Goal: Task Accomplishment & Management: Manage account settings

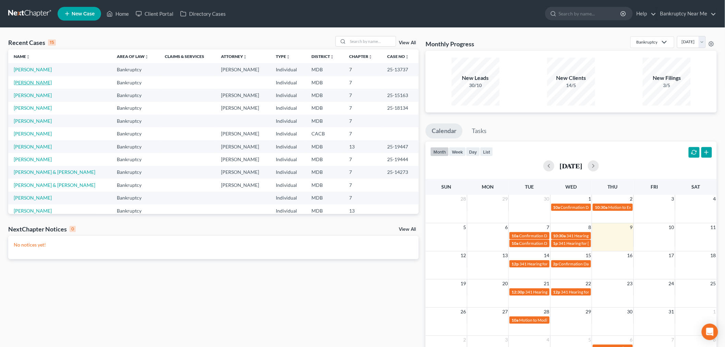
click at [29, 83] on link "Smoot, Marcus" at bounding box center [33, 82] width 38 height 6
select select "6"
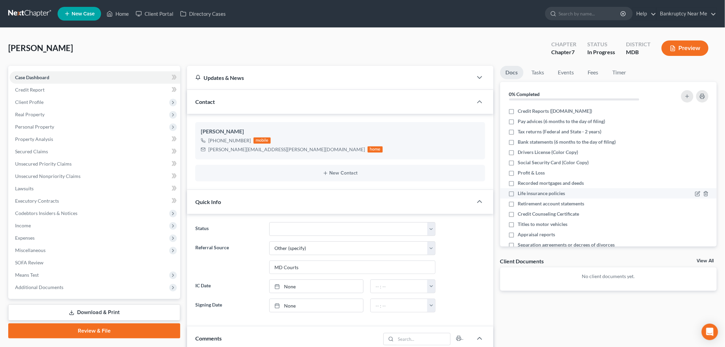
scroll to position [659, 0]
click at [298, 37] on div "Smoot, Marcus Upgraded Chapter Chapter 7 Status In Progress District MDB Preview" at bounding box center [362, 51] width 708 height 30
drag, startPoint x: 262, startPoint y: 151, endPoint x: 184, endPoint y: 156, distance: 78.3
click at [184, 156] on div "Updates & News × Maryland District Notes: Take a look at NextChapter's District…" at bounding box center [340, 333] width 313 height 534
copy div "marcus.smoot@gmail.com"
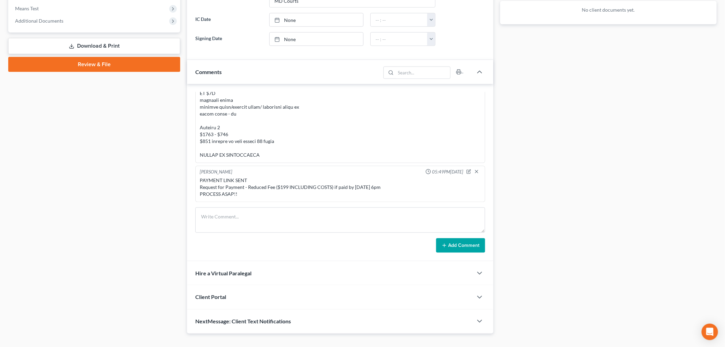
scroll to position [659, 0]
click at [261, 293] on div "Client Portal" at bounding box center [330, 297] width 286 height 24
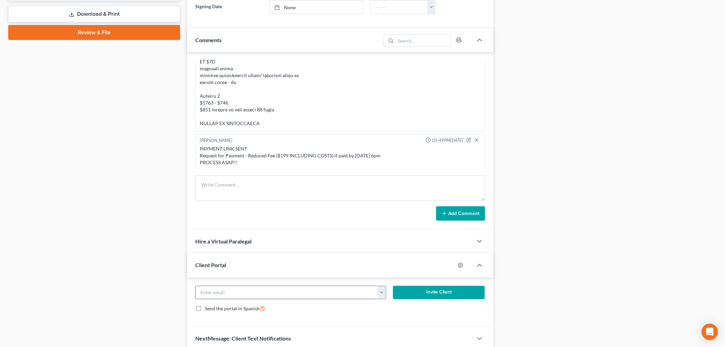
scroll to position [328, 0]
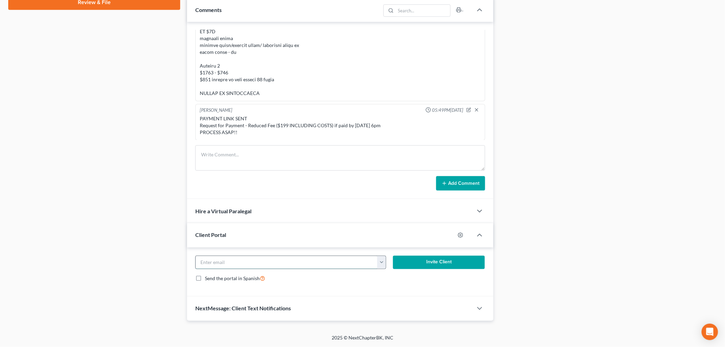
drag, startPoint x: 317, startPoint y: 261, endPoint x: 351, endPoint y: 263, distance: 33.6
click at [318, 261] on input "email" at bounding box center [287, 262] width 182 height 13
paste input "marcus.smoot@gmail.com"
type input "marcus.smoot@gmail.com"
click at [437, 261] on button "Invite Client" at bounding box center [439, 263] width 92 height 14
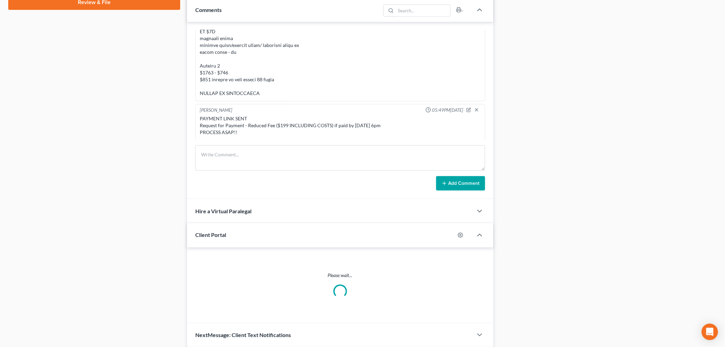
scroll to position [322, 0]
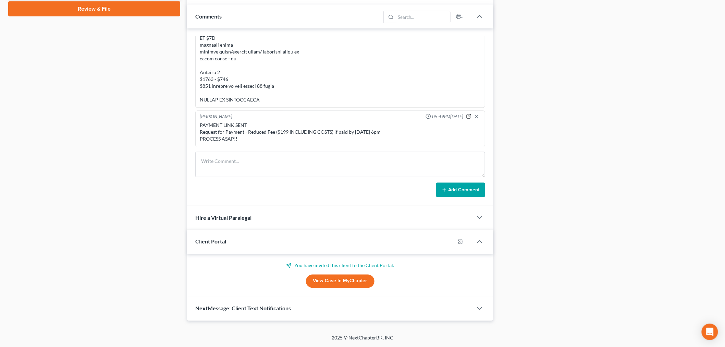
click at [466, 115] on icon "button" at bounding box center [468, 116] width 5 height 5
click at [292, 138] on textarea "PAYMENT LINK SENT Request for Payment - Reduced Fee ($199 INCLUDING COSTS) if p…" at bounding box center [340, 134] width 281 height 25
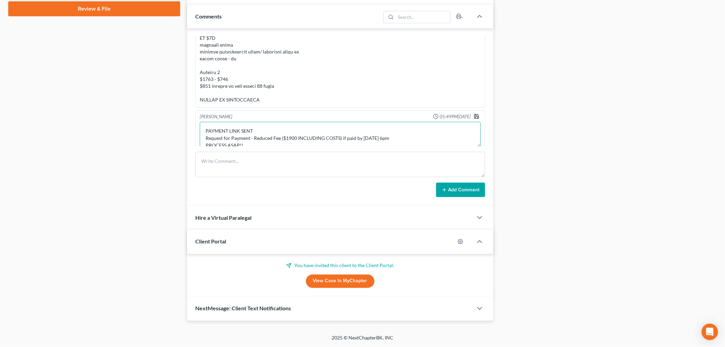
type textarea "PAYMENT LINK SENT Request for Payment - Reduced Fee ($1900 INCLUDING COSTS) if …"
click at [474, 118] on icon "button" at bounding box center [476, 116] width 5 height 5
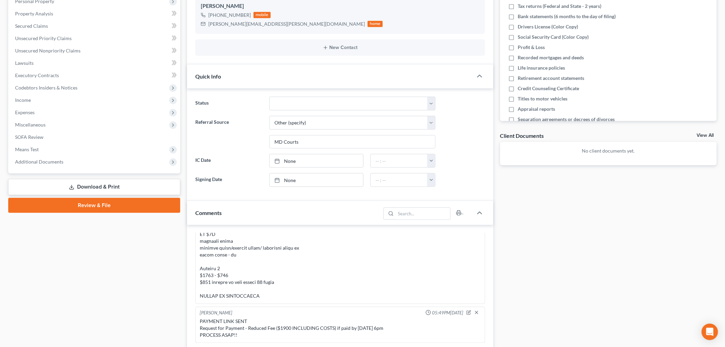
scroll to position [0, 0]
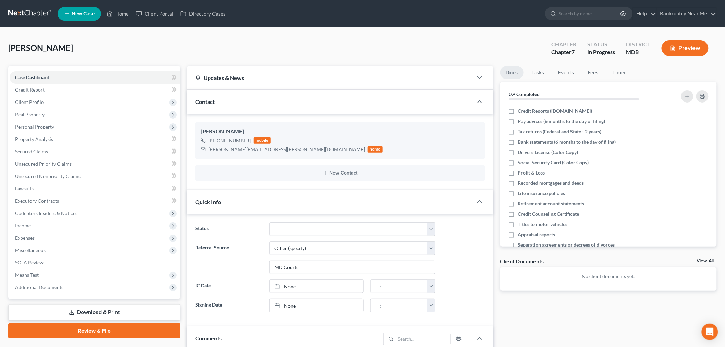
click at [19, 12] on link at bounding box center [30, 14] width 44 height 12
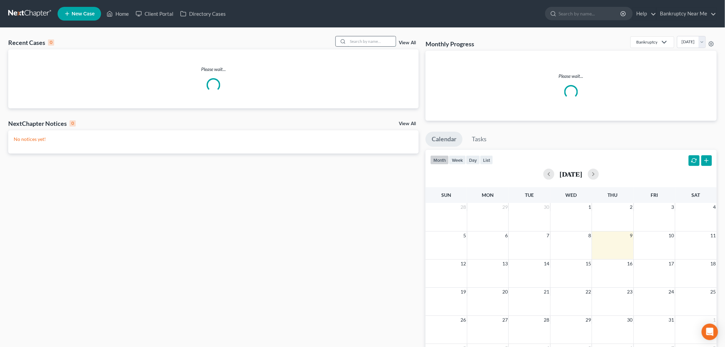
click at [357, 38] on input "search" at bounding box center [372, 41] width 48 height 10
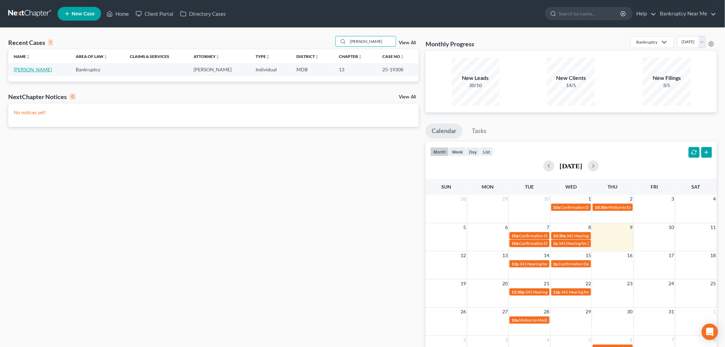
type input "zaker"
click at [32, 72] on link "Zaker, Marie" at bounding box center [33, 69] width 38 height 6
select select "6"
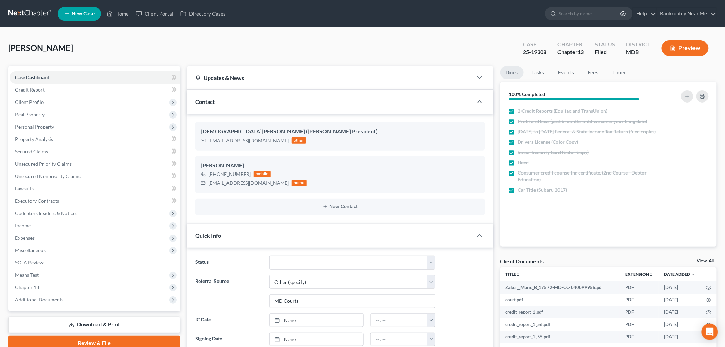
scroll to position [3931, 0]
drag, startPoint x: 545, startPoint y: 52, endPoint x: 519, endPoint y: 55, distance: 26.9
click at [519, 55] on div "Case 25-19308" at bounding box center [534, 49] width 35 height 20
copy div "25-19308"
click at [536, 73] on link "Tasks" at bounding box center [538, 72] width 24 height 13
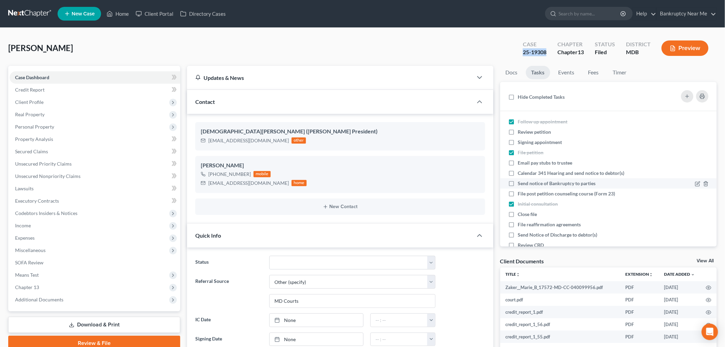
scroll to position [35, 0]
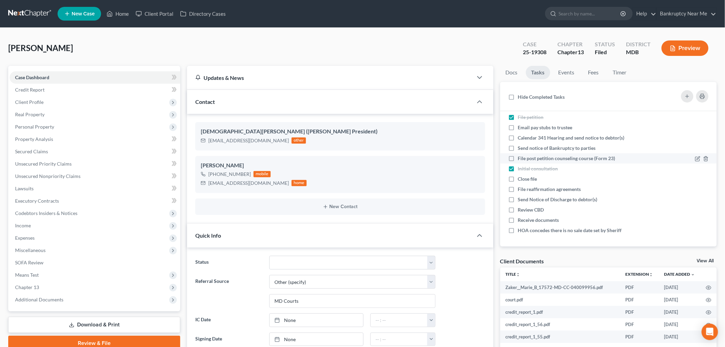
click at [574, 160] on span "File post petition counseling course (Form 23)" at bounding box center [566, 158] width 97 height 6
click at [525, 159] on input "File post petition counseling course (Form 23)" at bounding box center [523, 157] width 4 height 4
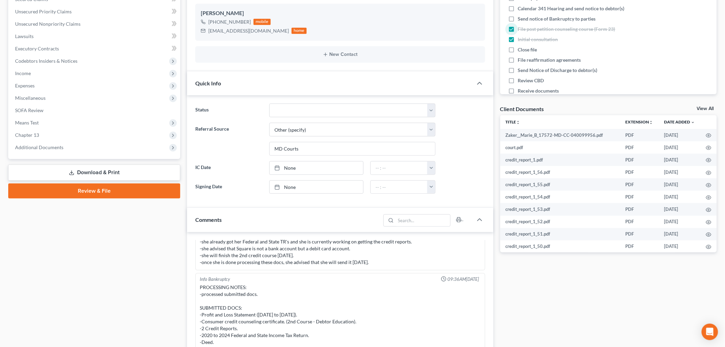
scroll to position [0, 0]
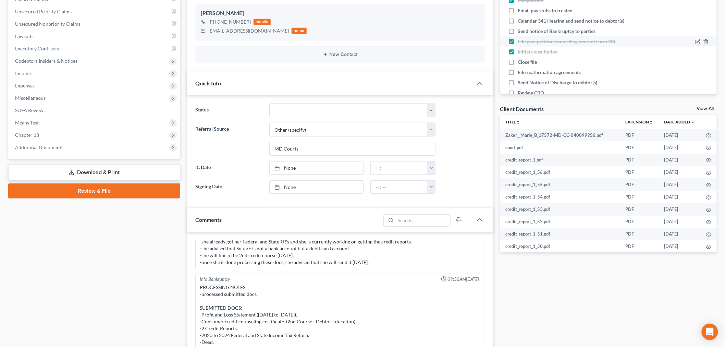
click at [547, 40] on span "File post petition counseling course (Form 23)" at bounding box center [566, 41] width 97 height 6
click at [525, 40] on input "File post petition counseling course (Form 23)" at bounding box center [523, 40] width 4 height 4
checkbox input "false"
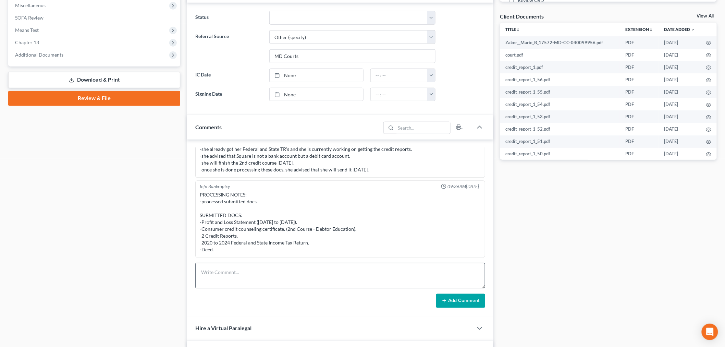
scroll to position [362, 0]
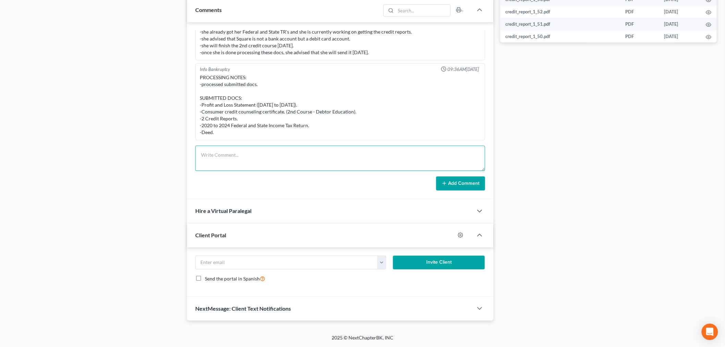
click at [314, 156] on textarea at bounding box center [340, 158] width 290 height 25
paste textarea "From: Iris Kwon <iris@bankruptcynearme.org> Sent: Thursday, October 09, 2025 7:…"
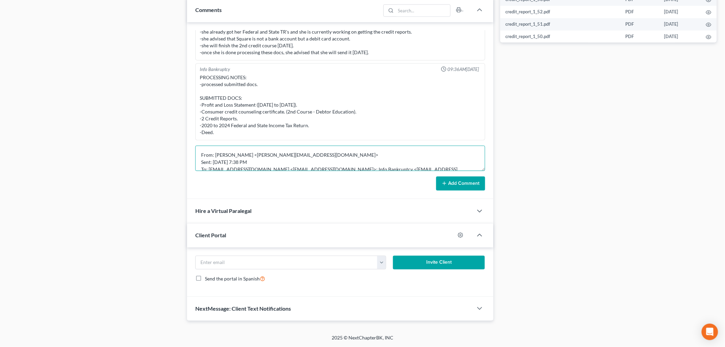
scroll to position [51, 0]
type textarea "From: Iris Kwon <iris@bankruptcynearme.org> Sent: Thursday, October 09, 2025 7:…"
click at [454, 181] on button "Add Comment" at bounding box center [460, 183] width 49 height 14
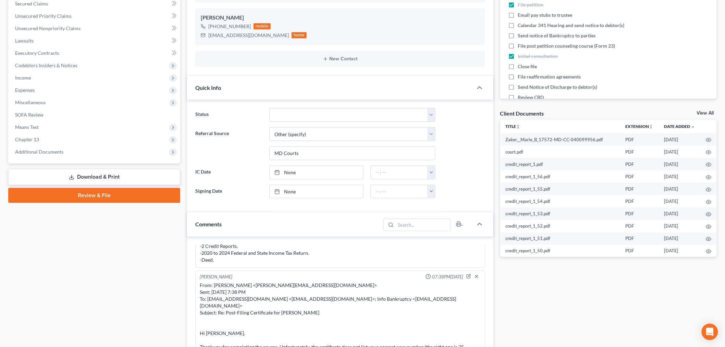
scroll to position [0, 0]
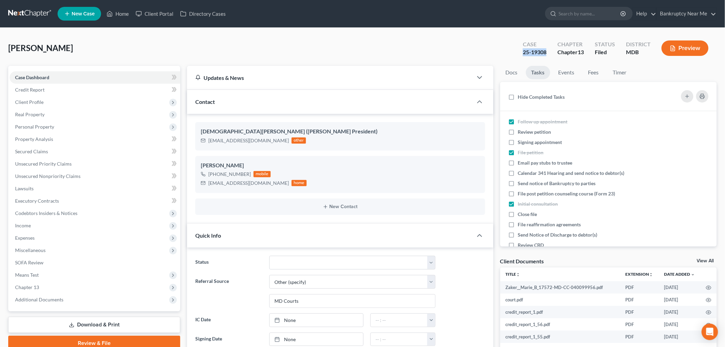
drag, startPoint x: 550, startPoint y: 51, endPoint x: 518, endPoint y: 57, distance: 32.4
click at [518, 57] on div "Case 25-19308" at bounding box center [534, 49] width 35 height 20
copy div "25-19308"
click at [85, 176] on link "Unsecured Nonpriority Claims" at bounding box center [95, 176] width 171 height 12
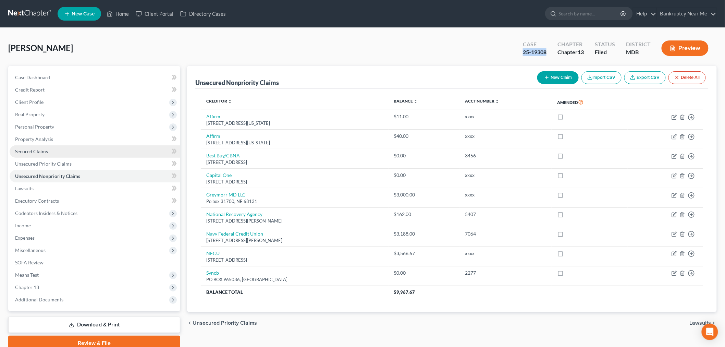
click at [43, 153] on span "Secured Claims" at bounding box center [31, 151] width 33 height 6
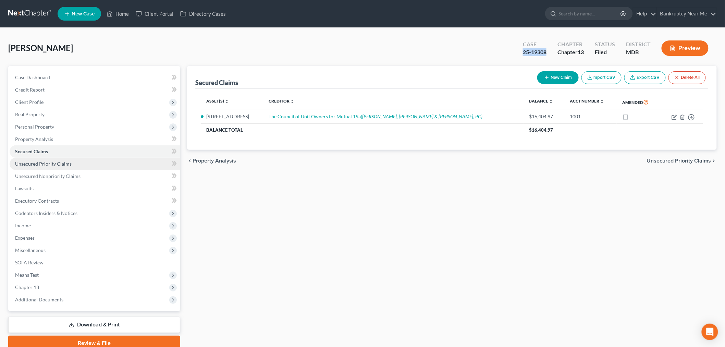
click at [53, 159] on link "Unsecured Priority Claims" at bounding box center [95, 164] width 171 height 12
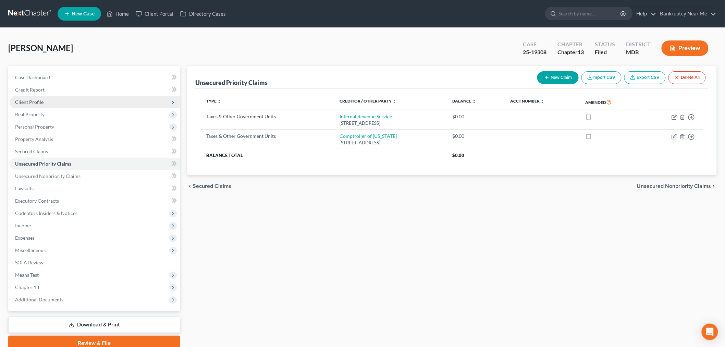
click at [43, 103] on span "Client Profile" at bounding box center [95, 102] width 171 height 12
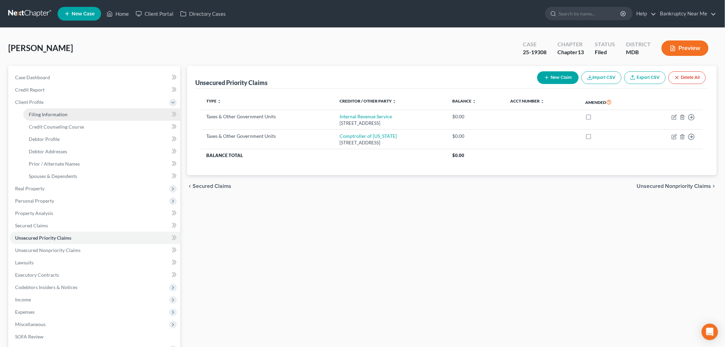
click at [60, 117] on link "Filing Information" at bounding box center [101, 114] width 157 height 12
select select "1"
select select "0"
select select "3"
select select "0"
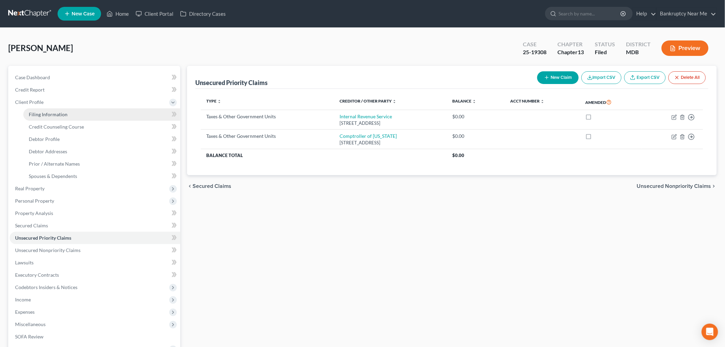
select select "21"
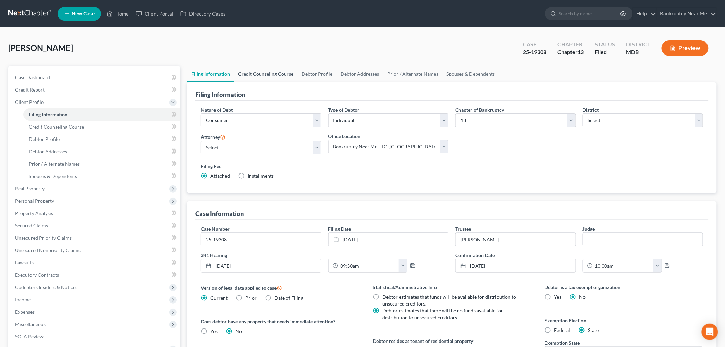
click at [271, 74] on link "Credit Counseling Course" at bounding box center [265, 74] width 63 height 16
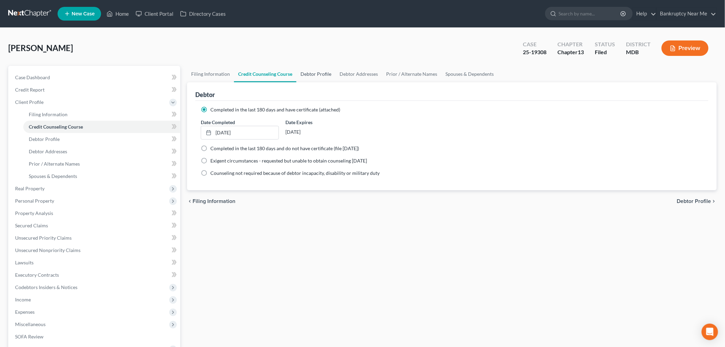
click at [321, 72] on link "Debtor Profile" at bounding box center [315, 74] width 39 height 16
select select "0"
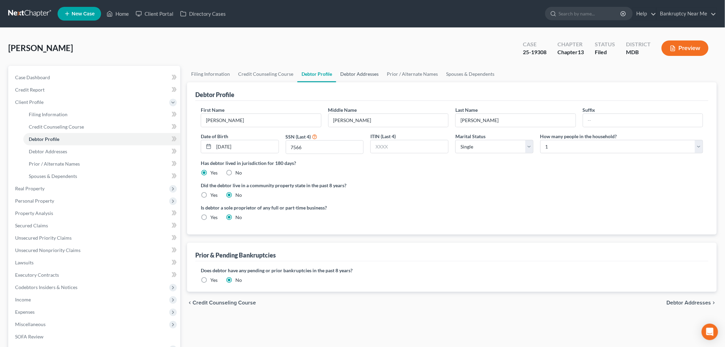
click at [363, 74] on link "Debtor Addresses" at bounding box center [359, 74] width 47 height 16
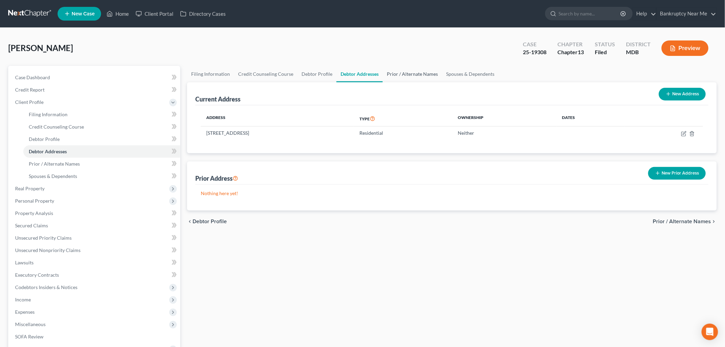
click at [395, 77] on link "Prior / Alternate Names" at bounding box center [412, 74] width 59 height 16
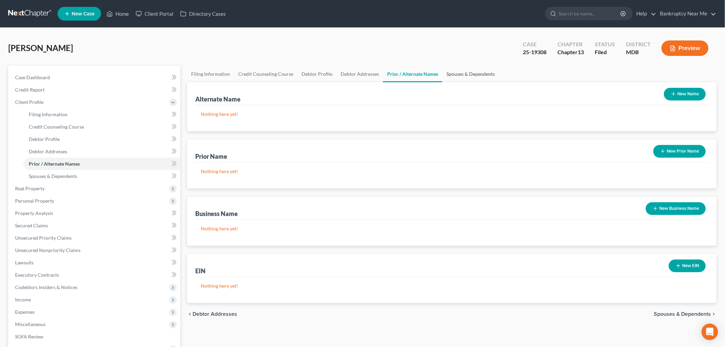
click at [473, 75] on link "Spouses & Dependents" at bounding box center [470, 74] width 57 height 16
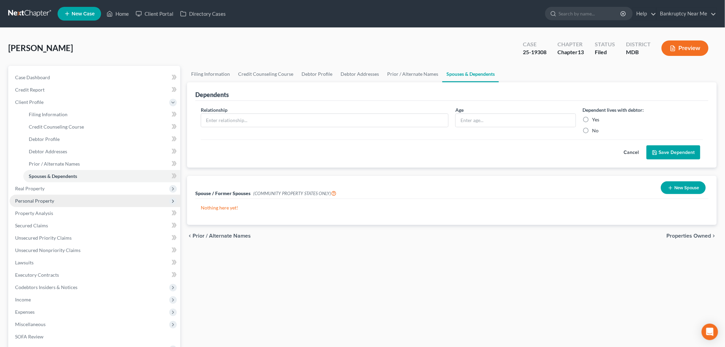
click at [42, 196] on span "Personal Property" at bounding box center [95, 201] width 171 height 12
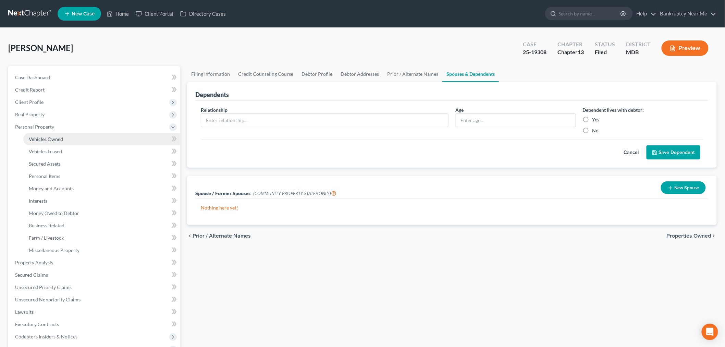
click at [61, 138] on span "Vehicles Owned" at bounding box center [46, 139] width 34 height 6
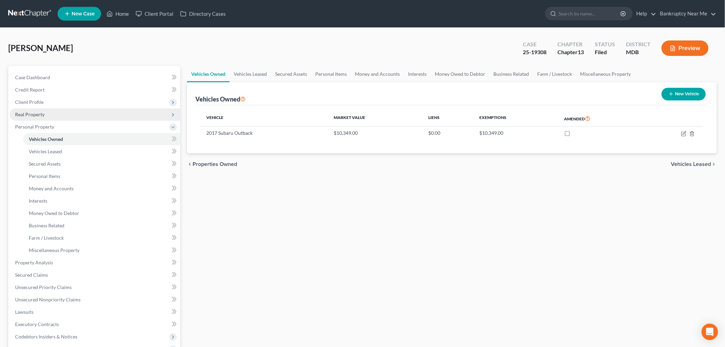
click at [48, 116] on span "Real Property" at bounding box center [95, 114] width 171 height 12
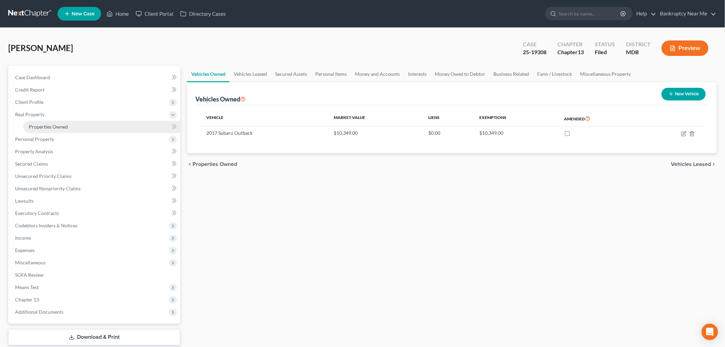
click at [65, 127] on span "Properties Owned" at bounding box center [48, 127] width 39 height 6
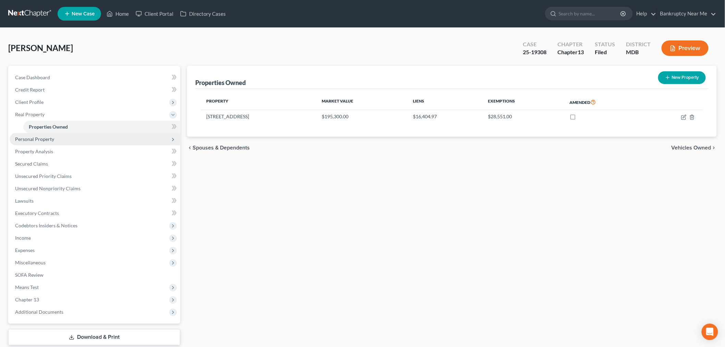
click at [60, 140] on span "Personal Property" at bounding box center [95, 139] width 171 height 12
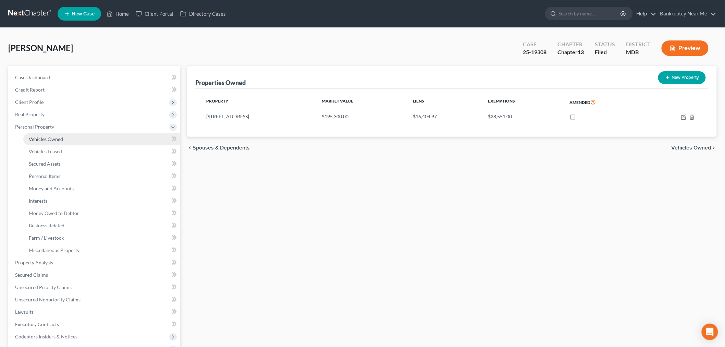
click at [63, 141] on link "Vehicles Owned" at bounding box center [101, 139] width 157 height 12
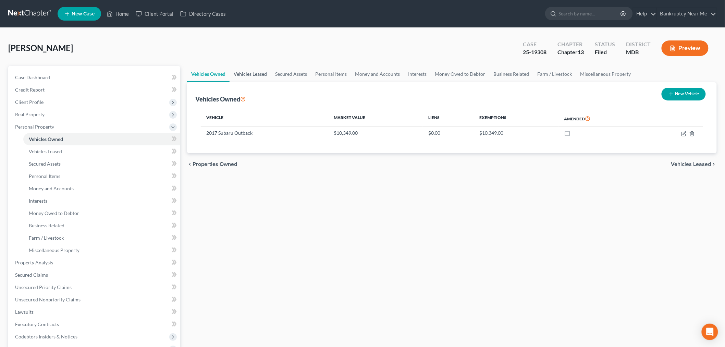
click at [249, 72] on link "Vehicles Leased" at bounding box center [250, 74] width 41 height 16
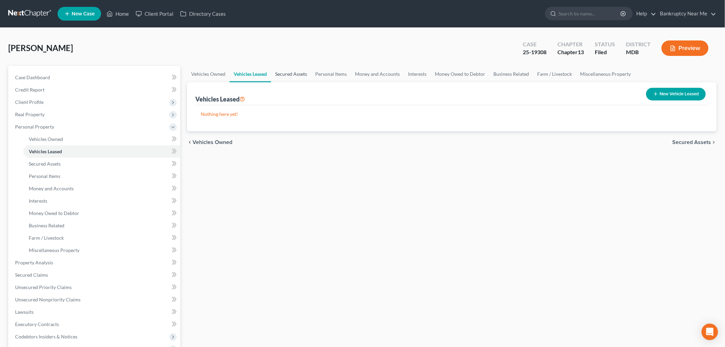
click at [285, 70] on link "Secured Assets" at bounding box center [291, 74] width 40 height 16
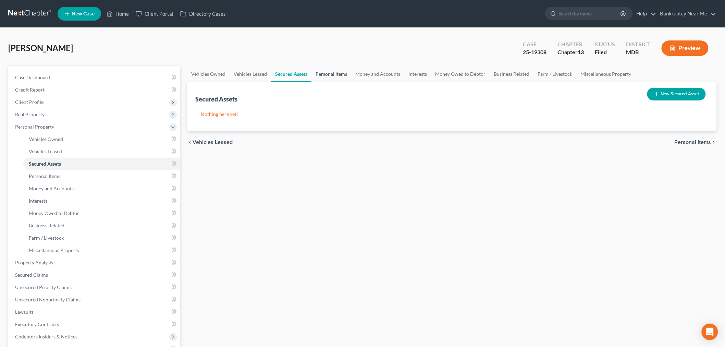
click at [342, 72] on link "Personal Items" at bounding box center [331, 74] width 40 height 16
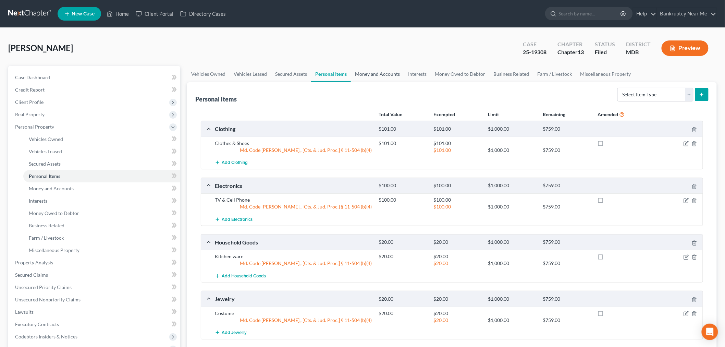
click at [393, 75] on link "Money and Accounts" at bounding box center [377, 74] width 53 height 16
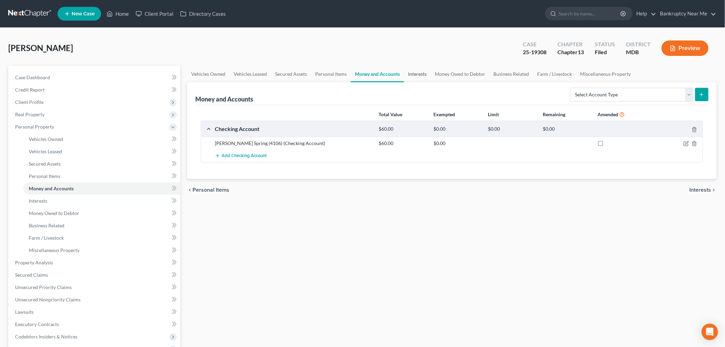
click at [419, 76] on link "Interests" at bounding box center [417, 74] width 27 height 16
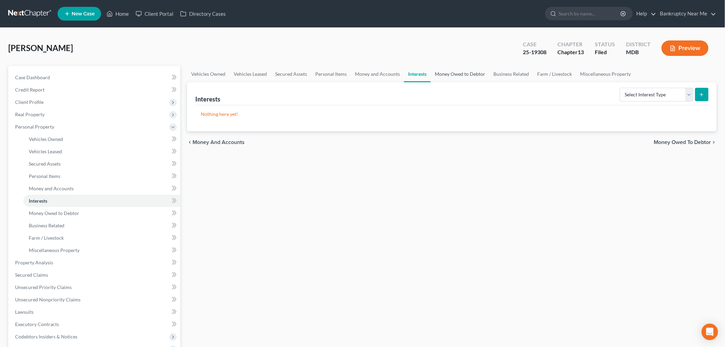
click at [458, 74] on link "Money Owed to Debtor" at bounding box center [460, 74] width 59 height 16
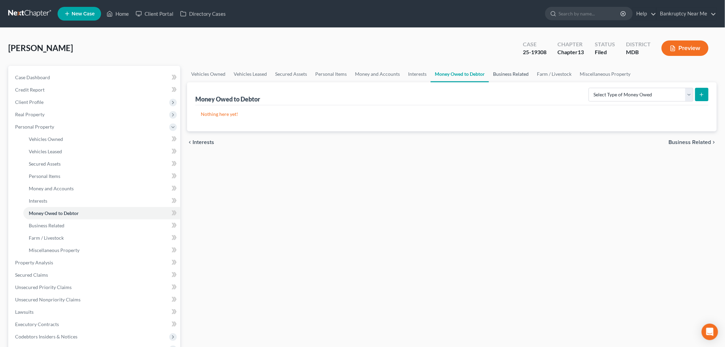
click at [527, 74] on link "Business Related" at bounding box center [511, 74] width 44 height 16
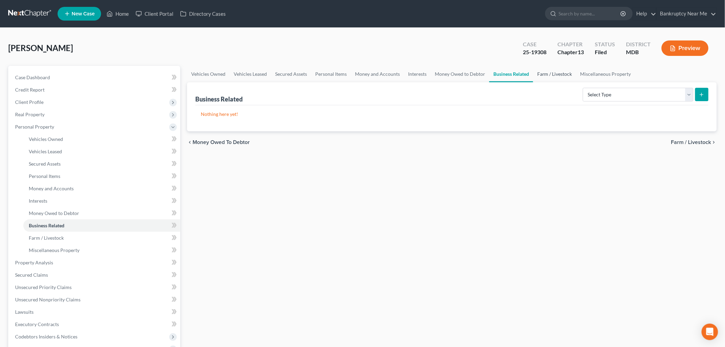
click at [554, 74] on link "Farm / Livestock" at bounding box center [554, 74] width 43 height 16
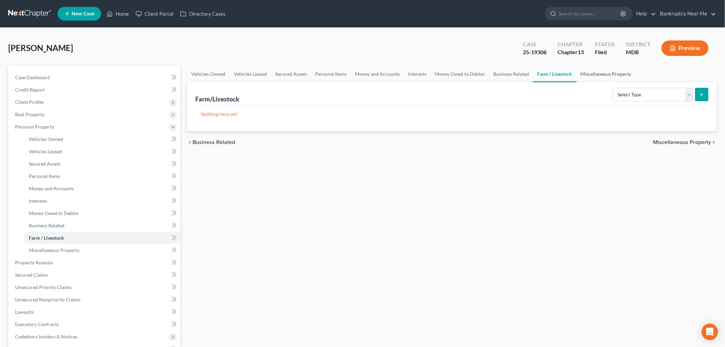
click at [607, 74] on link "Miscellaneous Property" at bounding box center [606, 74] width 59 height 16
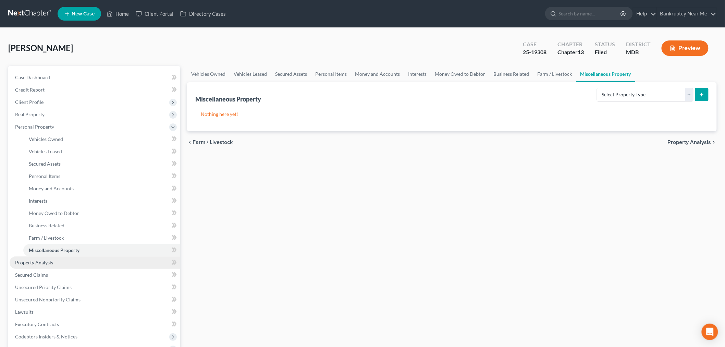
click at [56, 265] on link "Property Analysis" at bounding box center [95, 262] width 171 height 12
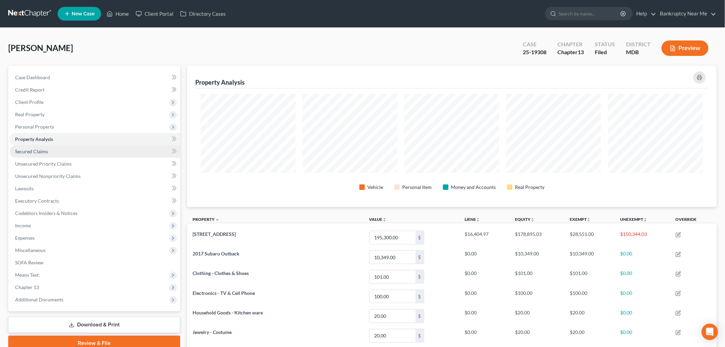
click at [39, 149] on span "Secured Claims" at bounding box center [31, 151] width 33 height 6
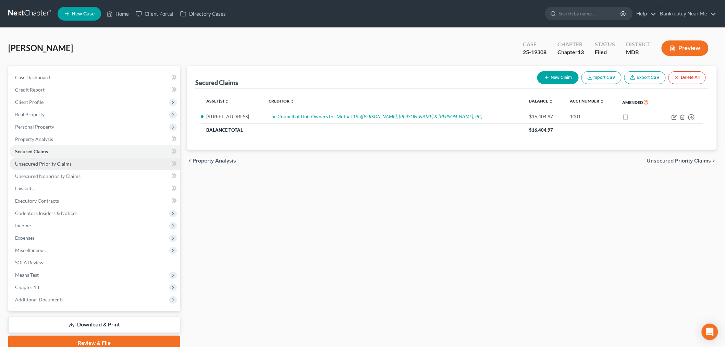
click at [63, 163] on span "Unsecured Priority Claims" at bounding box center [43, 164] width 57 height 6
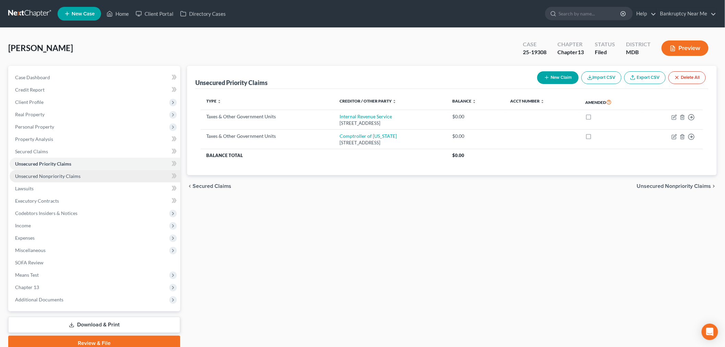
click at [81, 173] on link "Unsecured Nonpriority Claims" at bounding box center [95, 176] width 171 height 12
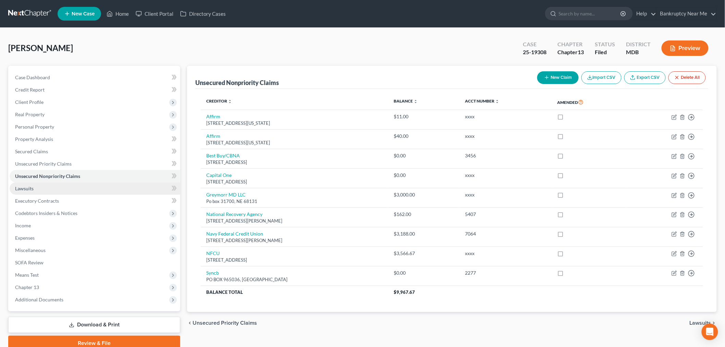
click at [79, 192] on link "Lawsuits" at bounding box center [95, 188] width 171 height 12
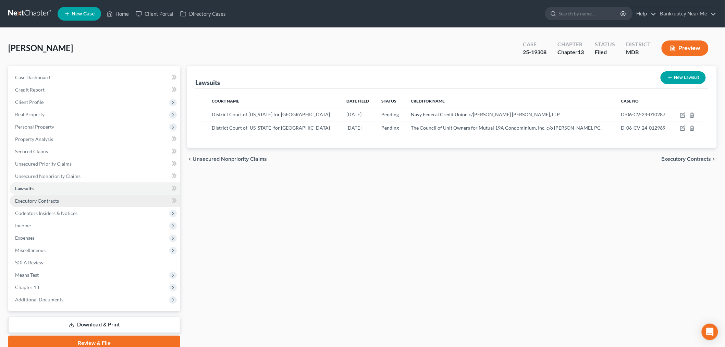
click at [75, 200] on link "Executory Contracts" at bounding box center [95, 201] width 171 height 12
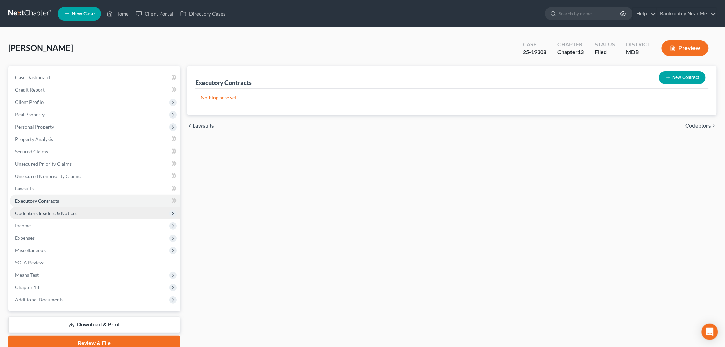
click at [69, 214] on span "Codebtors Insiders & Notices" at bounding box center [46, 213] width 62 height 6
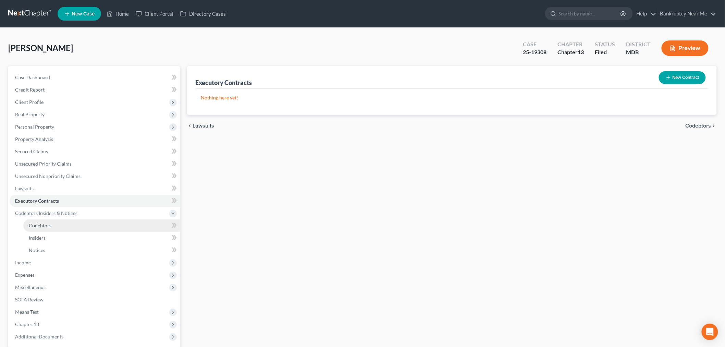
click at [62, 223] on link "Codebtors" at bounding box center [101, 225] width 157 height 12
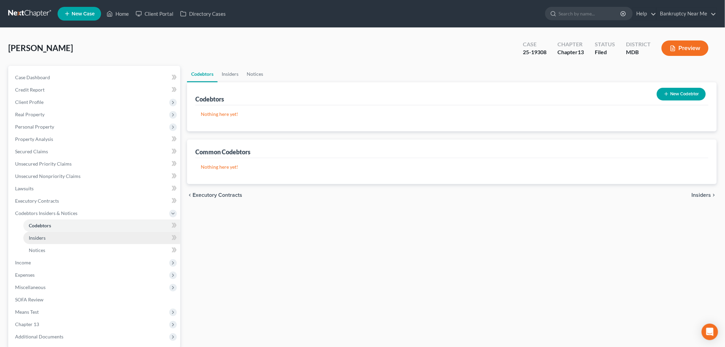
click at [55, 234] on link "Insiders" at bounding box center [101, 238] width 157 height 12
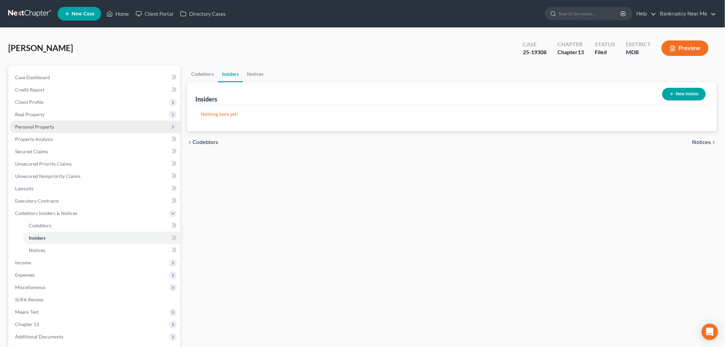
click at [50, 124] on span "Personal Property" at bounding box center [34, 127] width 39 height 6
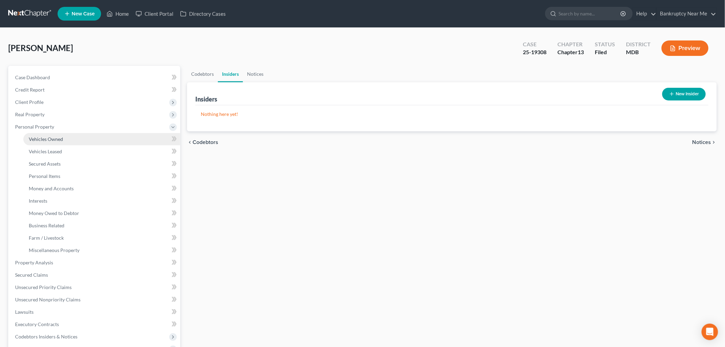
click at [64, 139] on link "Vehicles Owned" at bounding box center [101, 139] width 157 height 12
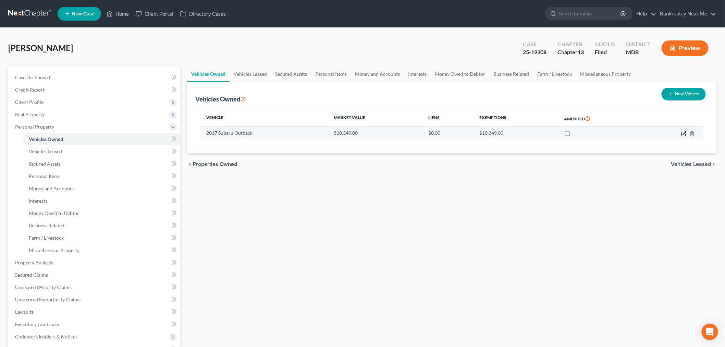
click at [683, 134] on icon "button" at bounding box center [683, 133] width 5 height 5
select select "0"
select select "9"
select select "2"
select select "0"
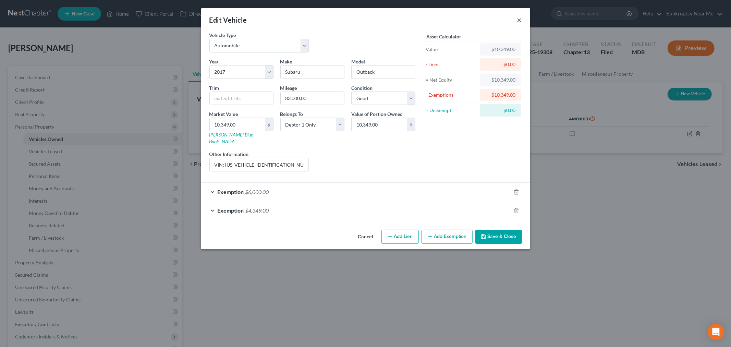
click at [519, 21] on button "×" at bounding box center [519, 20] width 5 height 8
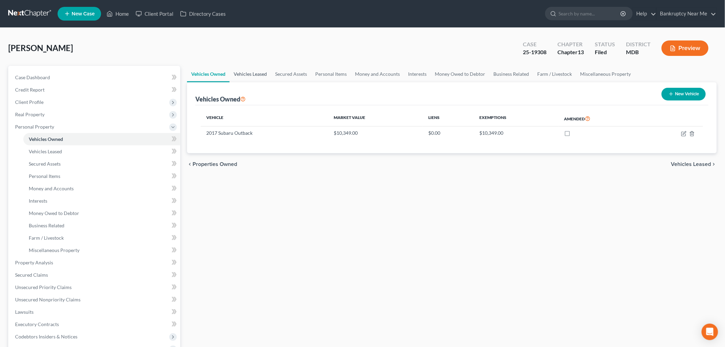
click at [262, 76] on link "Vehicles Leased" at bounding box center [250, 74] width 41 height 16
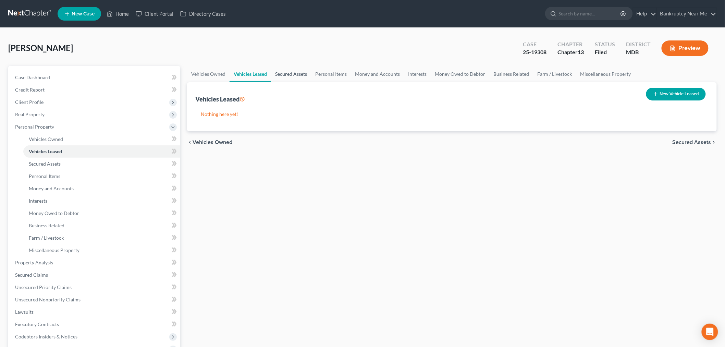
click at [303, 74] on link "Secured Assets" at bounding box center [291, 74] width 40 height 16
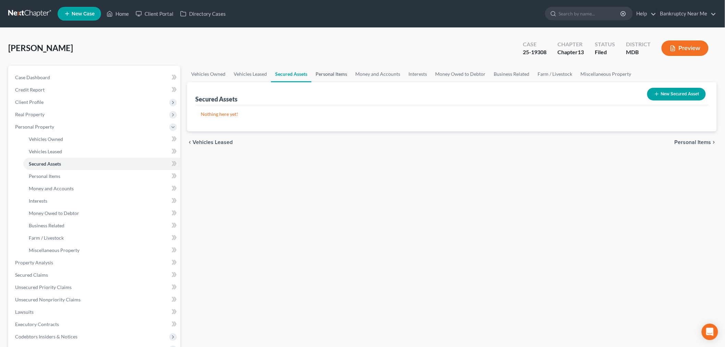
click at [326, 74] on link "Personal Items" at bounding box center [331, 74] width 40 height 16
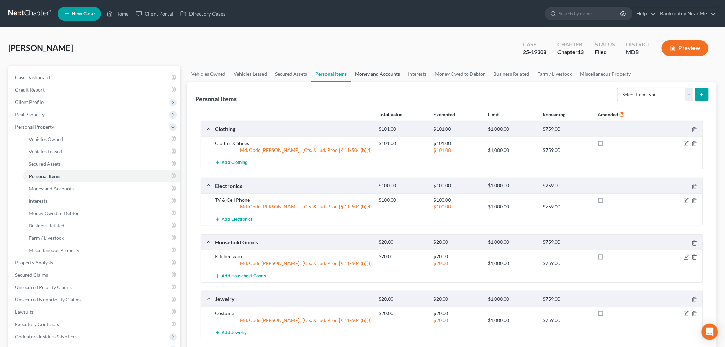
click at [375, 76] on link "Money and Accounts" at bounding box center [377, 74] width 53 height 16
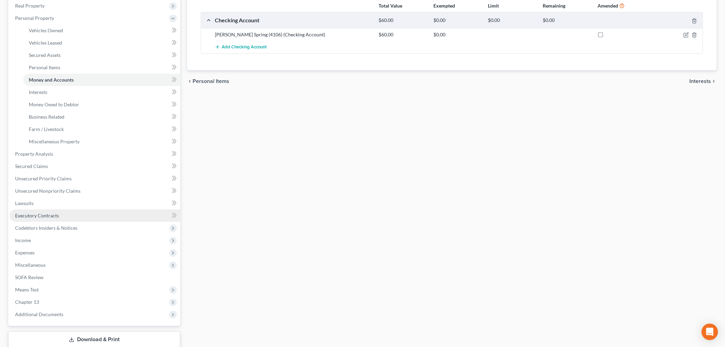
scroll to position [114, 0]
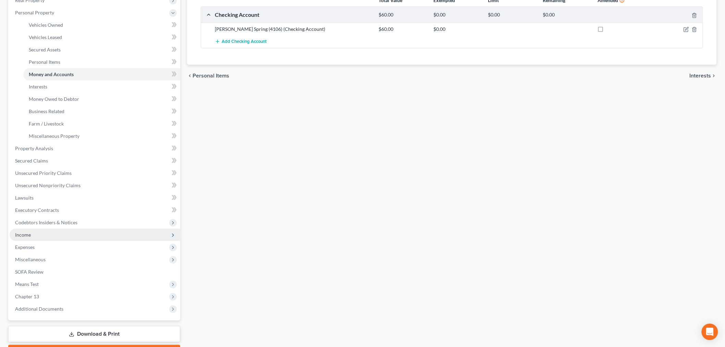
click at [38, 230] on span "Income" at bounding box center [95, 235] width 171 height 12
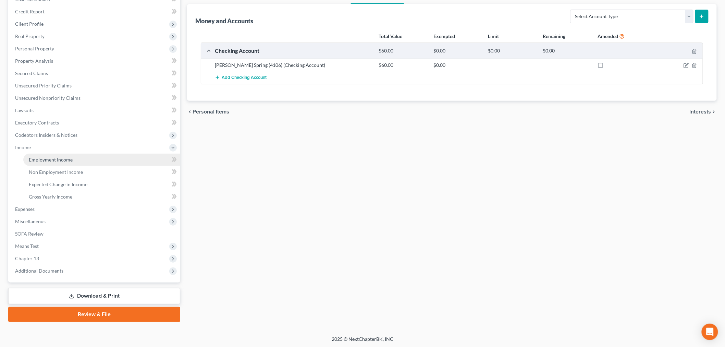
click at [60, 160] on span "Employment Income" at bounding box center [51, 160] width 44 height 6
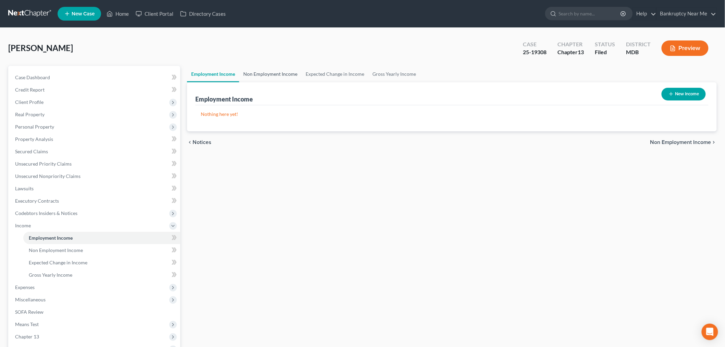
click at [280, 71] on link "Non Employment Income" at bounding box center [270, 74] width 62 height 16
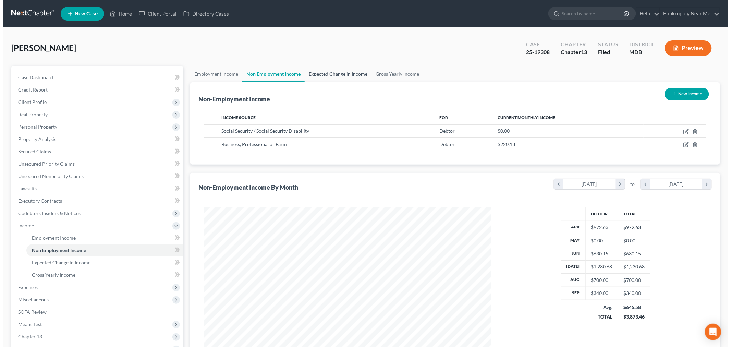
scroll to position [143, 301]
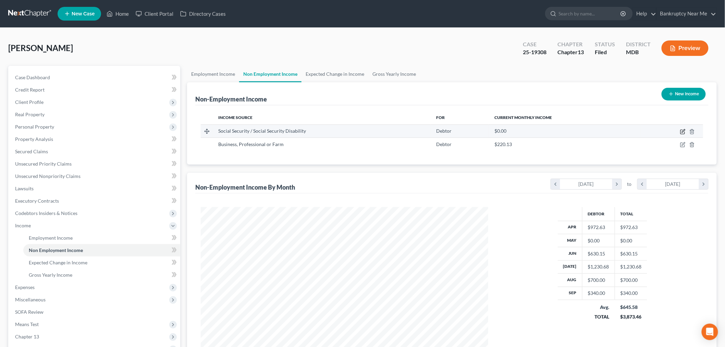
click at [683, 131] on icon "button" at bounding box center [682, 131] width 5 height 5
select select "4"
select select "0"
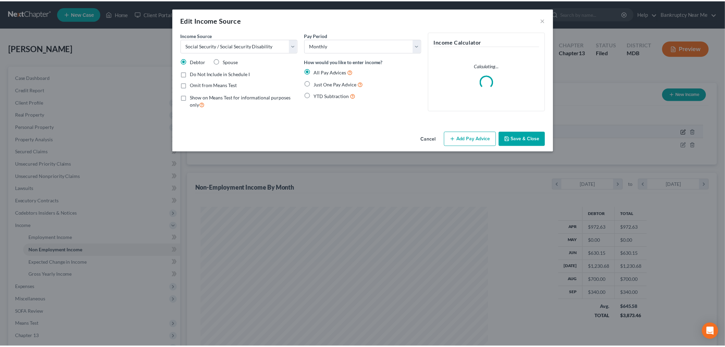
scroll to position [145, 304]
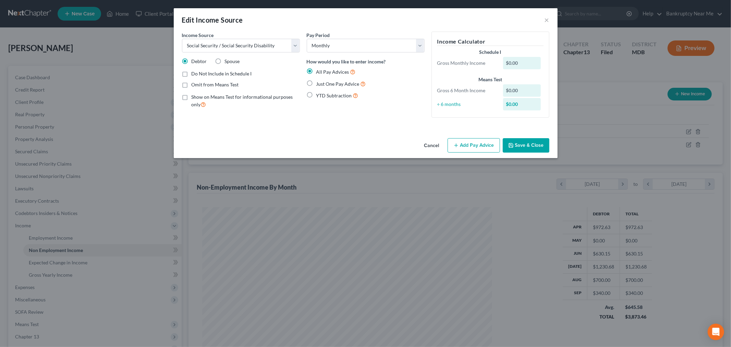
click at [316, 83] on label "Just One Pay Advice" at bounding box center [341, 84] width 50 height 8
click at [319, 83] on input "Just One Pay Advice" at bounding box center [321, 82] width 4 height 4
radio input "true"
click at [222, 82] on span "Omit from Means Test" at bounding box center [215, 85] width 47 height 6
click at [199, 82] on input "Omit from Means Test" at bounding box center [196, 83] width 4 height 4
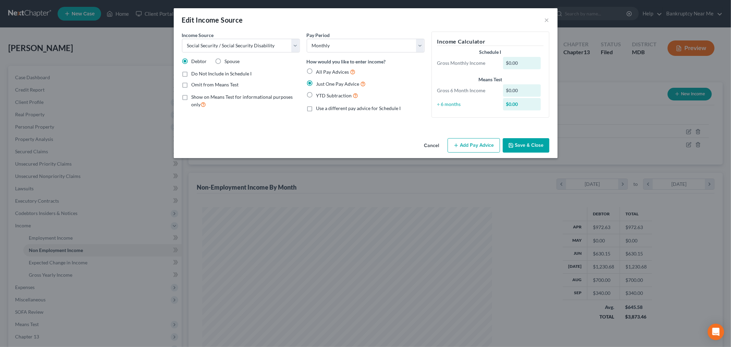
checkbox input "true"
click at [473, 145] on button "Add Pay Advice" at bounding box center [473, 145] width 52 height 14
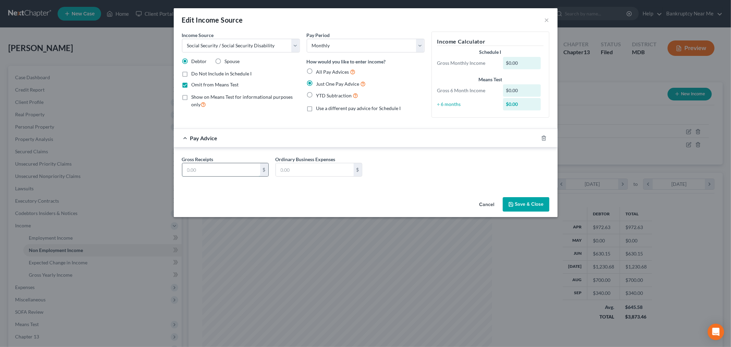
click at [230, 176] on input "text" at bounding box center [221, 169] width 78 height 13
type input "749"
drag, startPoint x: 515, startPoint y: 205, endPoint x: 518, endPoint y: 201, distance: 4.8
click at [515, 205] on button "Save & Close" at bounding box center [526, 204] width 47 height 14
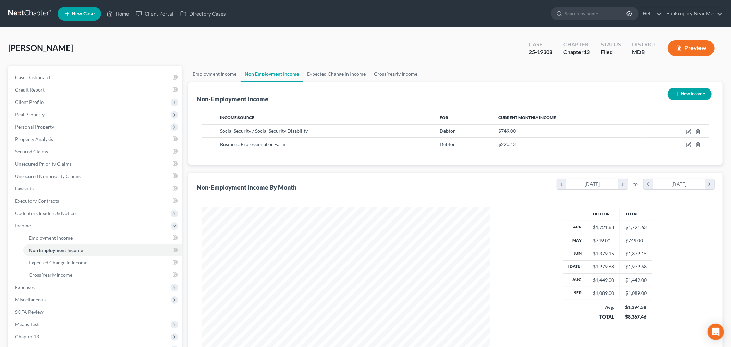
scroll to position [342440, 342282]
click at [682, 146] on icon "button" at bounding box center [682, 144] width 5 height 5
select select "10"
select select "0"
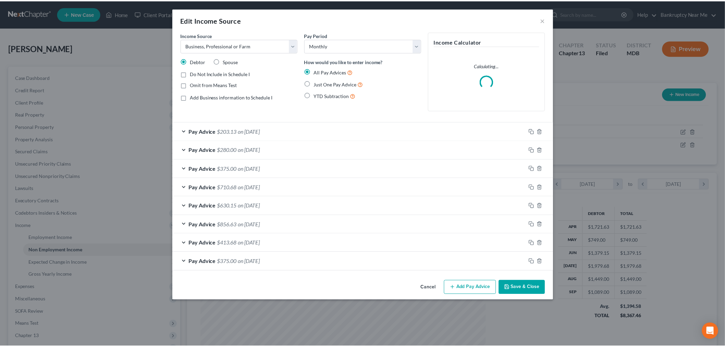
scroll to position [145, 304]
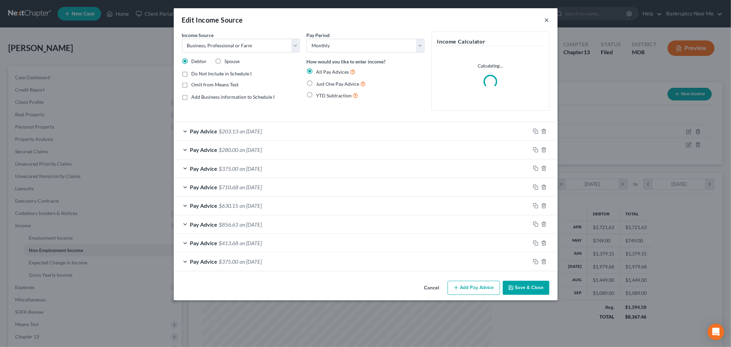
click at [545, 20] on button "×" at bounding box center [546, 20] width 5 height 8
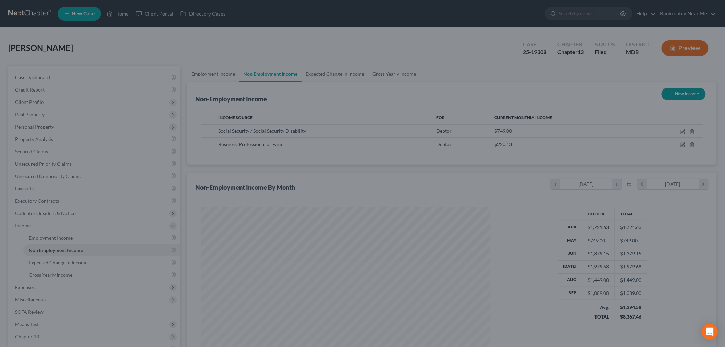
scroll to position [342440, 342282]
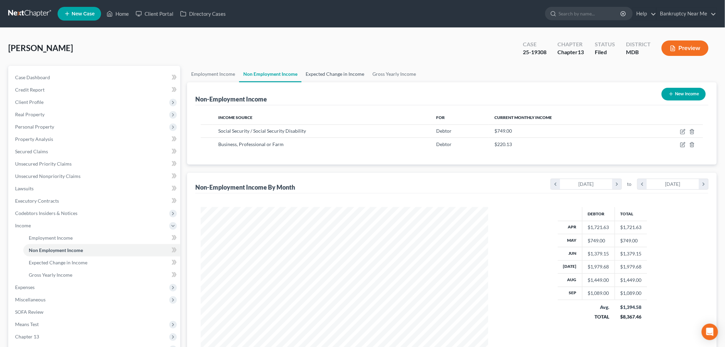
click at [313, 67] on link "Expected Change in Income" at bounding box center [334, 74] width 67 height 16
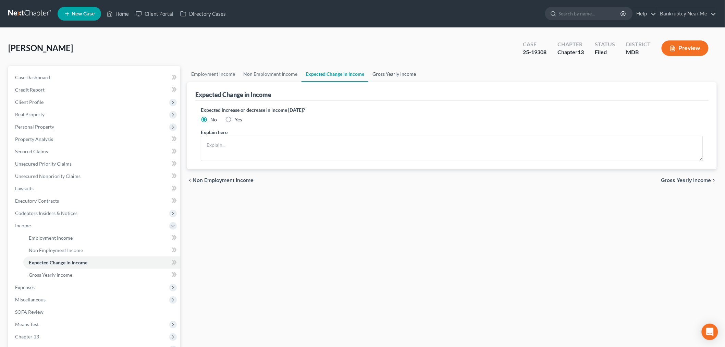
click at [391, 73] on link "Gross Yearly Income" at bounding box center [394, 74] width 52 height 16
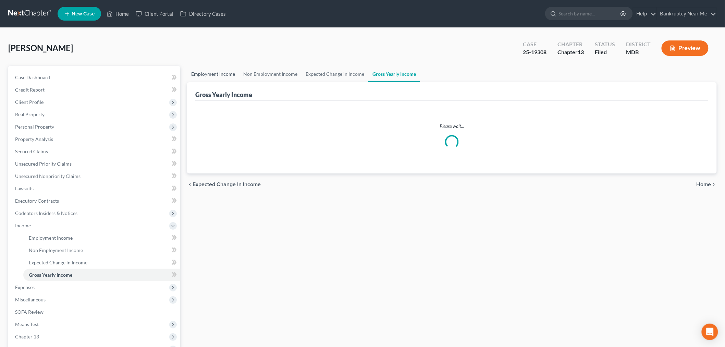
click at [206, 68] on link "Employment Income" at bounding box center [213, 74] width 52 height 16
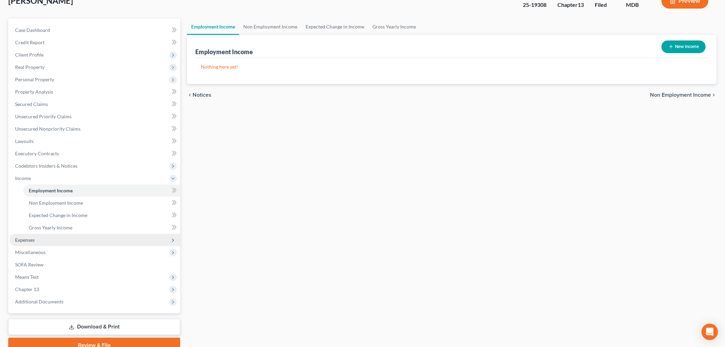
scroll to position [78, 0]
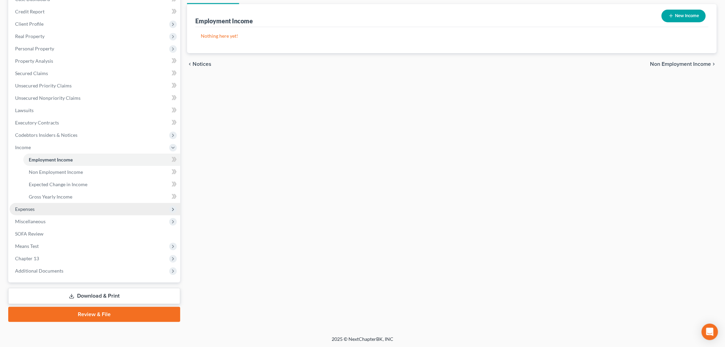
click at [29, 210] on span "Expenses" at bounding box center [25, 209] width 20 height 6
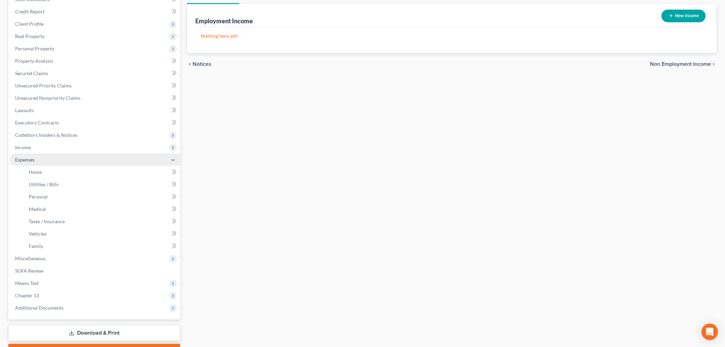
click at [49, 164] on span "Expenses" at bounding box center [95, 159] width 171 height 12
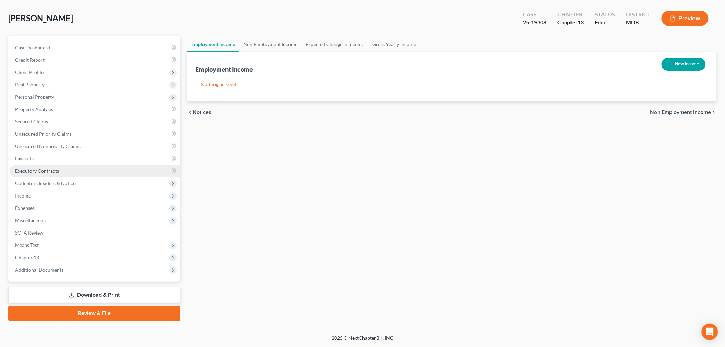
scroll to position [29, 0]
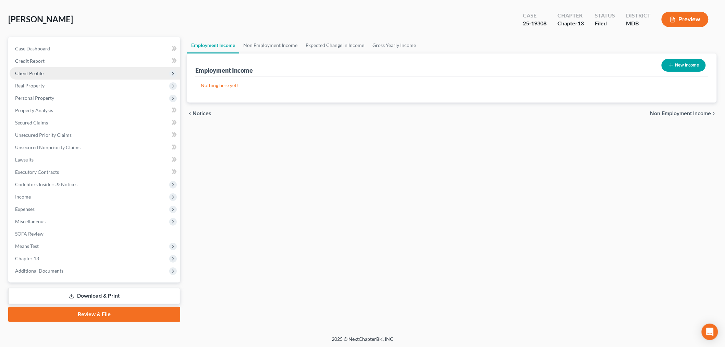
click at [45, 78] on span "Client Profile" at bounding box center [95, 73] width 171 height 12
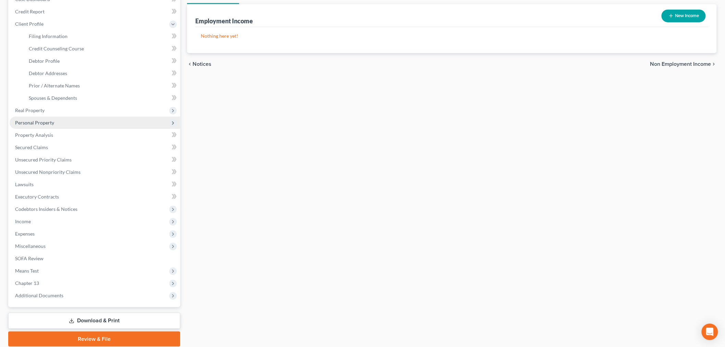
drag, startPoint x: 44, startPoint y: 120, endPoint x: 51, endPoint y: 119, distance: 8.0
click at [43, 120] on span "Personal Property" at bounding box center [34, 123] width 39 height 6
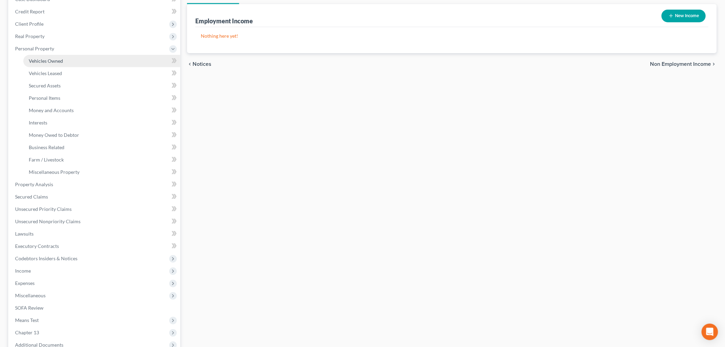
click at [65, 60] on link "Vehicles Owned" at bounding box center [101, 61] width 157 height 12
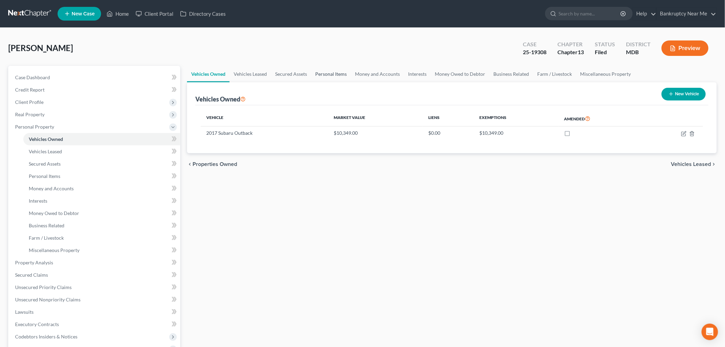
click at [333, 76] on link "Personal Items" at bounding box center [331, 74] width 40 height 16
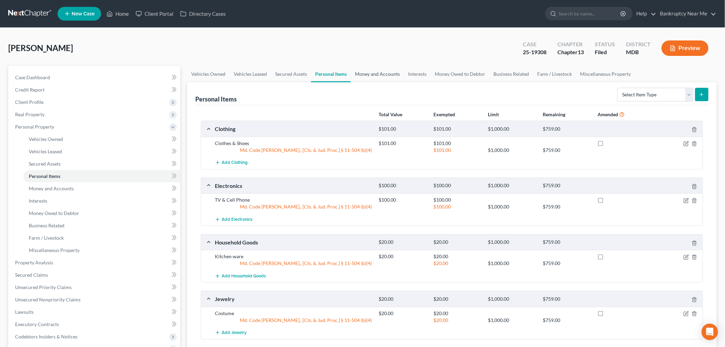
click at [372, 73] on link "Money and Accounts" at bounding box center [377, 74] width 53 height 16
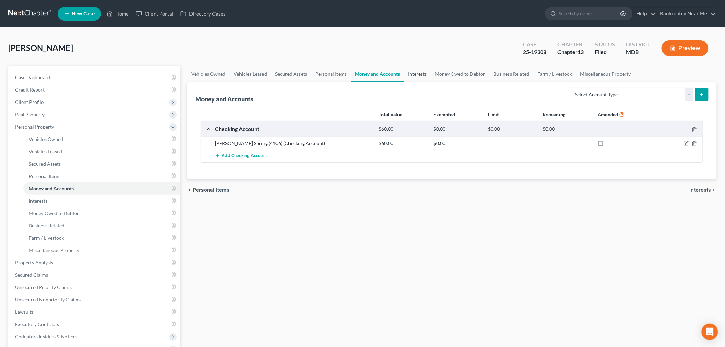
click at [414, 73] on link "Interests" at bounding box center [417, 74] width 27 height 16
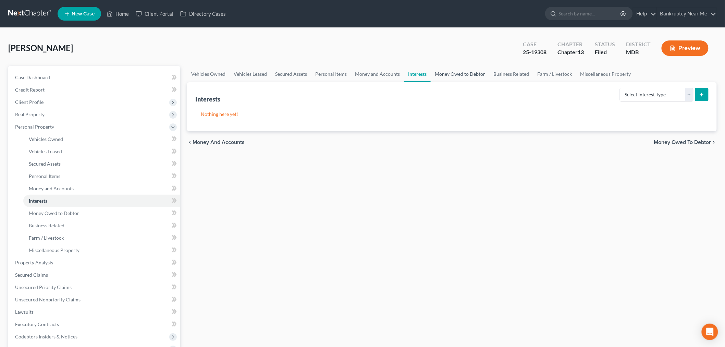
click at [456, 70] on link "Money Owed to Debtor" at bounding box center [460, 74] width 59 height 16
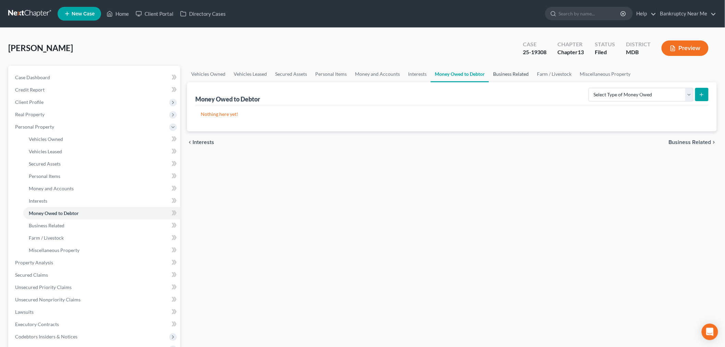
click at [515, 74] on link "Business Related" at bounding box center [511, 74] width 44 height 16
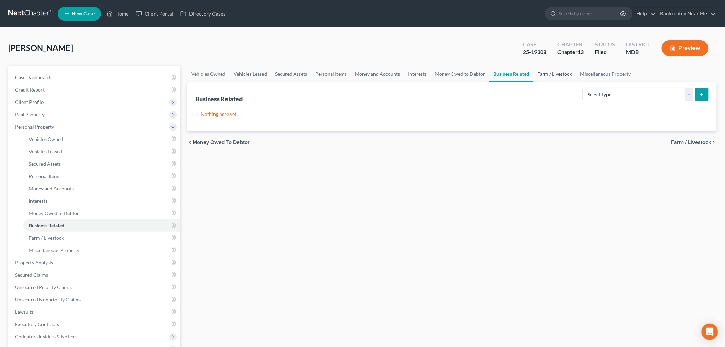
click at [542, 73] on link "Farm / Livestock" at bounding box center [554, 74] width 43 height 16
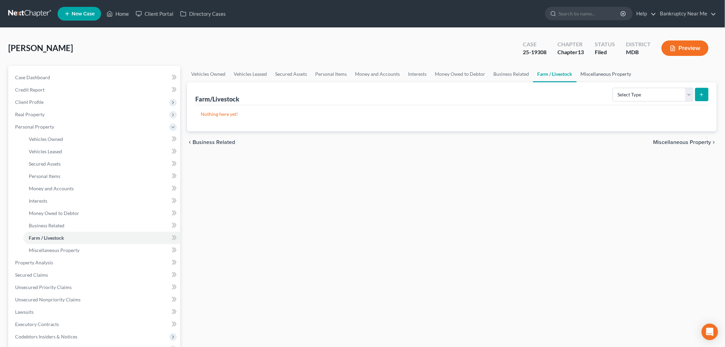
click at [609, 74] on link "Miscellaneous Property" at bounding box center [606, 74] width 59 height 16
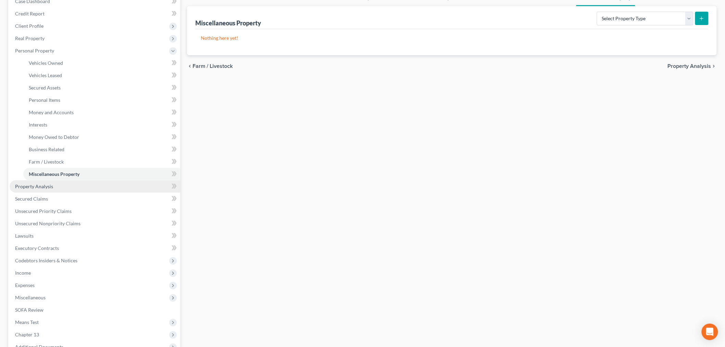
click at [67, 185] on link "Property Analysis" at bounding box center [95, 186] width 171 height 12
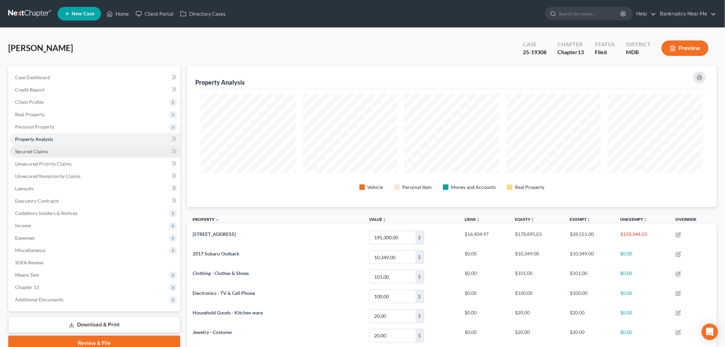
scroll to position [141, 530]
click at [55, 153] on link "Secured Claims" at bounding box center [95, 151] width 171 height 12
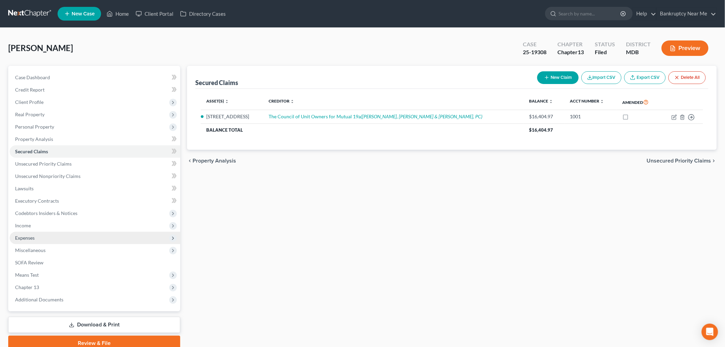
click at [41, 238] on span "Expenses" at bounding box center [95, 238] width 171 height 12
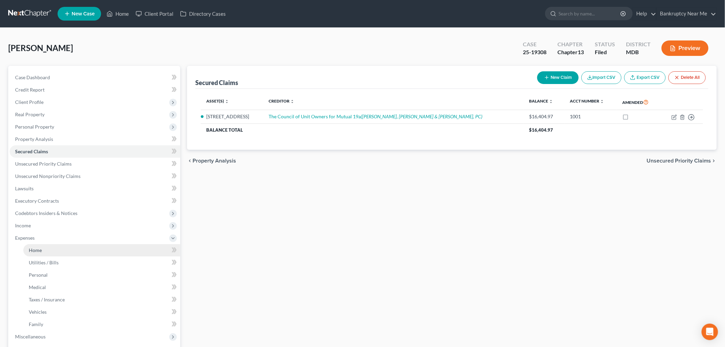
click at [41, 251] on span "Home" at bounding box center [35, 250] width 13 height 6
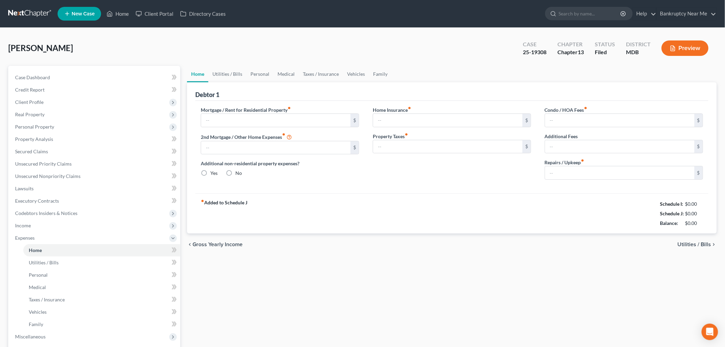
type input "0.00"
radio input "true"
type input "34.00"
type input "116.00"
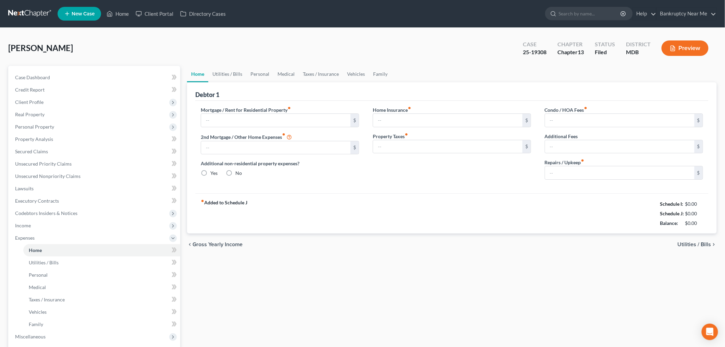
type input "828.00"
type input "0.00"
click at [607, 118] on input "828.00" at bounding box center [619, 120] width 149 height 13
type input "225"
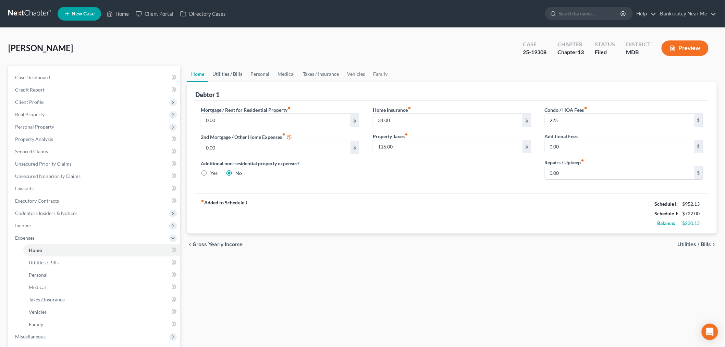
click at [230, 71] on link "Utilities / Bills" at bounding box center [227, 74] width 38 height 16
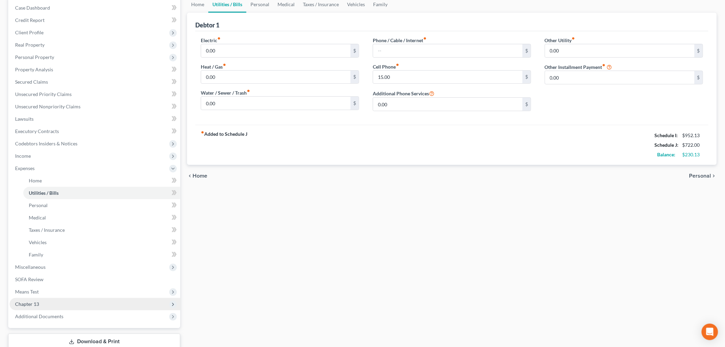
scroll to position [114, 0]
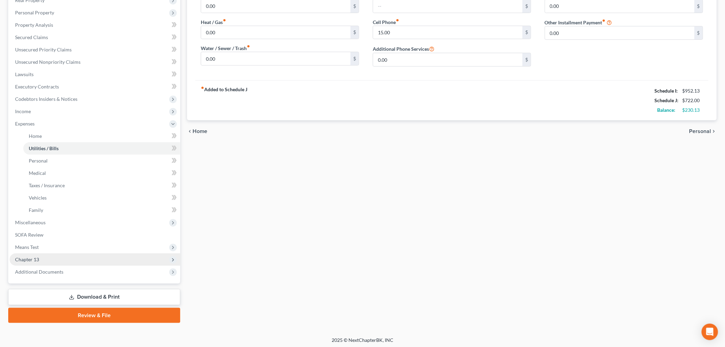
click at [68, 256] on span "Chapter 13" at bounding box center [95, 259] width 171 height 12
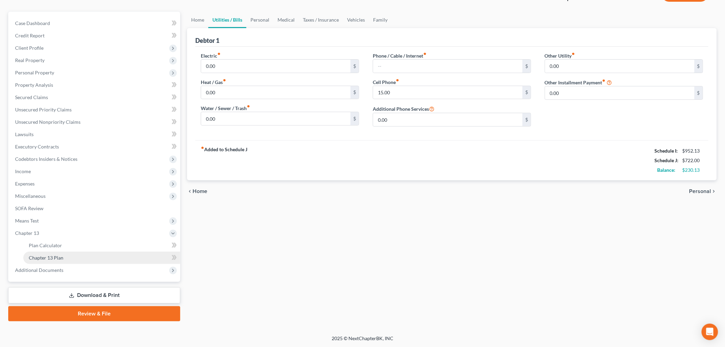
scroll to position [53, 0]
click at [72, 255] on link "Chapter 13 Plan" at bounding box center [101, 258] width 157 height 12
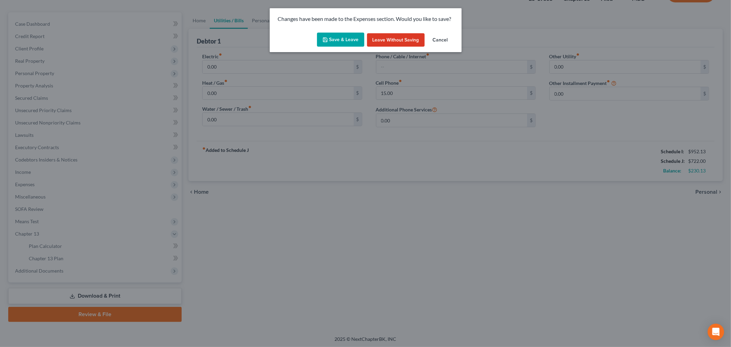
click at [321, 41] on button "Save & Leave" at bounding box center [340, 40] width 47 height 14
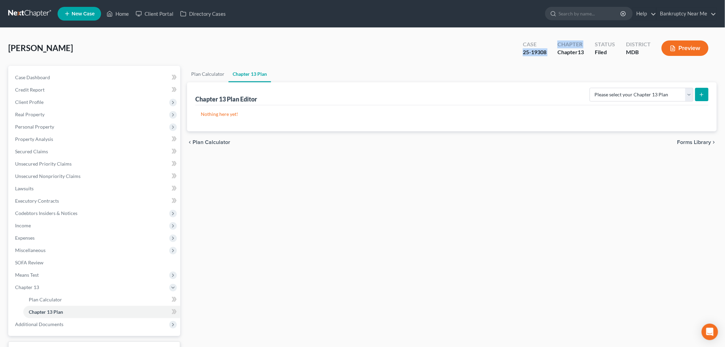
drag, startPoint x: 552, startPoint y: 49, endPoint x: 521, endPoint y: 55, distance: 31.0
click at [519, 53] on div "Case 25-19308 Chapter Chapter 13 Status Filed District MDB Preview" at bounding box center [616, 49] width 199 height 20
click at [521, 55] on div "Case 25-19308" at bounding box center [534, 49] width 35 height 20
click at [545, 54] on div "25-19308" at bounding box center [535, 52] width 24 height 8
drag, startPoint x: 525, startPoint y: 52, endPoint x: 507, endPoint y: 52, distance: 18.2
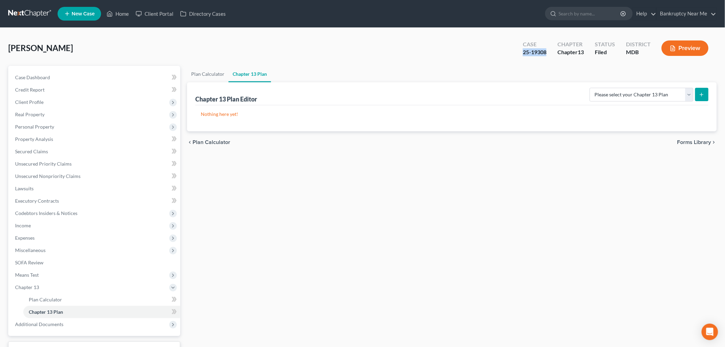
click at [507, 52] on div "Zaker, Marie Upgraded Case 25-19308 Chapter Chapter 13 Status Filed District MD…" at bounding box center [362, 51] width 708 height 30
copy div "25-19308"
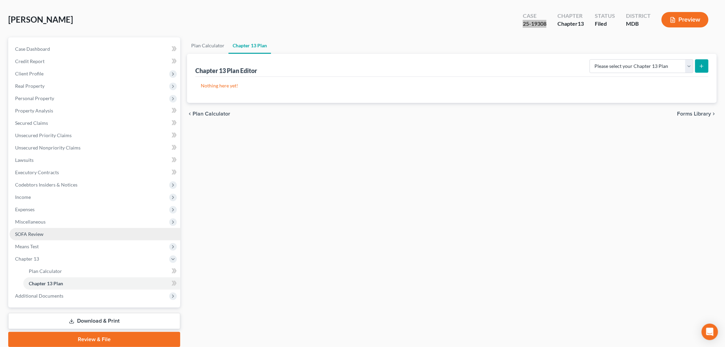
scroll to position [53, 0]
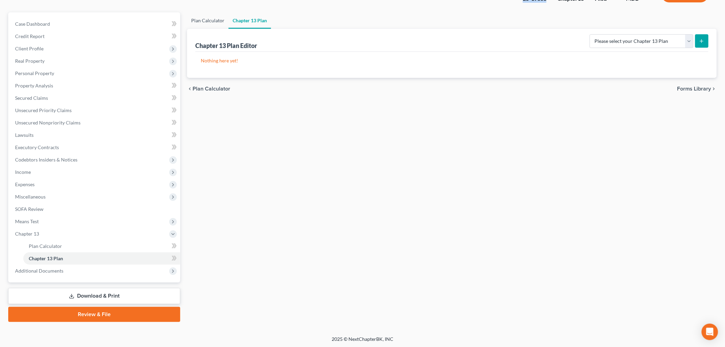
drag, startPoint x: 213, startPoint y: 15, endPoint x: 217, endPoint y: 18, distance: 5.4
click at [213, 15] on link "Plan Calculator" at bounding box center [207, 20] width 41 height 16
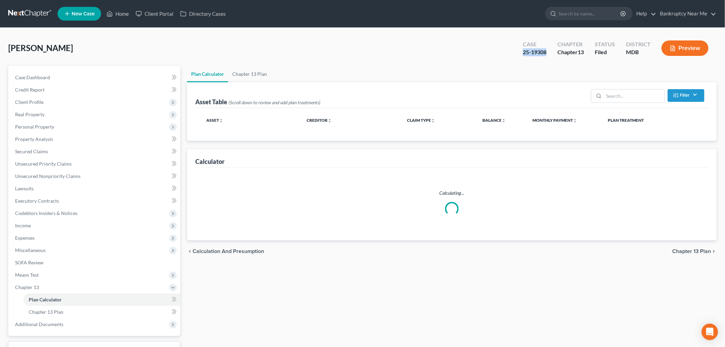
select select "59"
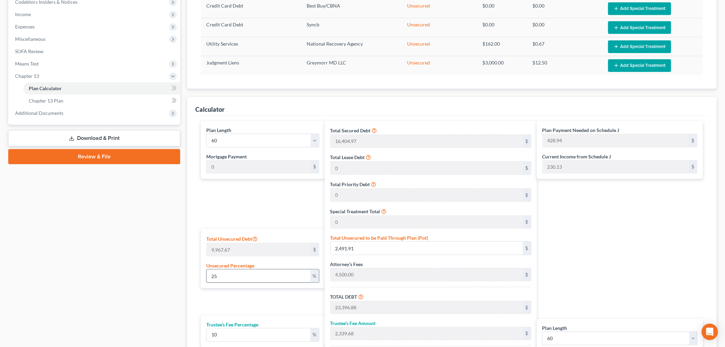
scroll to position [266, 0]
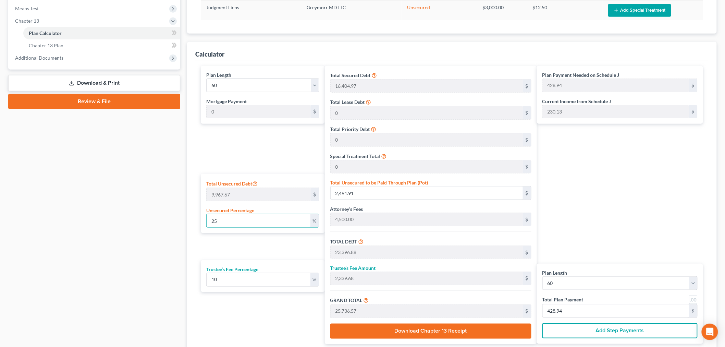
drag, startPoint x: 259, startPoint y: 223, endPoint x: 132, endPoint y: 223, distance: 127.4
click at [132, 223] on div "Petition Navigation Case Dashboard Payments Invoices Payments Payments Credit R…" at bounding box center [362, 87] width 715 height 575
type input "1"
type input "99.67"
type input "21,004.64"
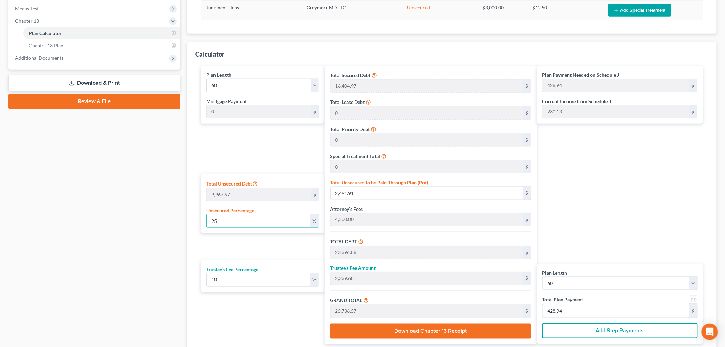
type input "2,100.46"
type input "23,105.11"
type input "385.08"
type input "10"
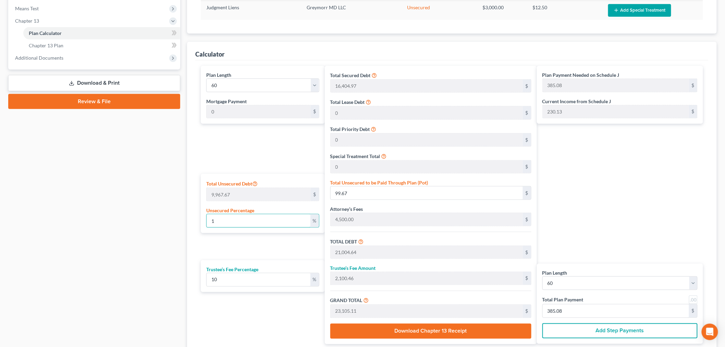
type input "996.76"
type input "21,901.73"
type input "2,190.17"
type input "24,091.91"
type input "401.53"
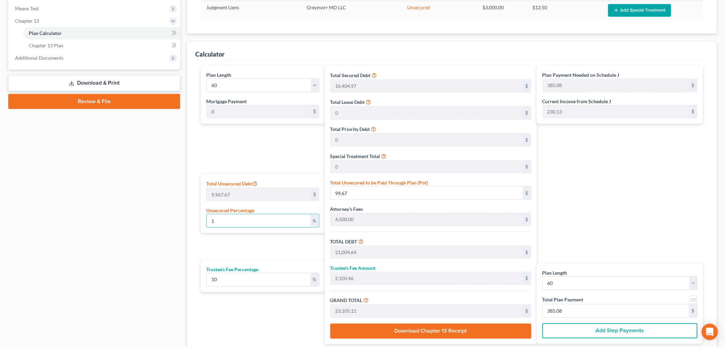
type input "401.53"
type input "100"
type input "9,967.67"
type input "30,872.64"
type input "3,087.26"
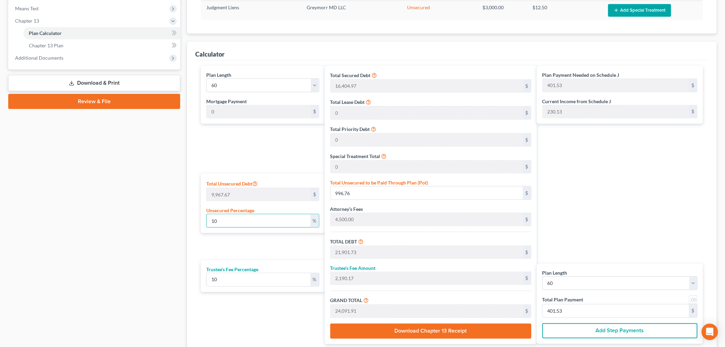
type input "33,959.90"
type input "565.99"
type input "1000"
type input "99,676.70"
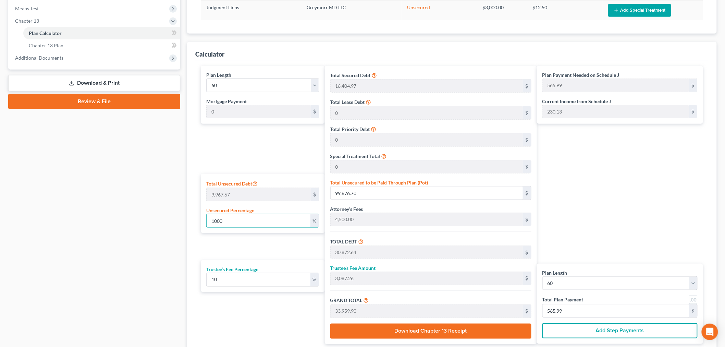
type input "120,581.67"
type input "12,058.16"
type input "132,639.83"
type input "2,210.66"
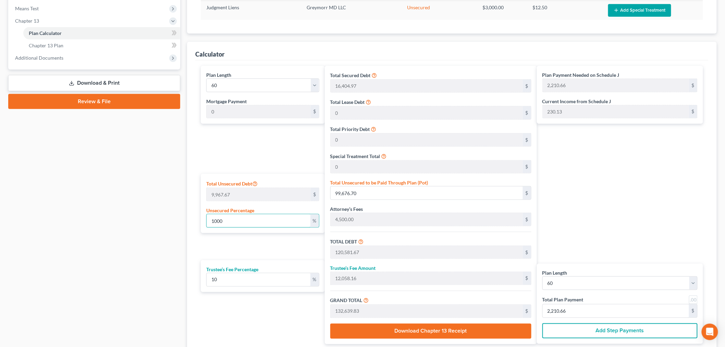
type input "100"
type input "9,967.67"
type input "30,872.64"
type input "3,087.26"
type input "33,959.90"
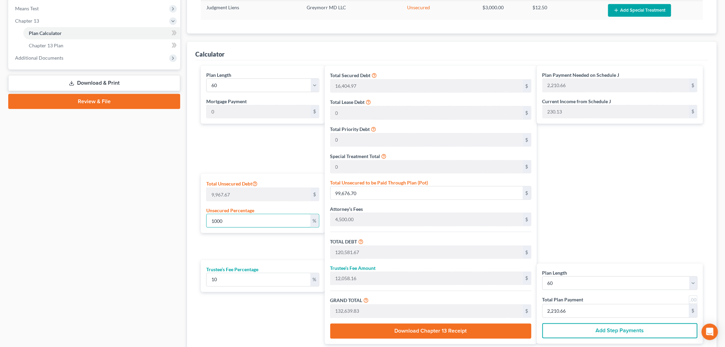
type input "565.99"
type input "100"
drag, startPoint x: 246, startPoint y: 280, endPoint x: 207, endPoint y: 273, distance: 39.0
click at [207, 273] on input "10" at bounding box center [259, 279] width 104 height 13
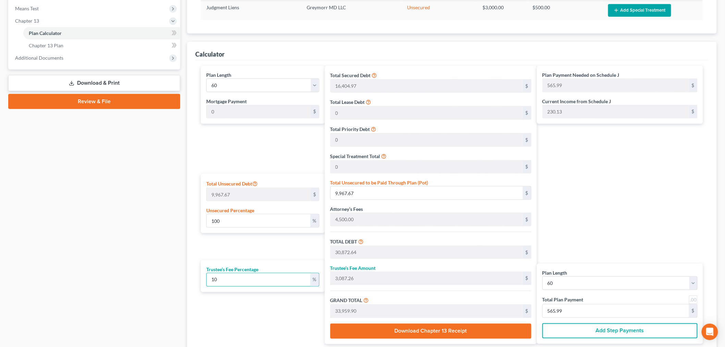
type input "1"
type input "308.72"
type input "31,181.36"
type input "519.68"
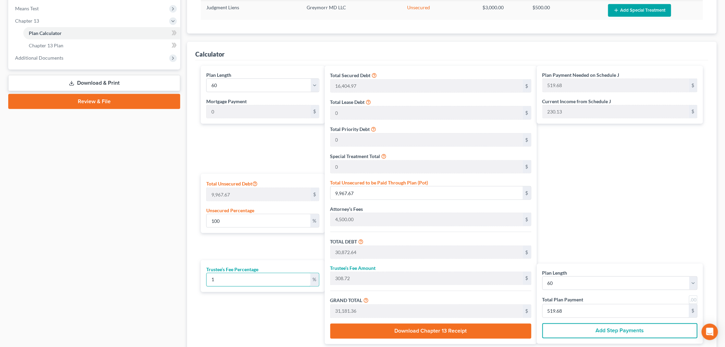
type input "10"
type input "3,087.26"
type input "33,959.90"
type input "565.99"
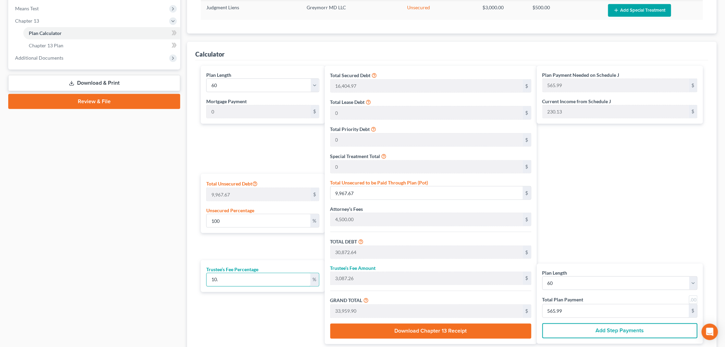
type input "10.5"
type input "3,241.62"
type input "34,114.26"
type input "568.57"
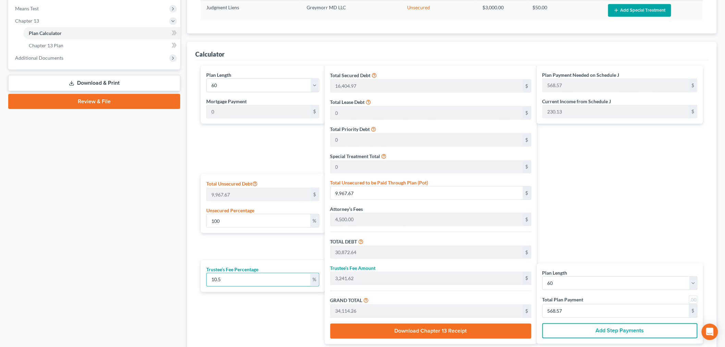
type input "10.5"
click at [584, 332] on button "Add Step Payments" at bounding box center [619, 330] width 155 height 15
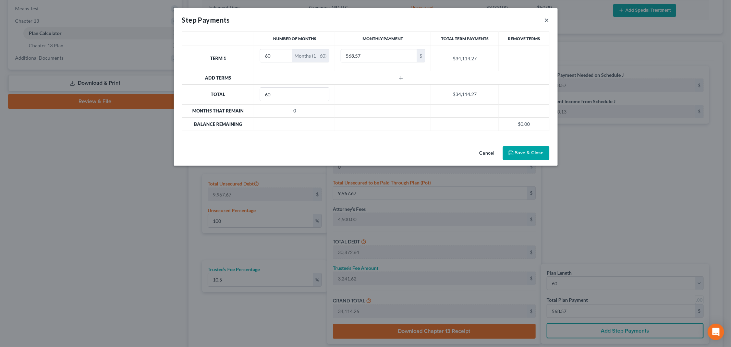
click at [545, 17] on button "×" at bounding box center [546, 20] width 5 height 8
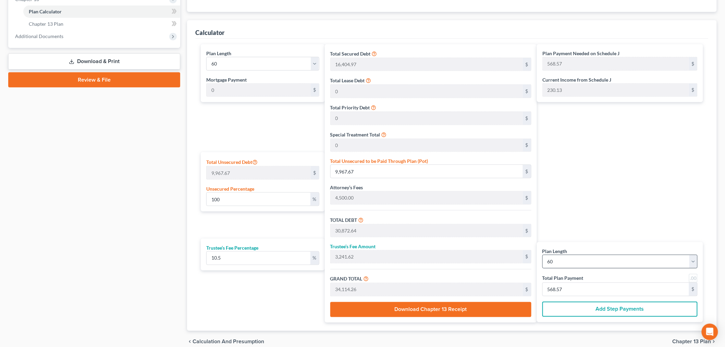
scroll to position [321, 0]
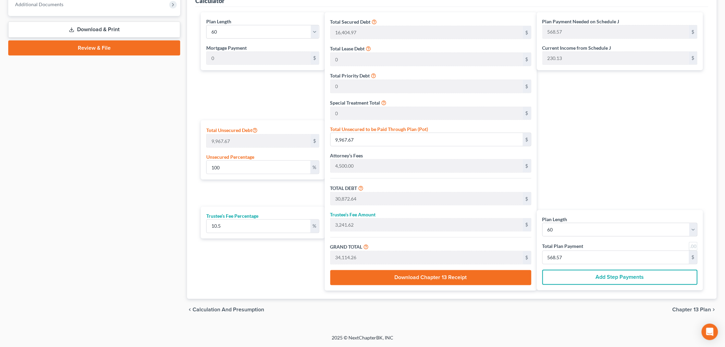
click at [693, 310] on span "Chapter 13 Plan" at bounding box center [691, 309] width 39 height 5
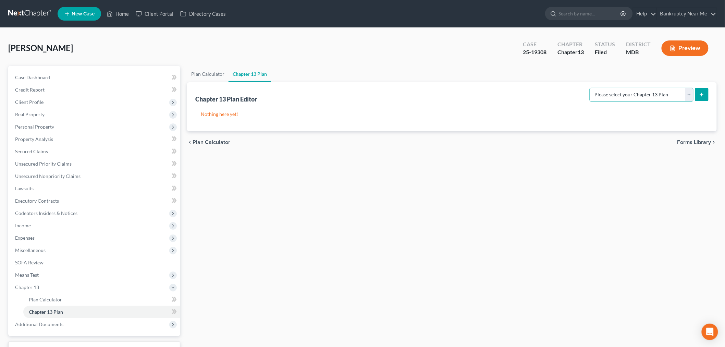
click at [686, 97] on select "Please select your Chapter 13 Plan District of Maryland District of Maryland - …" at bounding box center [642, 95] width 104 height 14
select select "2"
click at [592, 88] on select "Please select your Chapter 13 Plan District of Maryland District of Maryland - …" at bounding box center [642, 95] width 104 height 14
click at [696, 93] on button "submit" at bounding box center [701, 94] width 13 height 13
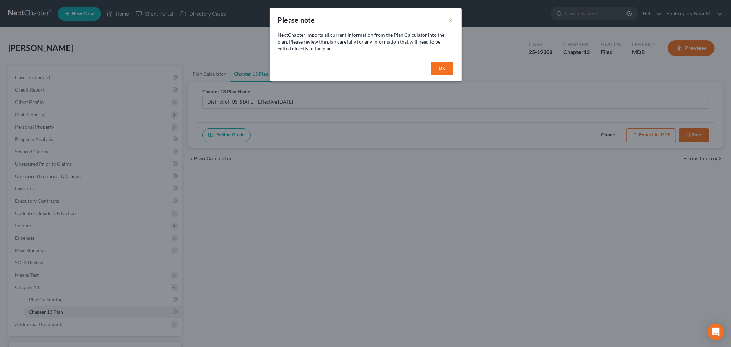
click at [449, 67] on button "OK" at bounding box center [442, 69] width 22 height 14
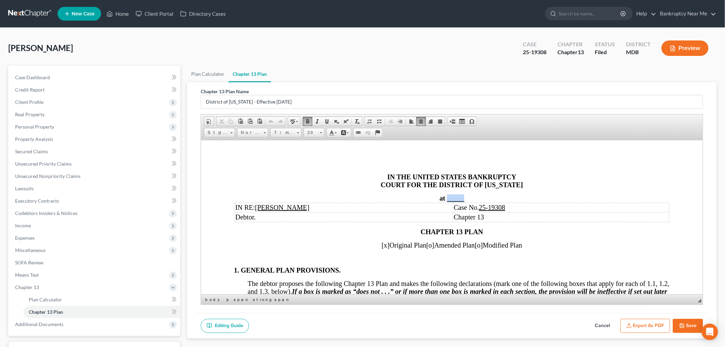
drag, startPoint x: 469, startPoint y: 197, endPoint x: 445, endPoint y: 198, distance: 24.4
click at [445, 198] on div "at _____" at bounding box center [452, 198] width 436 height 8
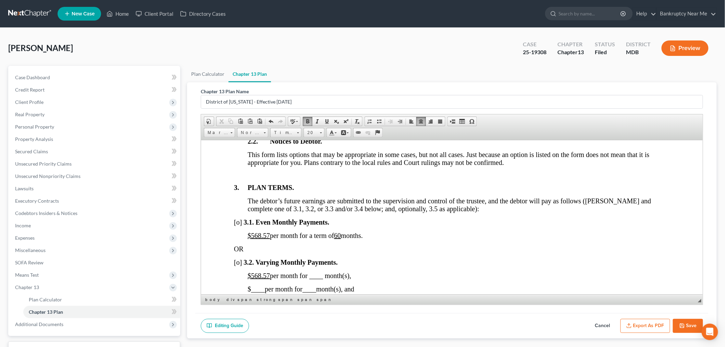
scroll to position [457, 0]
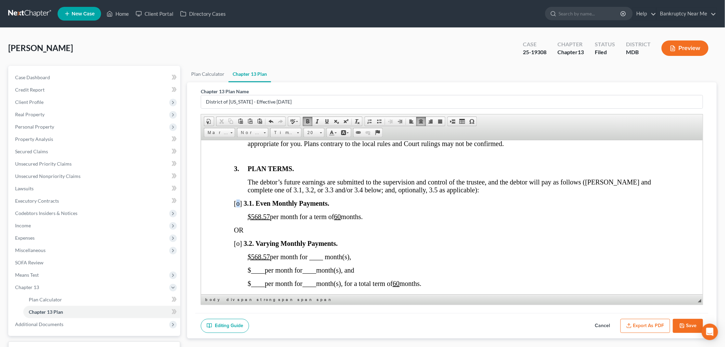
click at [237, 207] on span "[o]" at bounding box center [238, 203] width 8 height 8
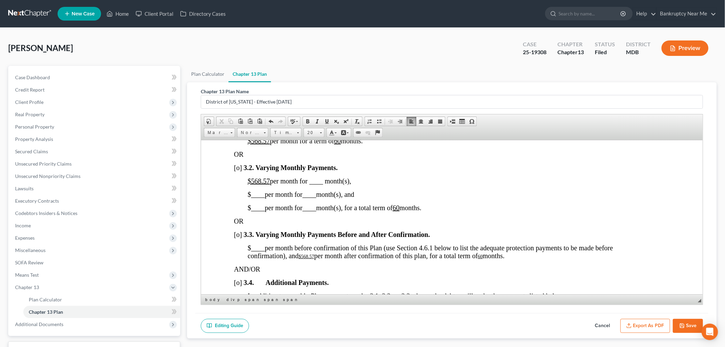
scroll to position [533, 0]
drag, startPoint x: 271, startPoint y: 186, endPoint x: 252, endPoint y: 186, distance: 18.9
click at [252, 184] on span "$568.57 per month for ____ month(s)," at bounding box center [298, 180] width 103 height 8
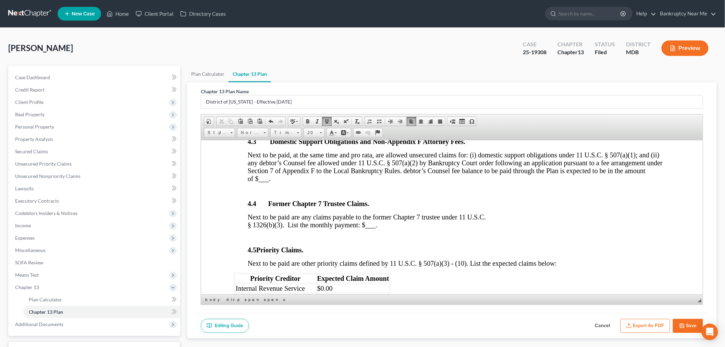
scroll to position [1028, 0]
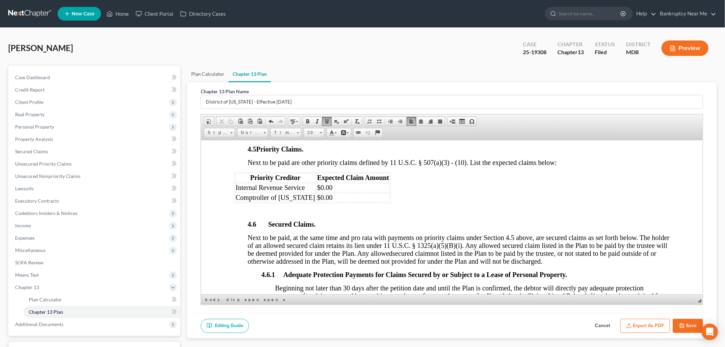
click at [206, 63] on div "Zaker, Marie Upgraded Case 25-19308 Chapter Chapter 13 Status Filed District MD…" at bounding box center [362, 51] width 708 height 30
click at [205, 69] on link "Plan Calculator" at bounding box center [207, 74] width 41 height 16
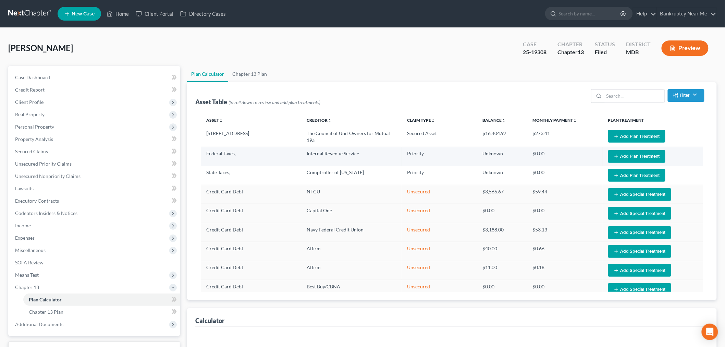
select select "59"
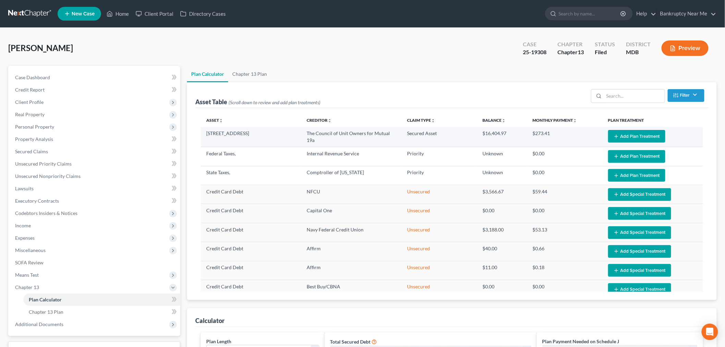
click at [634, 133] on button "Add Plan Treatment" at bounding box center [636, 136] width 57 height 13
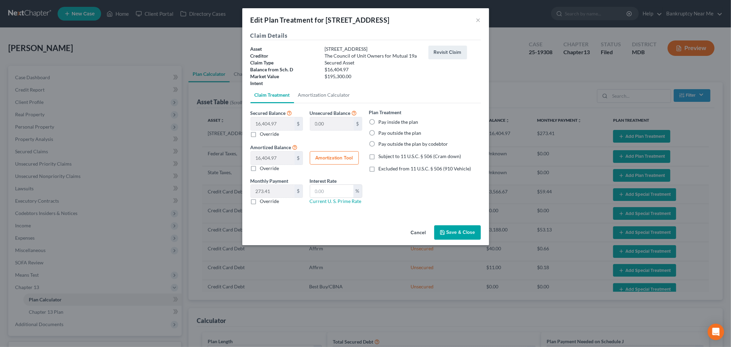
click at [394, 133] on label "Pay outside the plan" at bounding box center [400, 132] width 43 height 7
click at [386, 133] on input "Pay outside the plan" at bounding box center [383, 131] width 4 height 4
radio input "true"
drag, startPoint x: 396, startPoint y: 126, endPoint x: 397, endPoint y: 122, distance: 3.5
click at [396, 125] on div "Plan Treatment Pay inside the plan Pay outside the plan Pay outside the plan by…" at bounding box center [425, 128] width 112 height 39
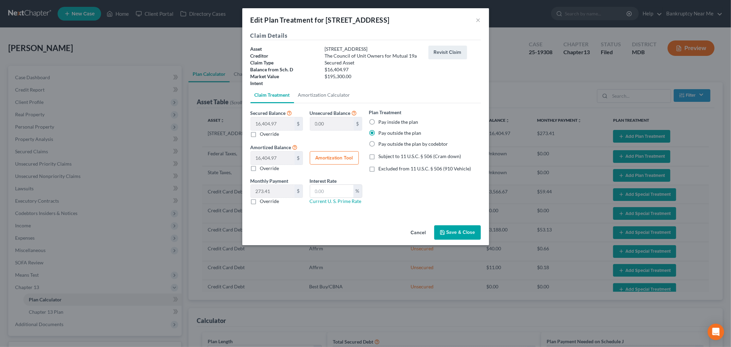
click at [397, 122] on label "Pay inside the plan" at bounding box center [399, 122] width 40 height 7
click at [386, 122] on input "Pay inside the plan" at bounding box center [383, 121] width 4 height 4
radio input "true"
click at [467, 230] on button "Save & Close" at bounding box center [457, 232] width 47 height 14
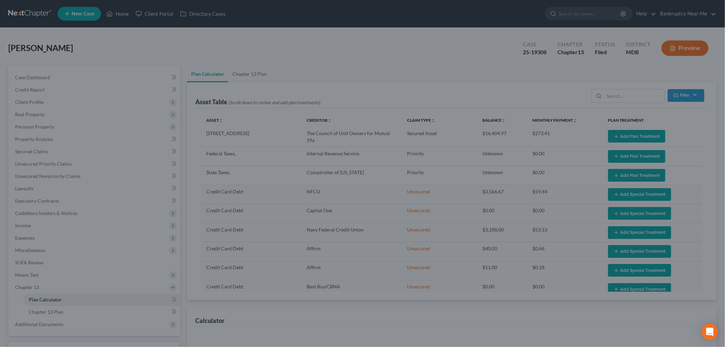
select select "59"
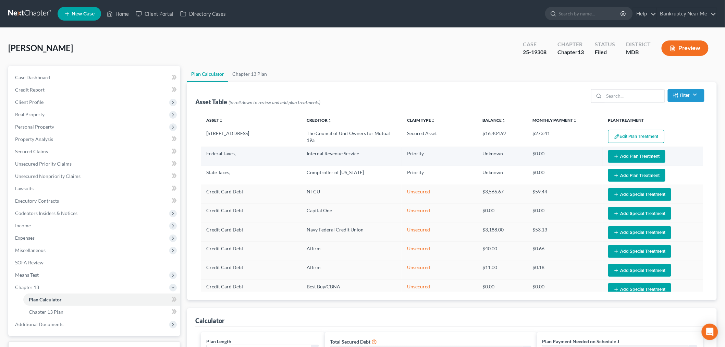
click at [619, 156] on button "Add Plan Treatment" at bounding box center [636, 156] width 57 height 13
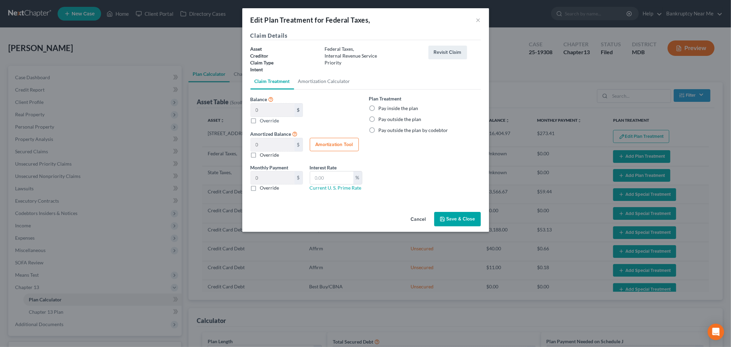
click at [396, 110] on label "Pay inside the plan" at bounding box center [399, 108] width 40 height 7
click at [386, 109] on input "Pay inside the plan" at bounding box center [383, 107] width 4 height 4
radio input "true"
drag, startPoint x: 463, startPoint y: 222, endPoint x: 528, endPoint y: 186, distance: 74.5
click at [462, 222] on button "Save & Close" at bounding box center [457, 219] width 47 height 14
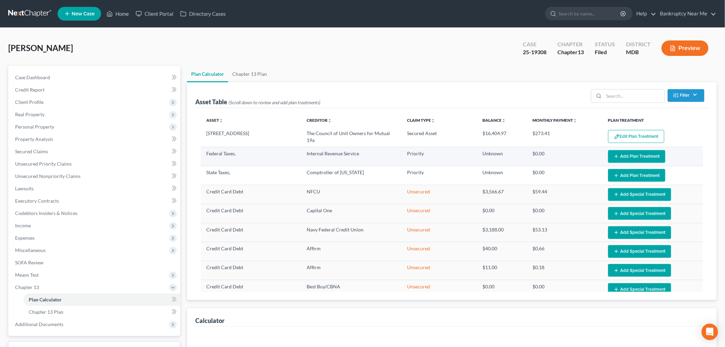
select select "59"
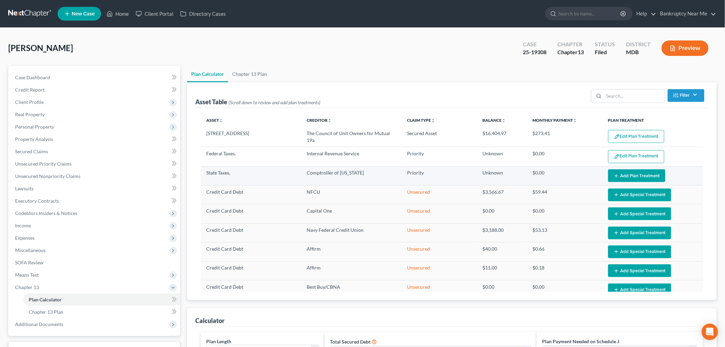
click at [629, 174] on button "Add Plan Treatment" at bounding box center [636, 175] width 57 height 13
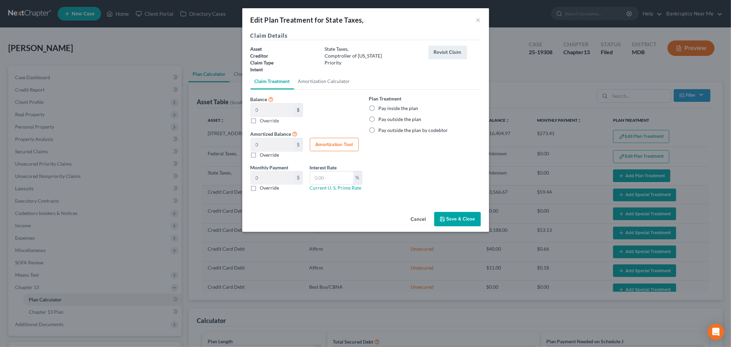
click at [392, 103] on div "Plan Treatment Pay inside the plan Pay outside the plan Pay outside the plan by…" at bounding box center [425, 114] width 112 height 39
click at [392, 106] on label "Pay inside the plan" at bounding box center [399, 108] width 40 height 7
click at [386, 106] on input "Pay inside the plan" at bounding box center [383, 107] width 4 height 4
radio input "true"
drag, startPoint x: 464, startPoint y: 217, endPoint x: 469, endPoint y: 218, distance: 5.2
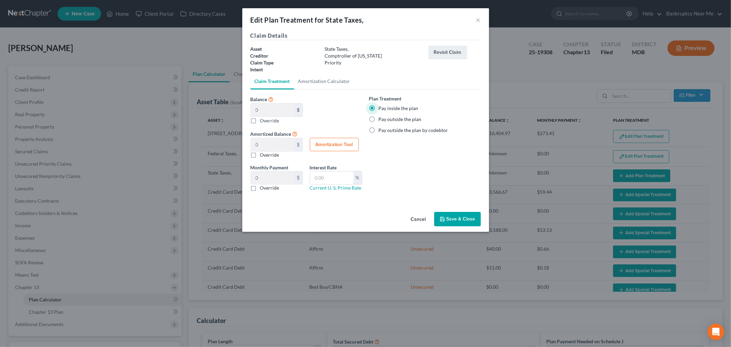
click at [463, 218] on button "Save & Close" at bounding box center [457, 219] width 47 height 14
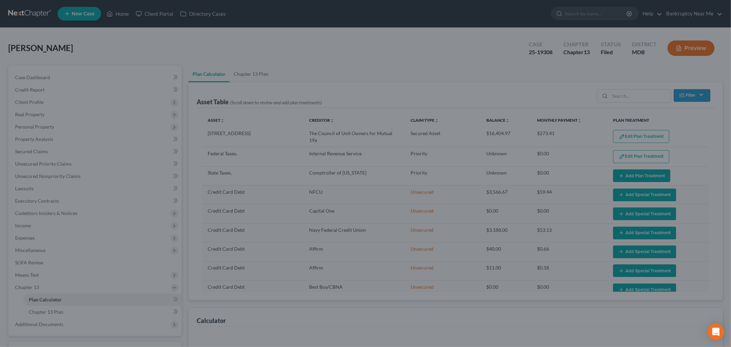
select select "59"
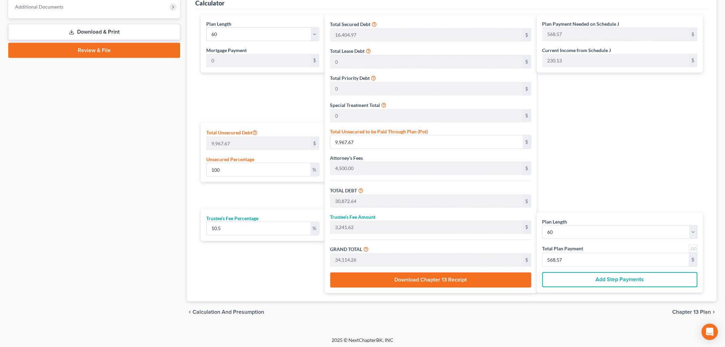
scroll to position [321, 0]
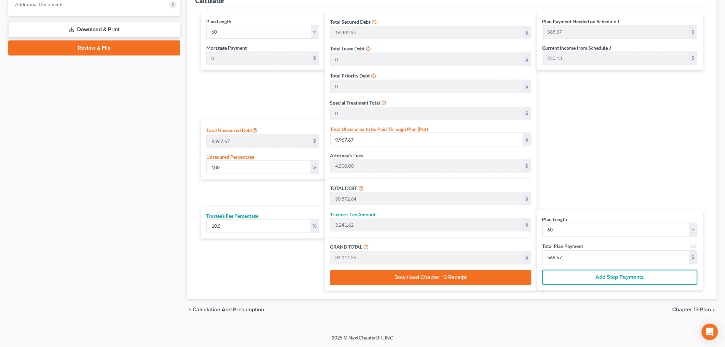
click at [674, 308] on span "Chapter 13 Plan" at bounding box center [691, 309] width 39 height 5
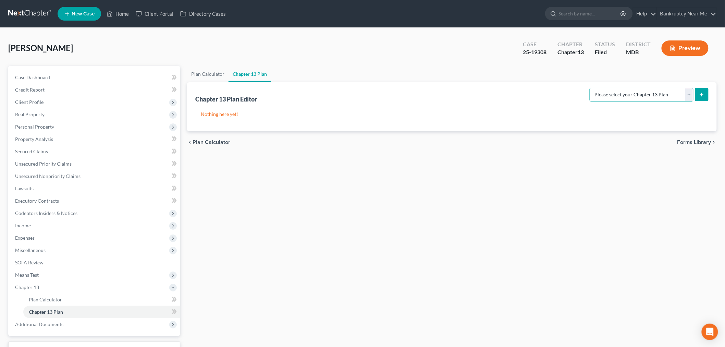
click at [689, 96] on select "Please select your Chapter 13 Plan District of Maryland District of Maryland - …" at bounding box center [642, 95] width 104 height 14
select select "2"
click at [592, 88] on select "Please select your Chapter 13 Plan District of Maryland District of Maryland - …" at bounding box center [642, 95] width 104 height 14
click at [700, 88] on button "submit" at bounding box center [701, 94] width 13 height 13
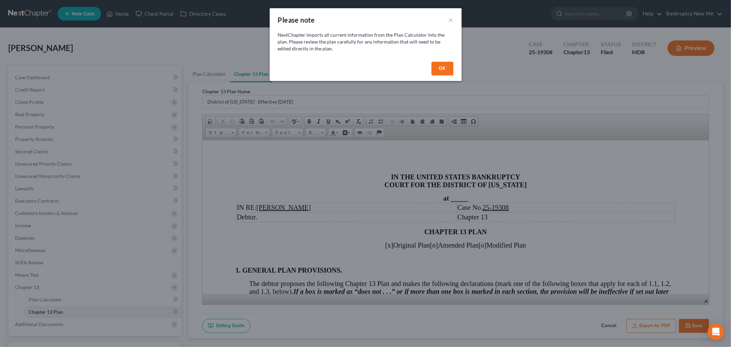
click at [436, 65] on button "OK" at bounding box center [442, 69] width 22 height 14
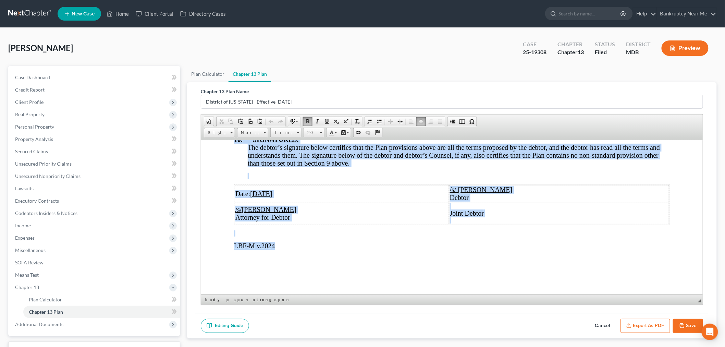
scroll to position [2654, 0]
drag, startPoint x: 382, startPoint y: 159, endPoint x: 436, endPoint y: 244, distance: 100.7
click at [319, 129] on link "20" at bounding box center [314, 133] width 21 height 10
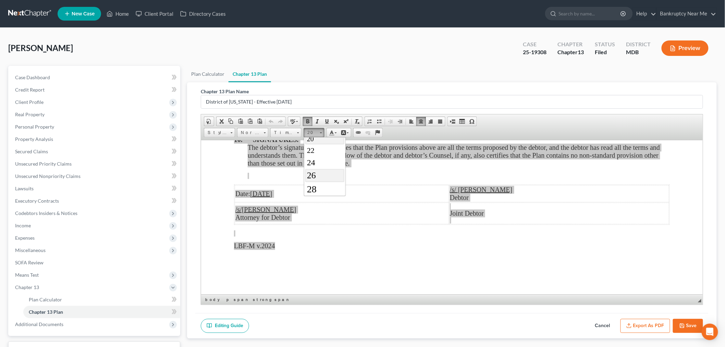
scroll to position [100, 0]
click at [326, 176] on link "28" at bounding box center [324, 176] width 39 height 14
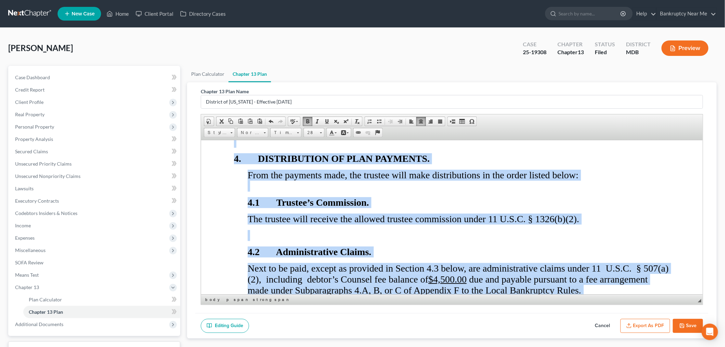
scroll to position [0, 0]
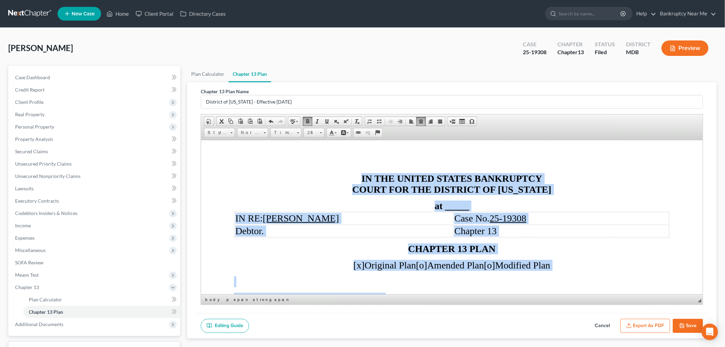
click at [484, 247] on span "CHAPTER 13 PLAN" at bounding box center [451, 248] width 87 height 11
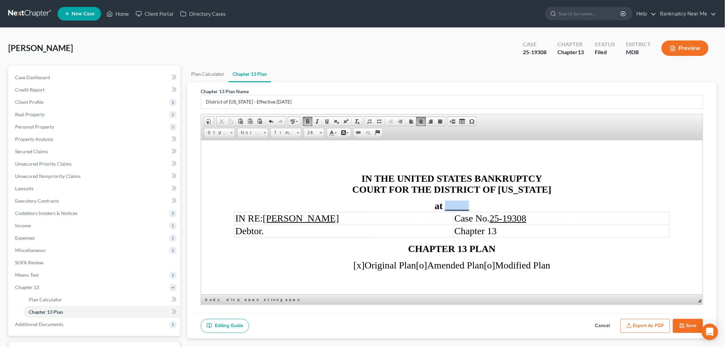
drag, startPoint x: 469, startPoint y: 204, endPoint x: 443, endPoint y: 205, distance: 25.7
click at [443, 205] on div "at _____" at bounding box center [452, 205] width 436 height 11
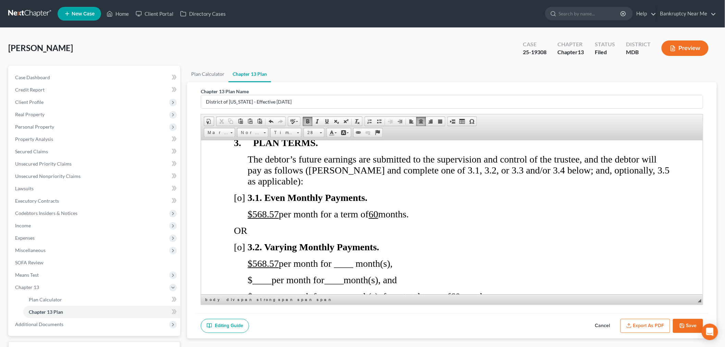
scroll to position [723, 0]
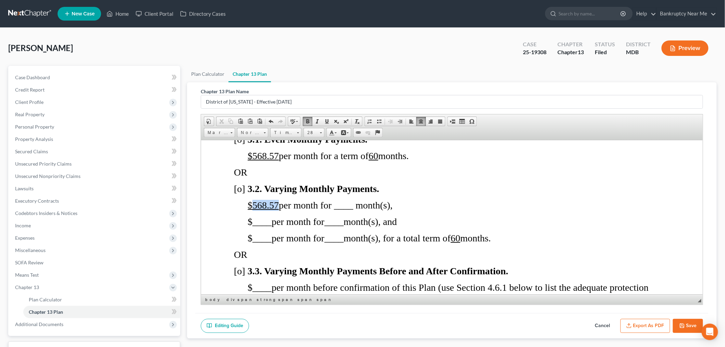
drag, startPoint x: 276, startPoint y: 197, endPoint x: 253, endPoint y: 197, distance: 23.3
click at [253, 199] on u "$568.57" at bounding box center [262, 204] width 31 height 11
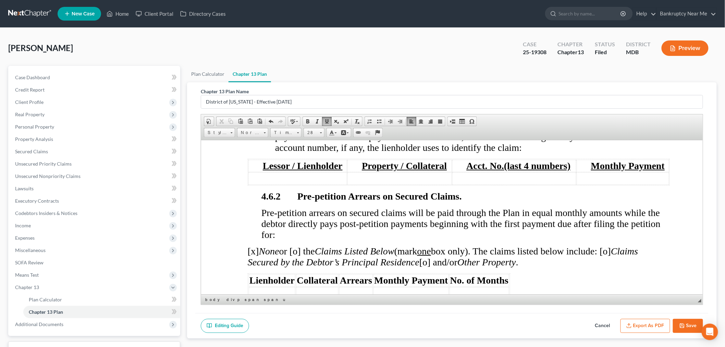
scroll to position [1751, 0]
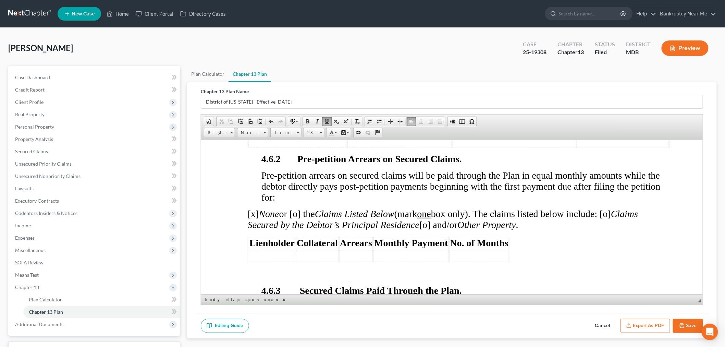
click at [273, 249] on td at bounding box center [271, 255] width 47 height 12
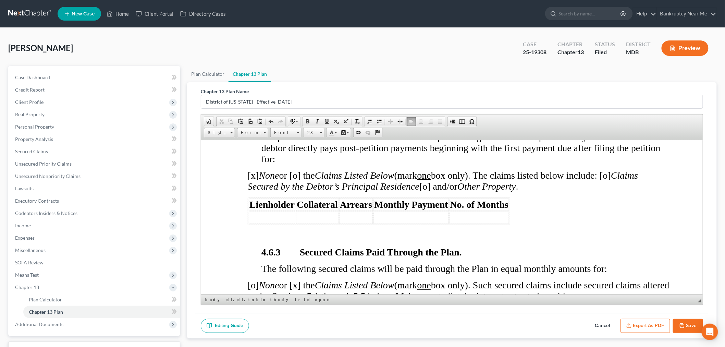
scroll to position [1865, 0]
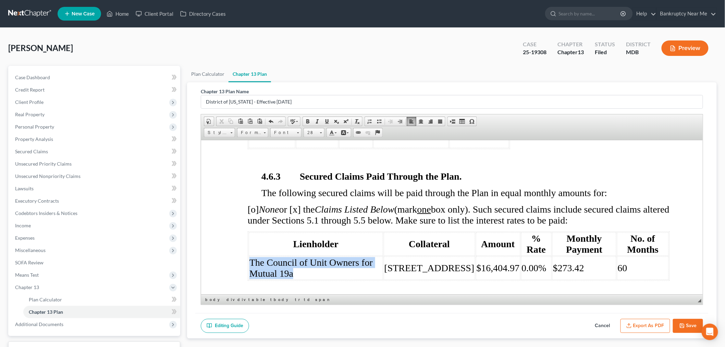
drag, startPoint x: 306, startPoint y: 237, endPoint x: 251, endPoint y: 227, distance: 55.8
click at [251, 256] on td "The Council of Unit Owners for Mutual 19a" at bounding box center [315, 267] width 134 height 23
copy span "The Council of Unit Owners for Mutual 19a"
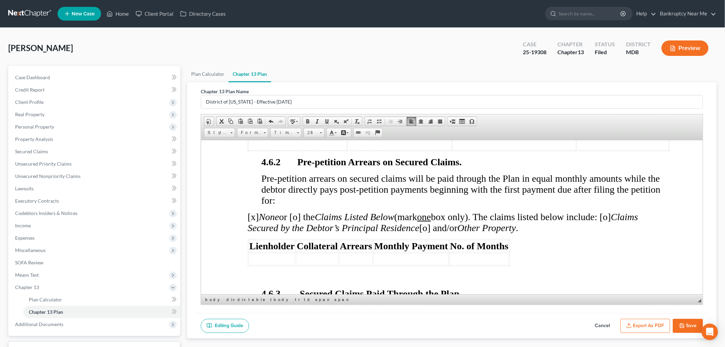
scroll to position [1751, 0]
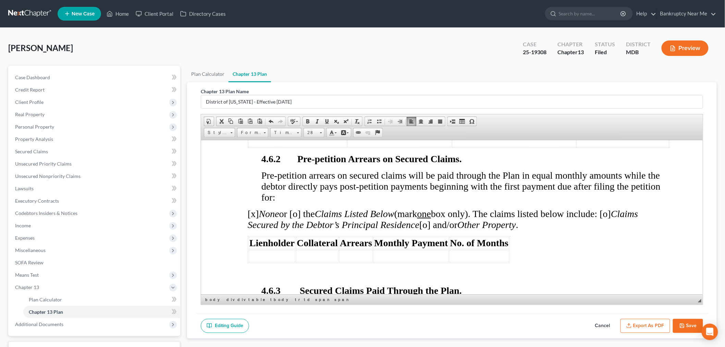
click at [263, 236] on th "Lienholder" at bounding box center [271, 242] width 47 height 12
click at [266, 249] on td at bounding box center [271, 255] width 47 height 12
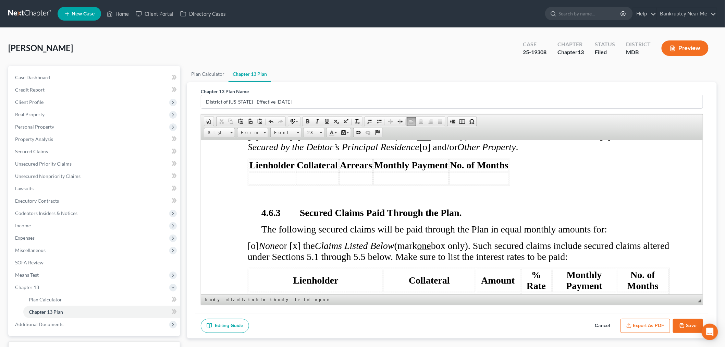
scroll to position [1865, 0]
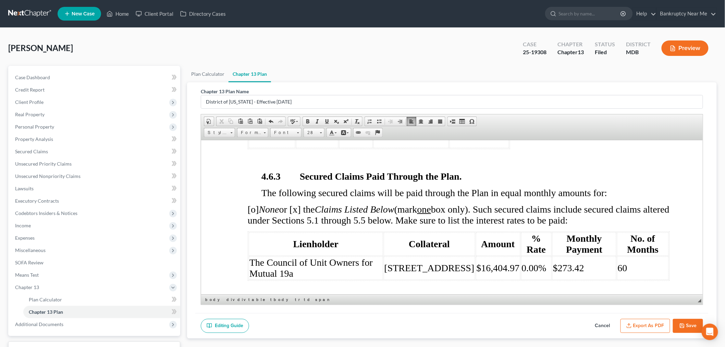
click at [575, 262] on span "$273.42" at bounding box center [568, 267] width 31 height 11
drag, startPoint x: 584, startPoint y: 231, endPoint x: 549, endPoint y: 232, distance: 34.9
click at [552, 256] on td "$273.42" at bounding box center [584, 267] width 64 height 23
click at [536, 262] on span "0.00%" at bounding box center [533, 267] width 25 height 11
drag, startPoint x: 541, startPoint y: 230, endPoint x: 524, endPoint y: 224, distance: 18.0
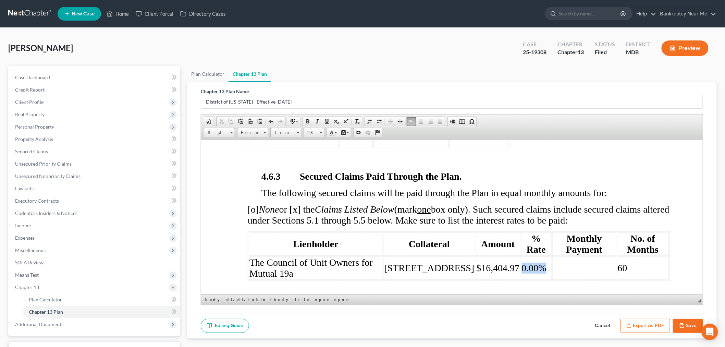
click at [514, 256] on tr "The Council of Unit Owners for Mutual 19a 15301 Pine Orchard Drive $16,404.97 0…" at bounding box center [458, 267] width 420 height 23
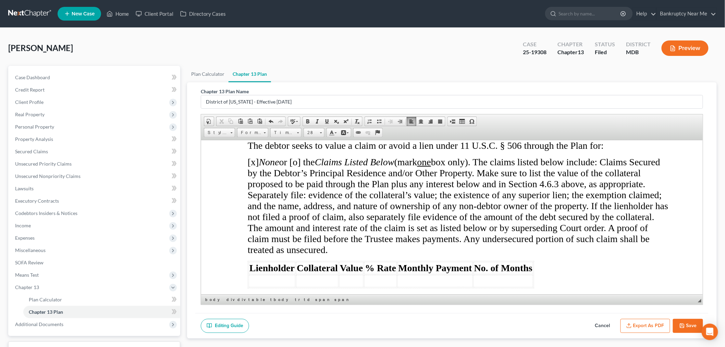
scroll to position [2779, 0]
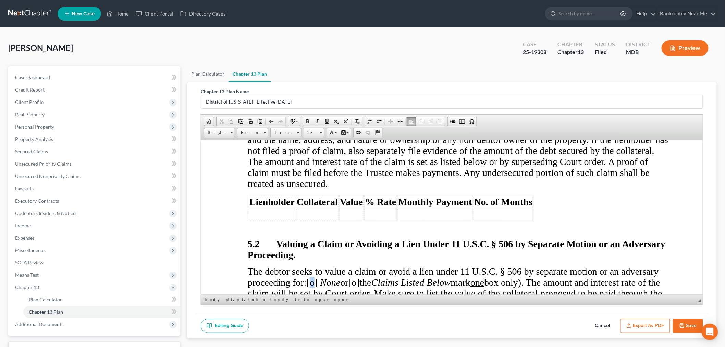
click at [316, 276] on span "[o]" at bounding box center [311, 281] width 11 height 11
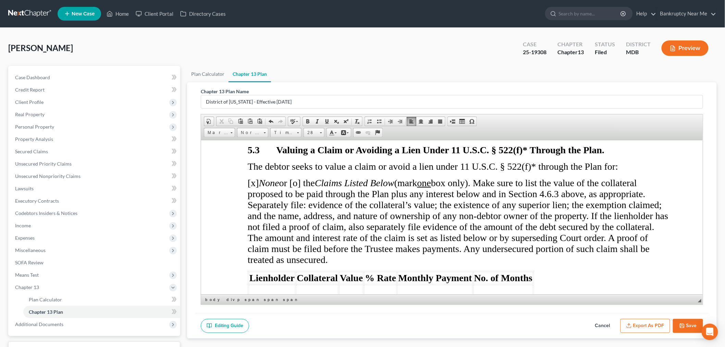
scroll to position [3083, 0]
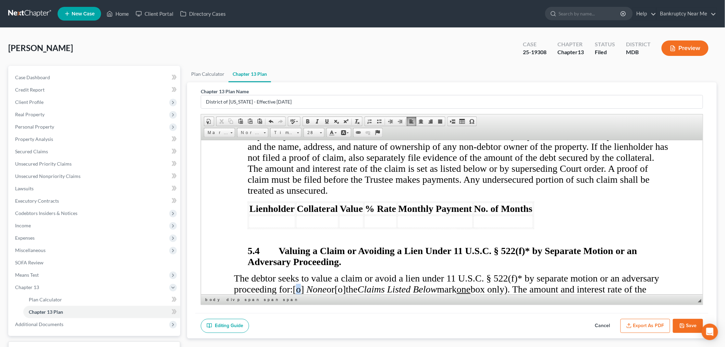
click at [303, 283] on span "[o]" at bounding box center [298, 288] width 11 height 11
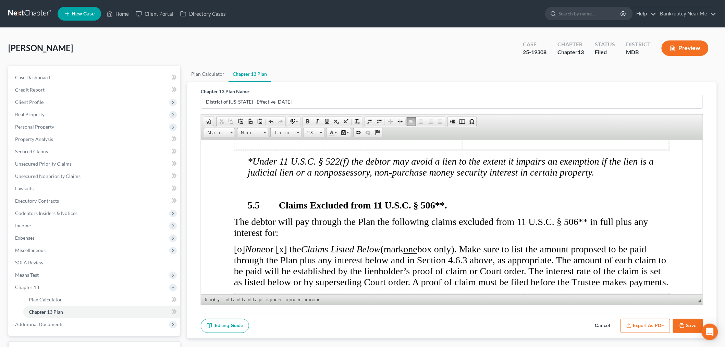
scroll to position [3273, 0]
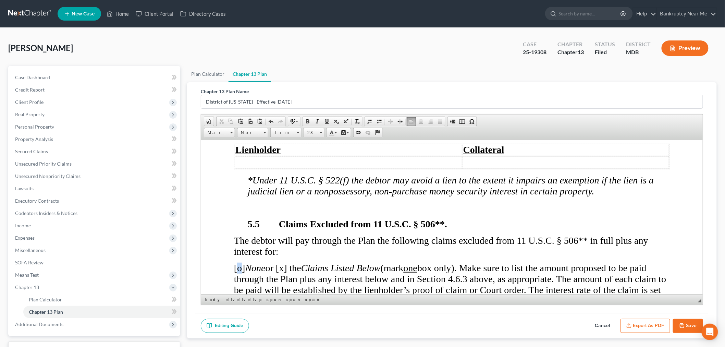
click at [238, 262] on span "[o] None or [x] the Claims Listed Below (mark one box only). Make sure to list …" at bounding box center [451, 284] width 434 height 44
click at [285, 262] on span "[x] None or [x] the Claims Listed Below (mark one box only). Make sure to list …" at bounding box center [451, 284] width 434 height 44
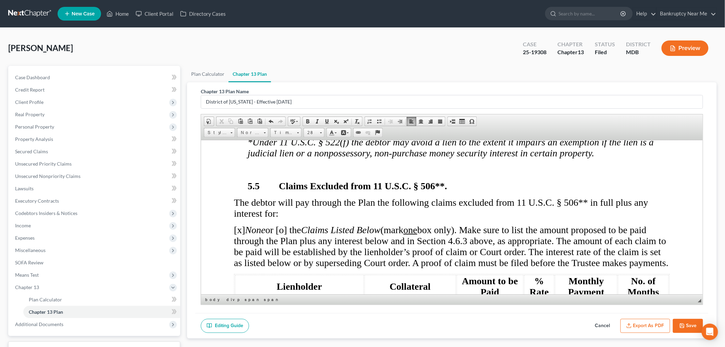
scroll to position [3349, 0]
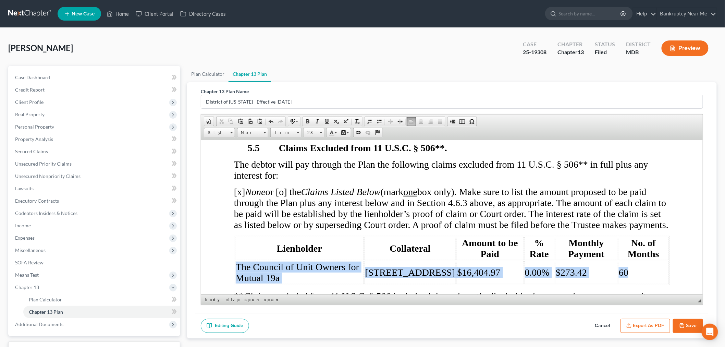
drag, startPoint x: 629, startPoint y: 233, endPoint x: 237, endPoint y: 226, distance: 392.0
click at [237, 260] on tr "The Council of Unit Owners for Mutual 19a 15301 Pine Orchard Drive $16,404.97 0…" at bounding box center [452, 271] width 434 height 23
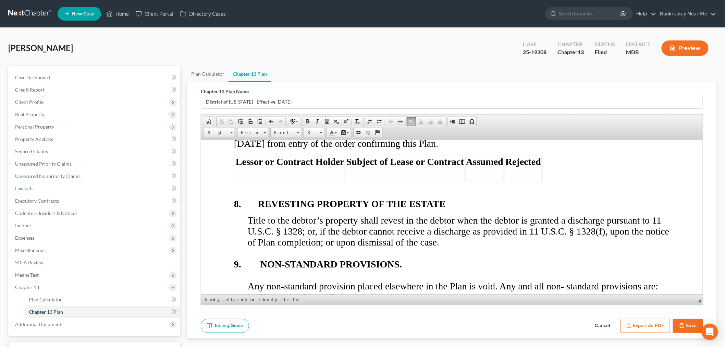
scroll to position [3692, 0]
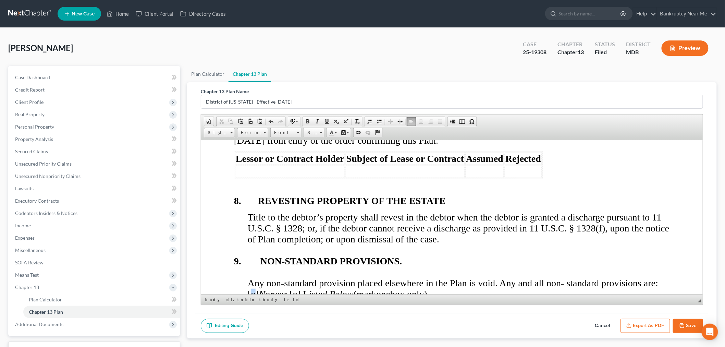
click at [252, 277] on span "Any non-standard provision placed elsewhere in the Plan is void. Any and all no…" at bounding box center [452, 288] width 410 height 22
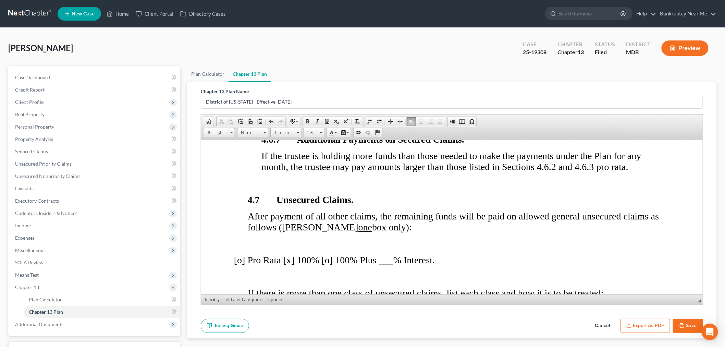
scroll to position [2436, 0]
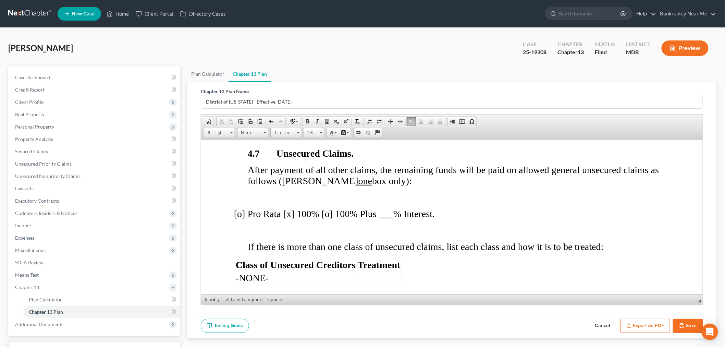
click at [692, 326] on button "Save" at bounding box center [688, 326] width 30 height 14
select select "2"
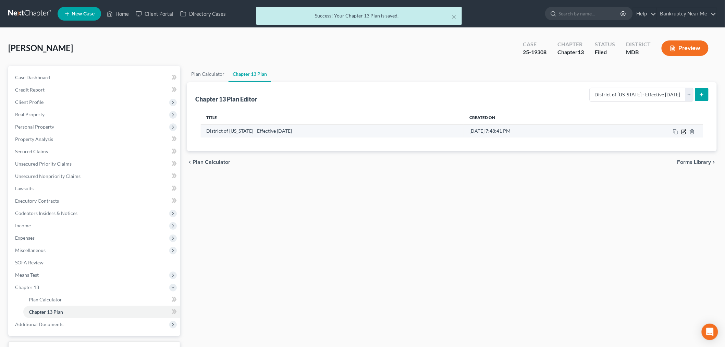
click at [684, 132] on icon "button" at bounding box center [683, 131] width 5 height 5
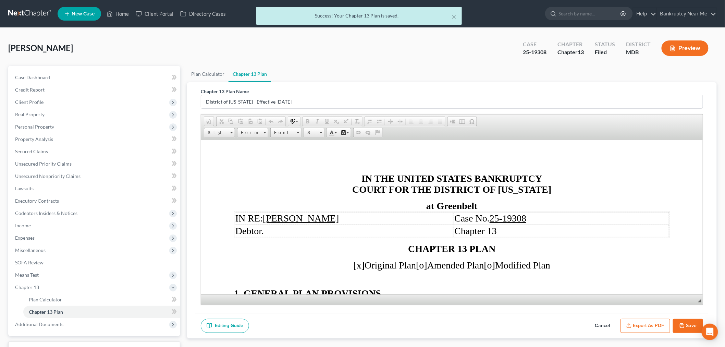
scroll to position [0, 0]
click at [652, 332] on button "Export as PDF" at bounding box center [645, 326] width 50 height 14
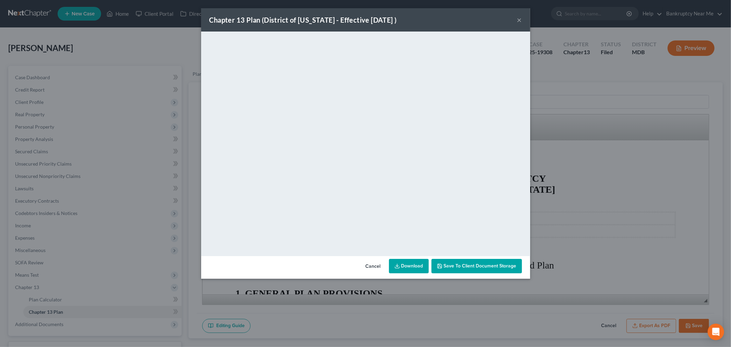
click at [518, 21] on button "×" at bounding box center [519, 20] width 5 height 8
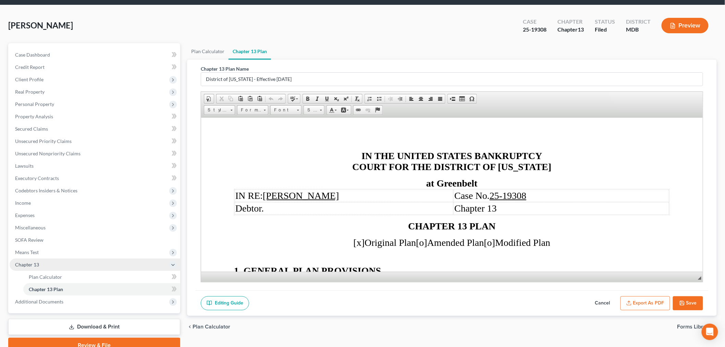
scroll to position [53, 0]
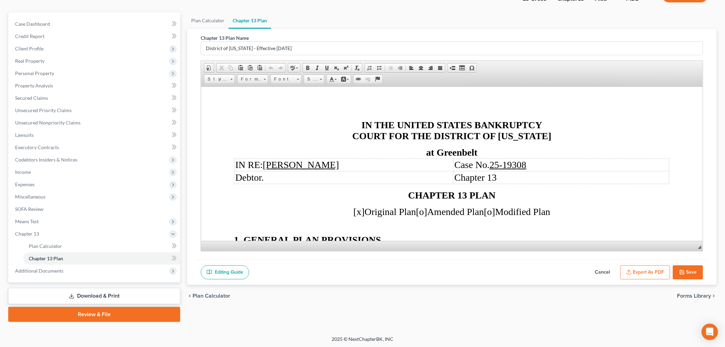
click at [97, 293] on link "Download & Print" at bounding box center [94, 296] width 172 height 16
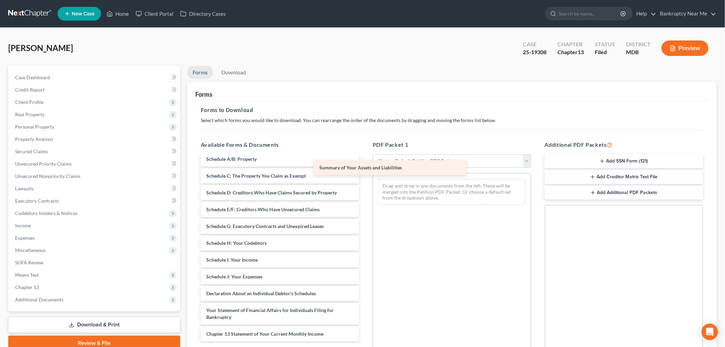
scroll to position [1012, 0]
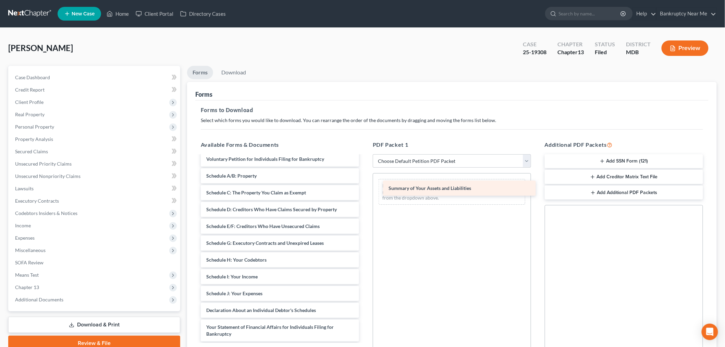
drag, startPoint x: 307, startPoint y: 160, endPoint x: 487, endPoint y: 190, distance: 182.7
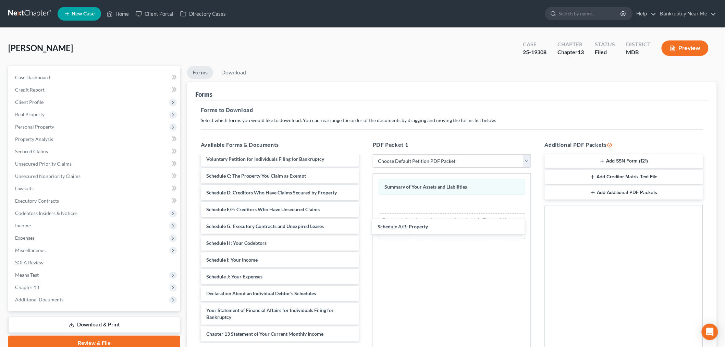
drag, startPoint x: 293, startPoint y: 173, endPoint x: 444, endPoint y: 219, distance: 157.7
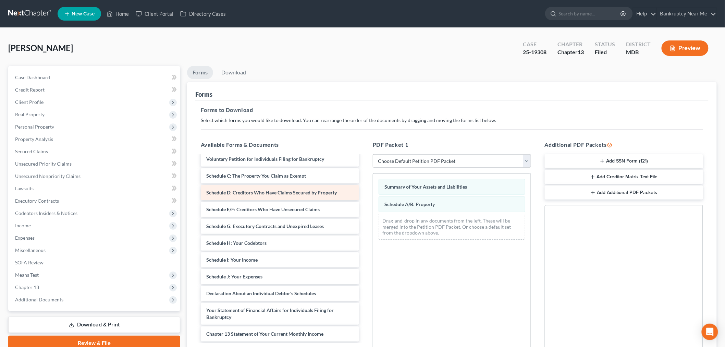
click at [242, 194] on span "Schedule D: Creditors Who Have Claims Secured by Property" at bounding box center [271, 192] width 131 height 6
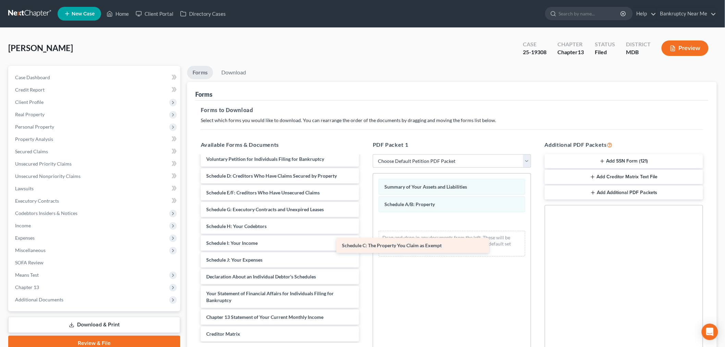
drag, startPoint x: 248, startPoint y: 176, endPoint x: 440, endPoint y: 241, distance: 201.8
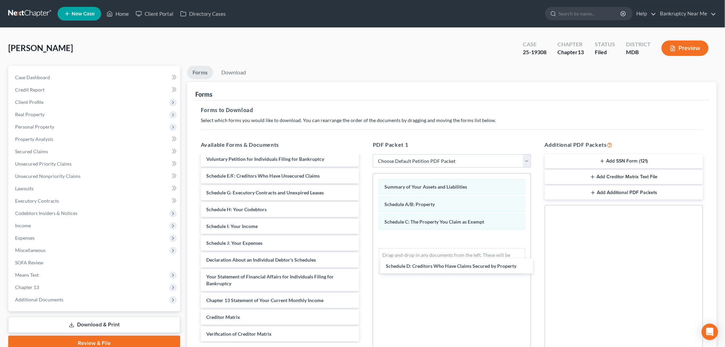
drag, startPoint x: 249, startPoint y: 177, endPoint x: 410, endPoint y: 248, distance: 175.9
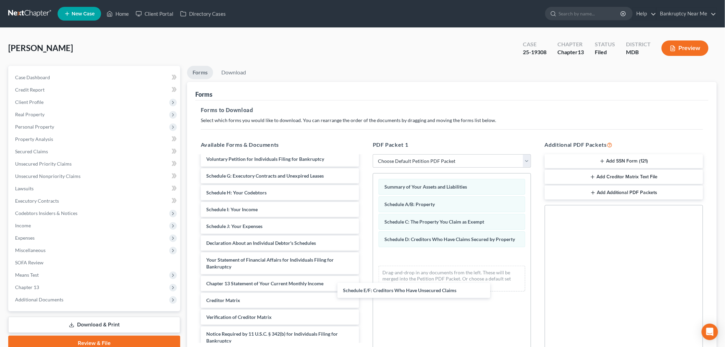
drag, startPoint x: 284, startPoint y: 173, endPoint x: 444, endPoint y: 271, distance: 187.9
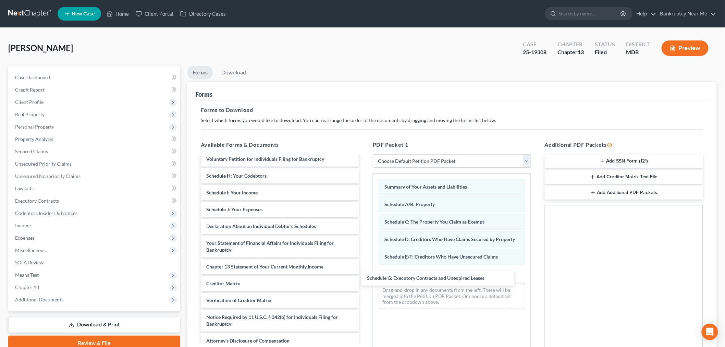
drag, startPoint x: 256, startPoint y: 174, endPoint x: 369, endPoint y: 243, distance: 132.1
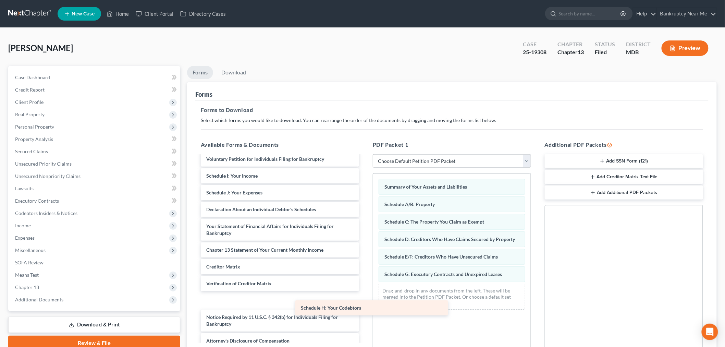
scroll to position [1001, 0]
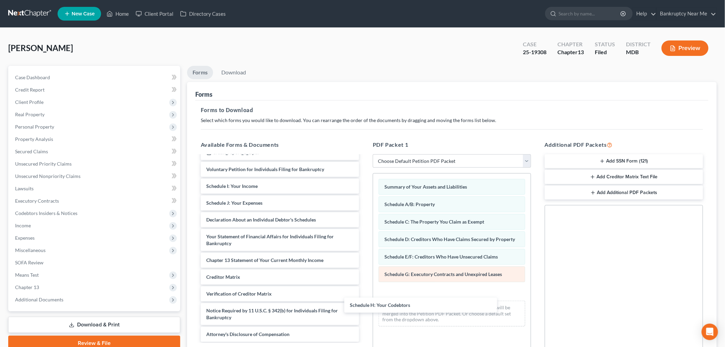
drag, startPoint x: 261, startPoint y: 173, endPoint x: 382, endPoint y: 280, distance: 160.7
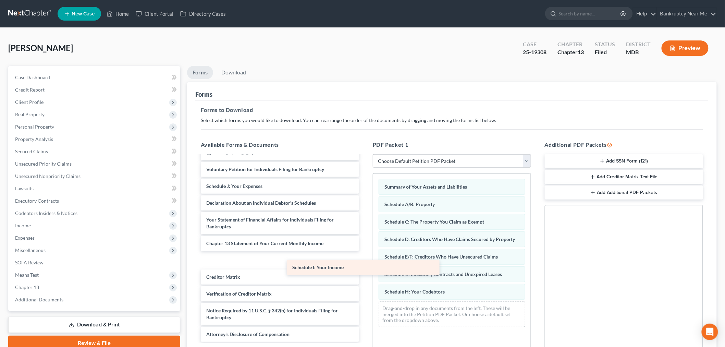
scroll to position [985, 0]
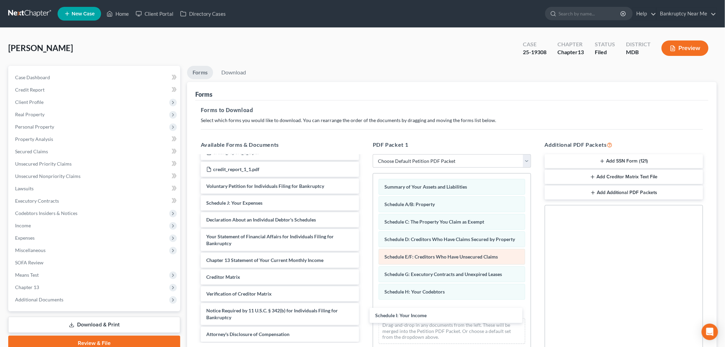
drag, startPoint x: 242, startPoint y: 186, endPoint x: 437, endPoint y: 254, distance: 206.9
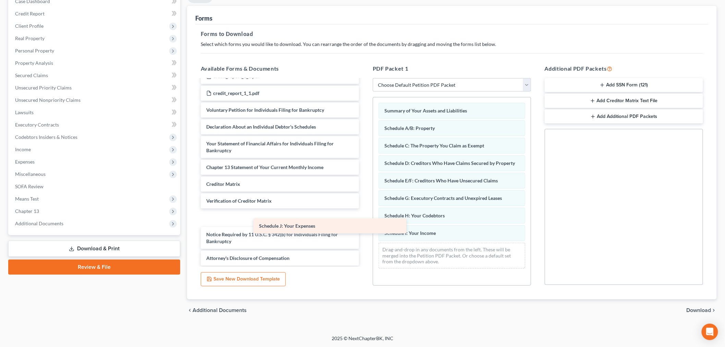
scroll to position [968, 0]
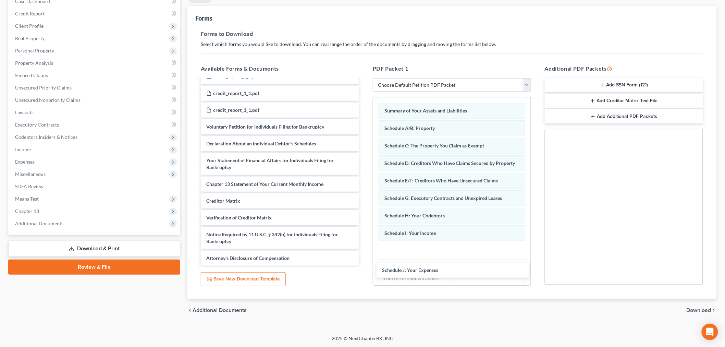
drag, startPoint x: 261, startPoint y: 127, endPoint x: 429, endPoint y: 249, distance: 207.5
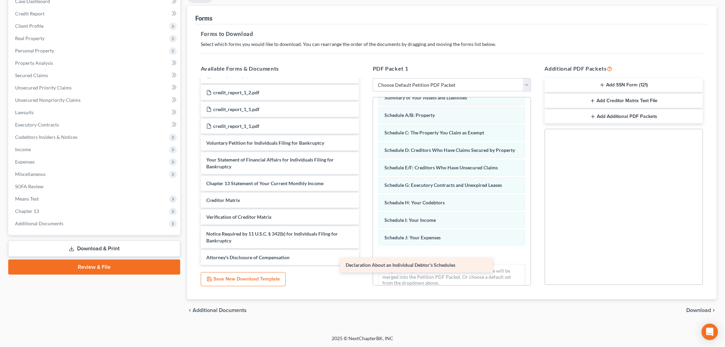
scroll to position [951, 0]
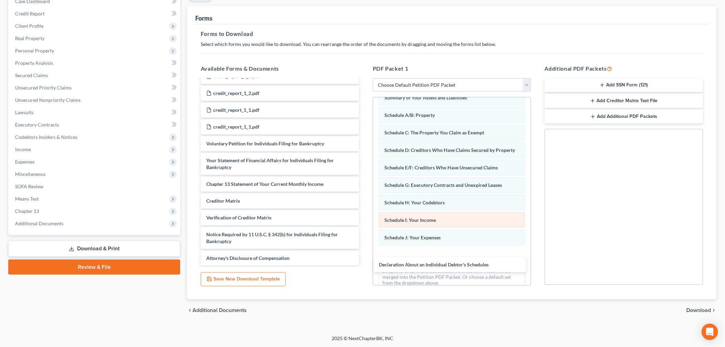
drag, startPoint x: 264, startPoint y: 145, endPoint x: 421, endPoint y: 231, distance: 178.9
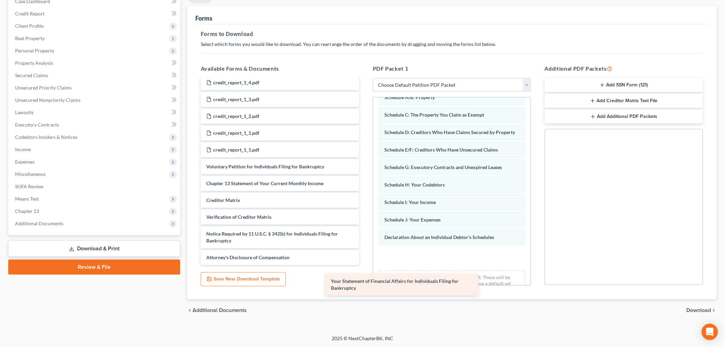
scroll to position [927, 0]
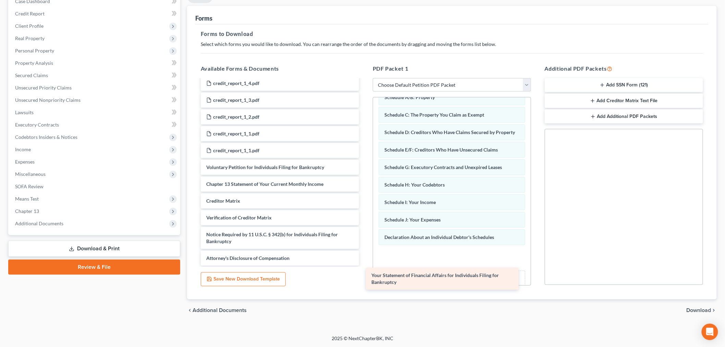
drag, startPoint x: 241, startPoint y: 164, endPoint x: 396, endPoint y: 266, distance: 185.5
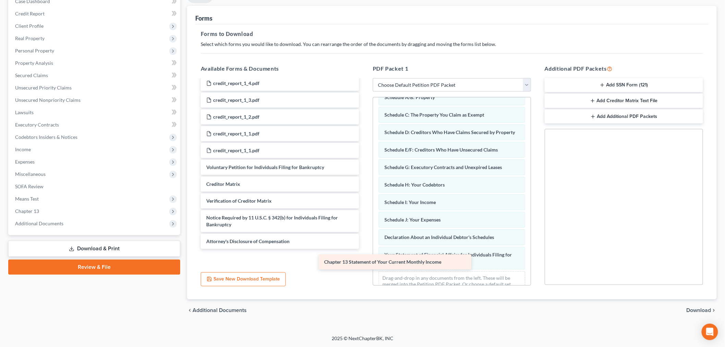
scroll to position [911, 0]
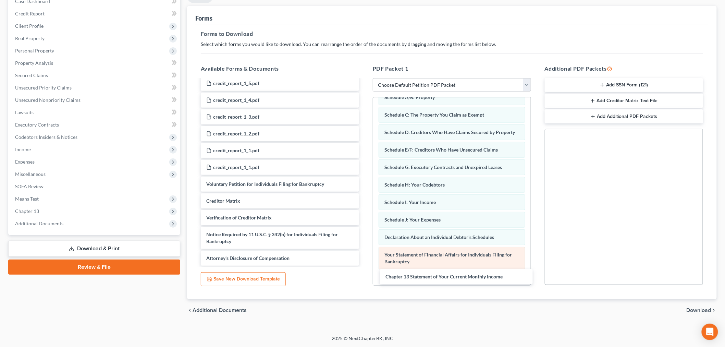
drag, startPoint x: 232, startPoint y: 183, endPoint x: 401, endPoint y: 260, distance: 185.5
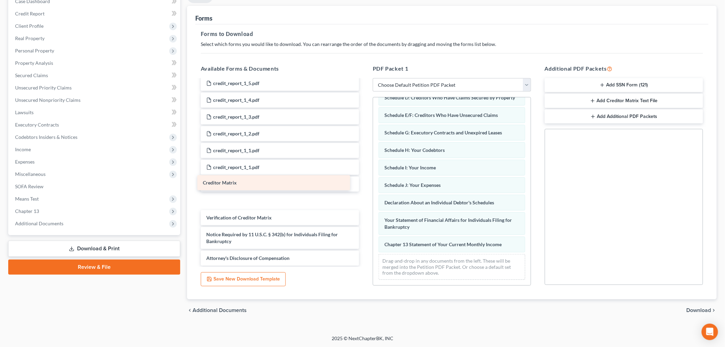
drag, startPoint x: 235, startPoint y: 200, endPoint x: 232, endPoint y: 183, distance: 17.5
drag, startPoint x: 699, startPoint y: 310, endPoint x: 698, endPoint y: 305, distance: 4.9
click at [699, 309] on span "Download" at bounding box center [699, 309] width 25 height 5
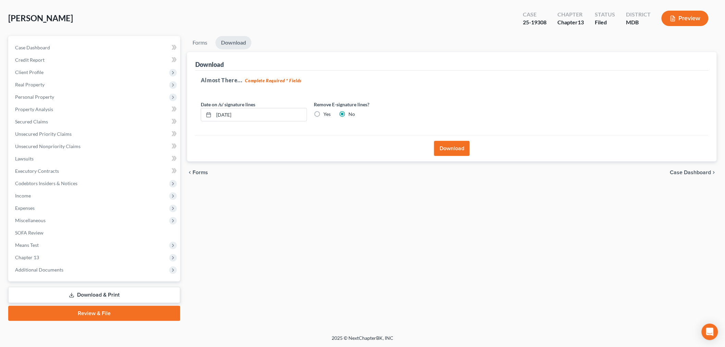
scroll to position [29, 0]
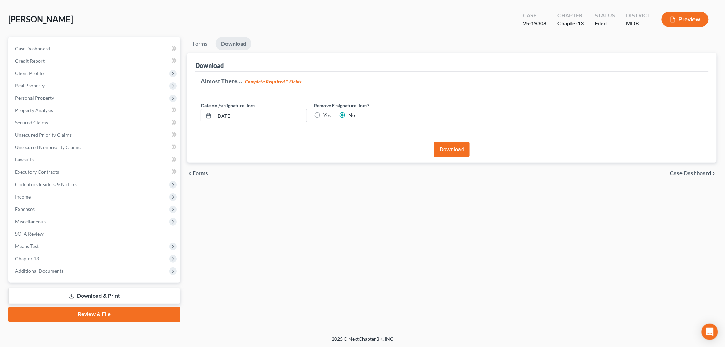
click at [454, 151] on button "Download" at bounding box center [452, 149] width 36 height 15
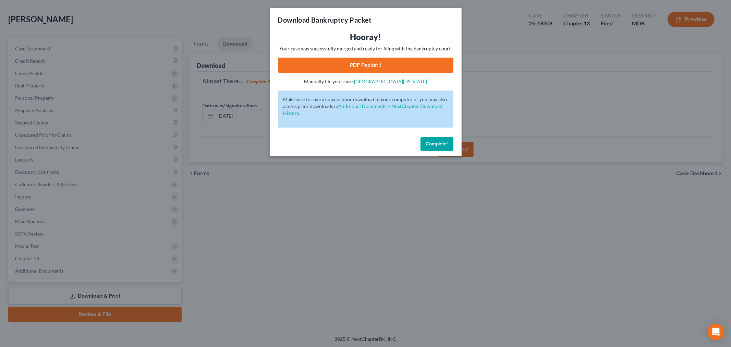
click at [389, 64] on link "PDF Packet 1" at bounding box center [365, 65] width 175 height 15
drag, startPoint x: 436, startPoint y: 142, endPoint x: 337, endPoint y: 109, distance: 104.2
click at [434, 139] on button "Complete!" at bounding box center [436, 144] width 33 height 14
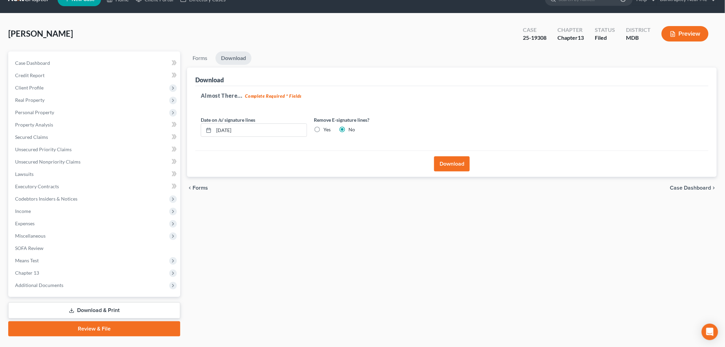
scroll to position [0, 0]
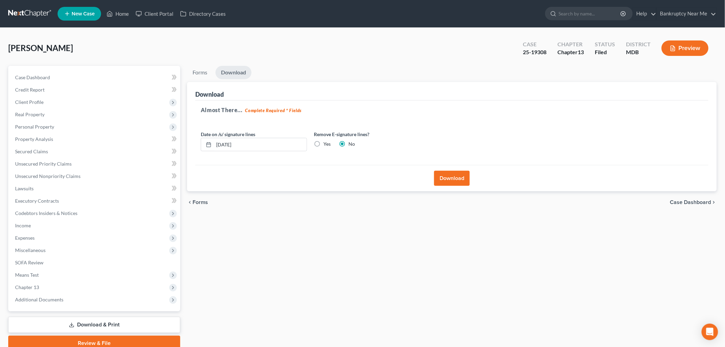
click at [24, 11] on link at bounding box center [30, 14] width 44 height 12
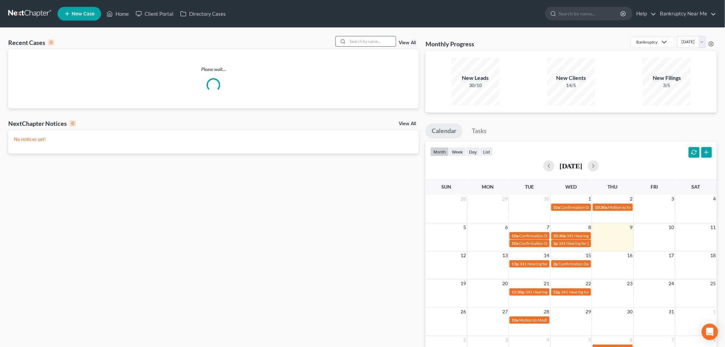
click at [371, 43] on input "search" at bounding box center [372, 41] width 48 height 10
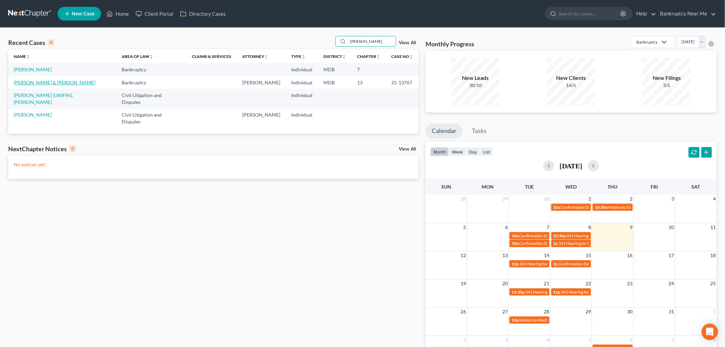
type input "harvey"
click at [55, 83] on link "Harvey, Jennifer & Cory" at bounding box center [55, 82] width 82 height 6
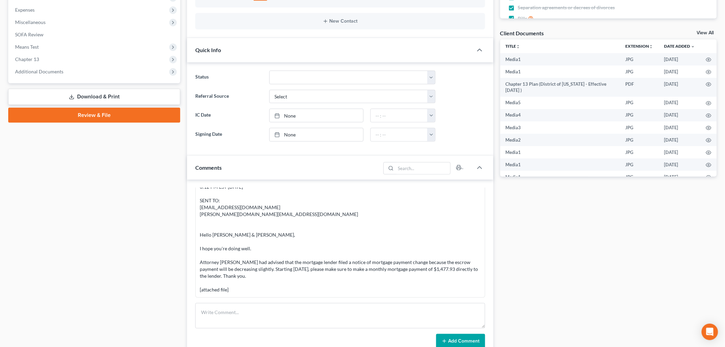
scroll to position [228, 0]
drag, startPoint x: 252, startPoint y: 323, endPoint x: 264, endPoint y: 318, distance: 13.2
click at [251, 322] on textarea at bounding box center [340, 315] width 290 height 25
paste textarea "________________________________________ From: Tiffany Clarke <TClarke@ch13md.c…"
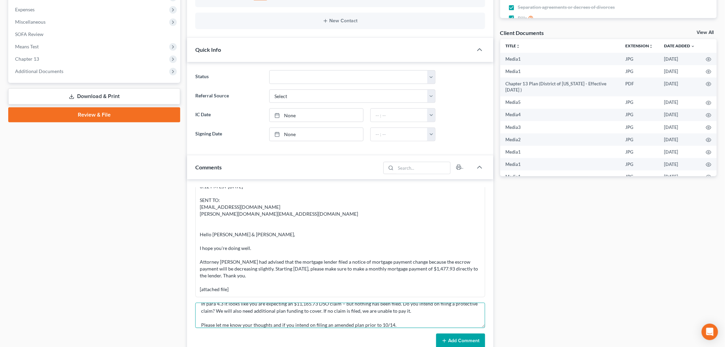
type textarea "________________________________________ From: Tiffany Clarke <TClarke@ch13md.c…"
click at [457, 344] on button "Add Comment" at bounding box center [460, 340] width 49 height 14
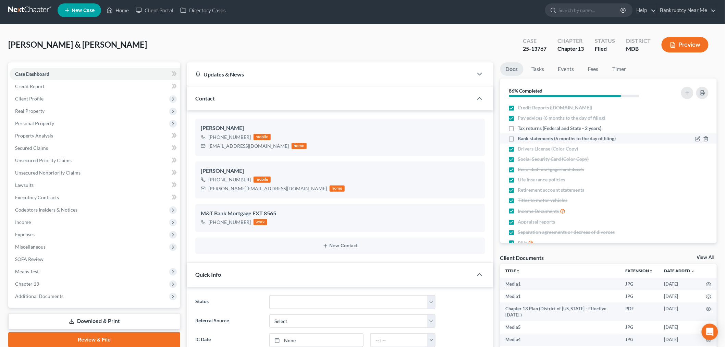
scroll to position [0, 0]
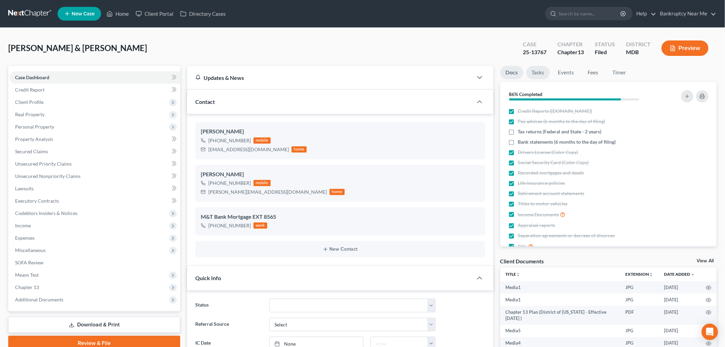
drag, startPoint x: 527, startPoint y: 70, endPoint x: 531, endPoint y: 70, distance: 4.5
click at [527, 70] on link "Tasks" at bounding box center [538, 72] width 24 height 13
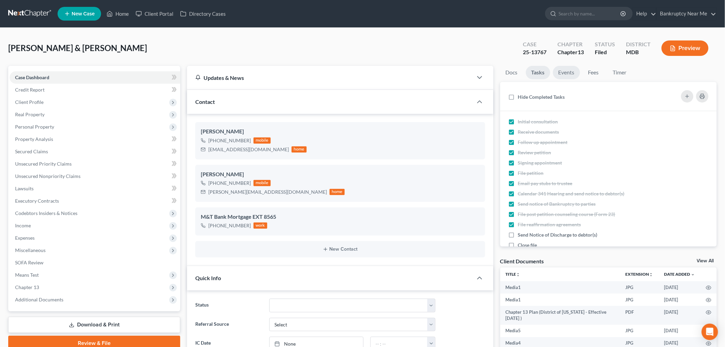
click at [565, 73] on link "Events" at bounding box center [566, 72] width 27 height 13
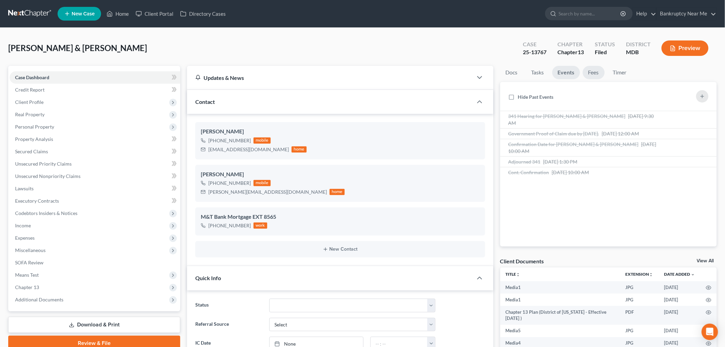
click at [593, 70] on link "Fees" at bounding box center [594, 72] width 22 height 13
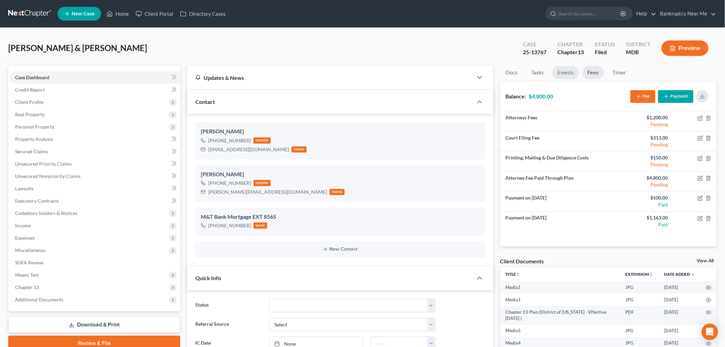
click at [571, 74] on link "Events" at bounding box center [565, 72] width 27 height 13
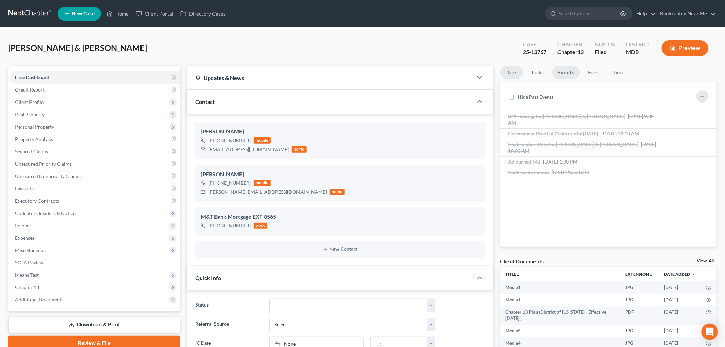
click at [510, 74] on link "Docs" at bounding box center [511, 72] width 23 height 13
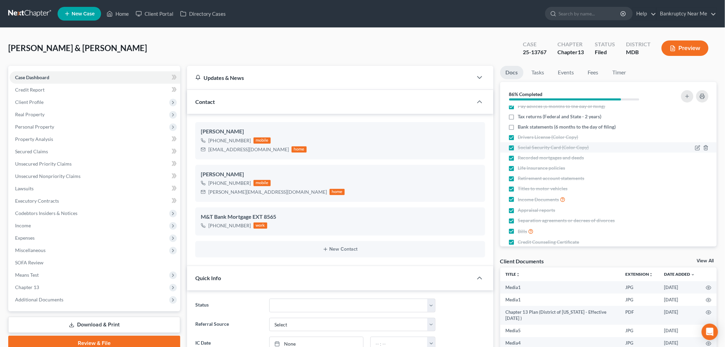
scroll to position [26, 0]
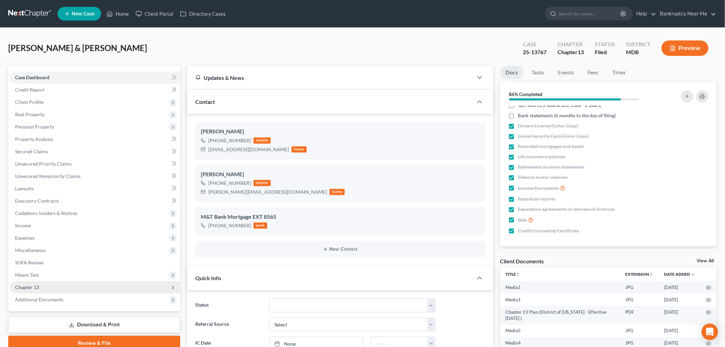
click at [57, 285] on span "Chapter 13" at bounding box center [95, 287] width 171 height 12
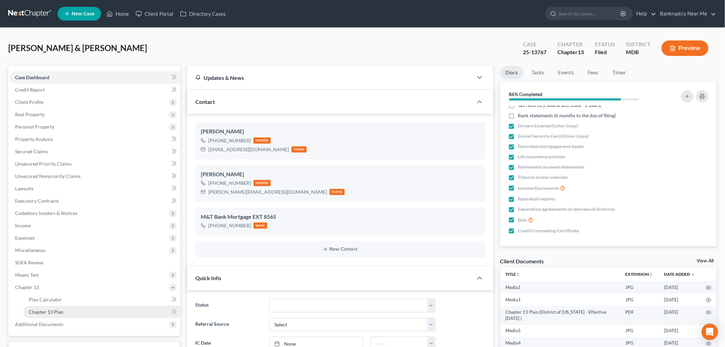
click at [53, 310] on span "Chapter 13 Plan" at bounding box center [46, 312] width 35 height 6
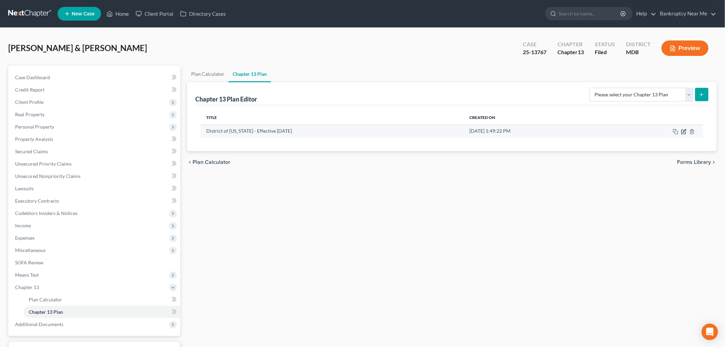
click at [683, 132] on icon "button" at bounding box center [684, 130] width 3 height 3
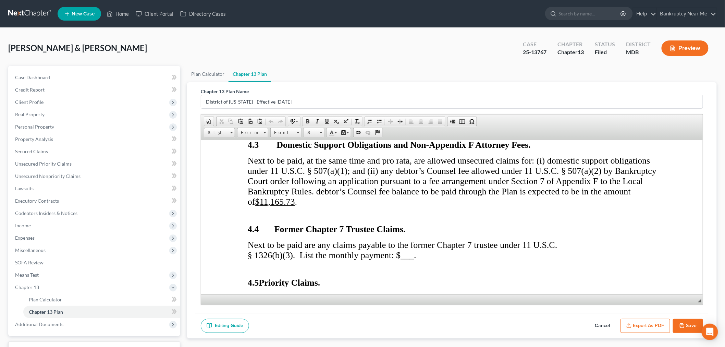
scroll to position [1180, 0]
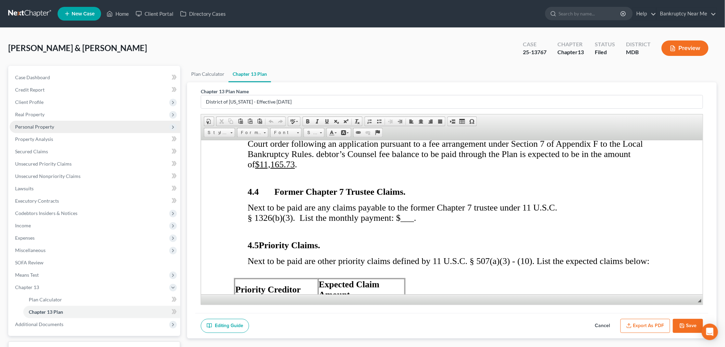
click at [71, 128] on span "Personal Property" at bounding box center [95, 127] width 171 height 12
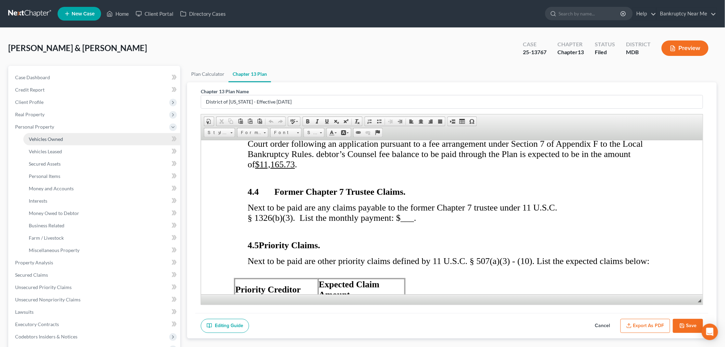
click at [64, 135] on link "Vehicles Owned" at bounding box center [101, 139] width 157 height 12
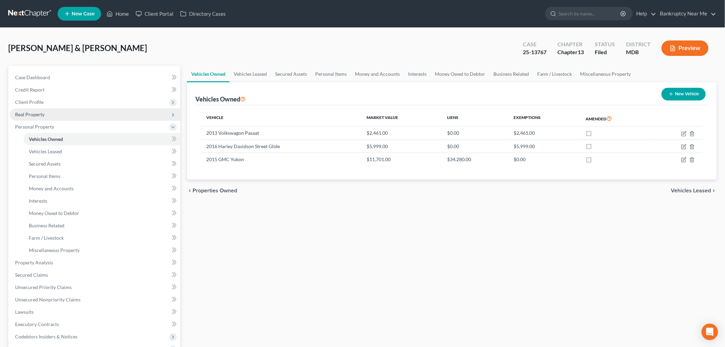
click at [45, 114] on span "Real Property" at bounding box center [95, 114] width 171 height 12
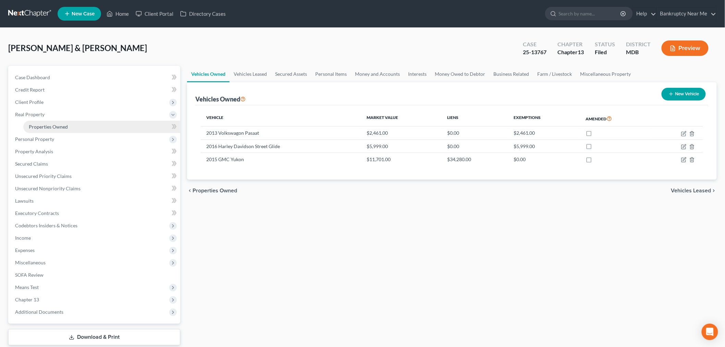
click at [60, 129] on span "Properties Owned" at bounding box center [48, 127] width 39 height 6
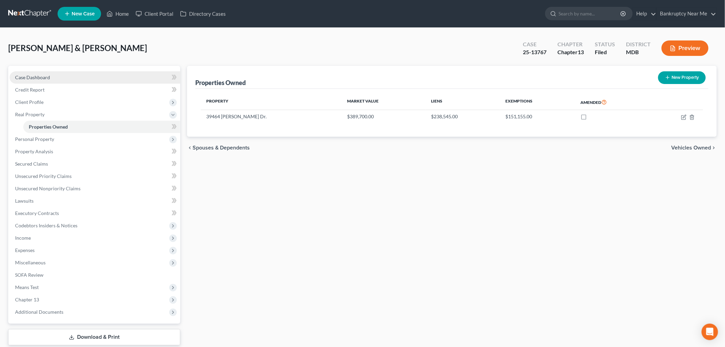
drag, startPoint x: 82, startPoint y: 80, endPoint x: 87, endPoint y: 79, distance: 4.8
click at [82, 80] on link "Case Dashboard" at bounding box center [95, 77] width 171 height 12
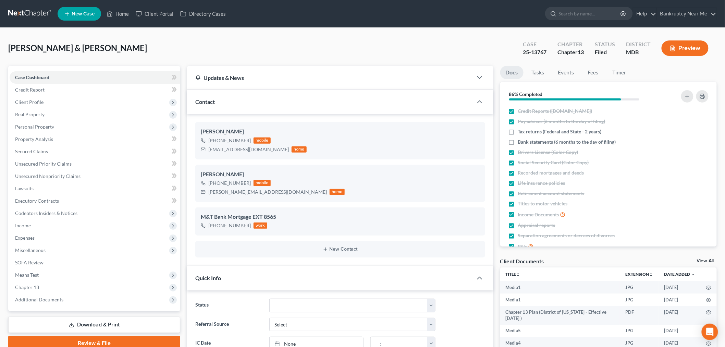
scroll to position [1088, 0]
click at [59, 138] on link "Property Analysis" at bounding box center [95, 139] width 171 height 12
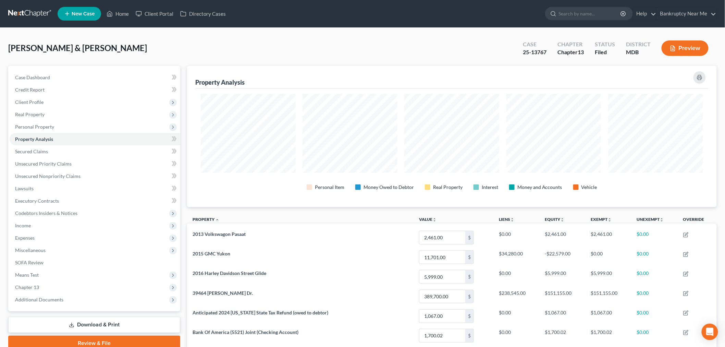
scroll to position [141, 530]
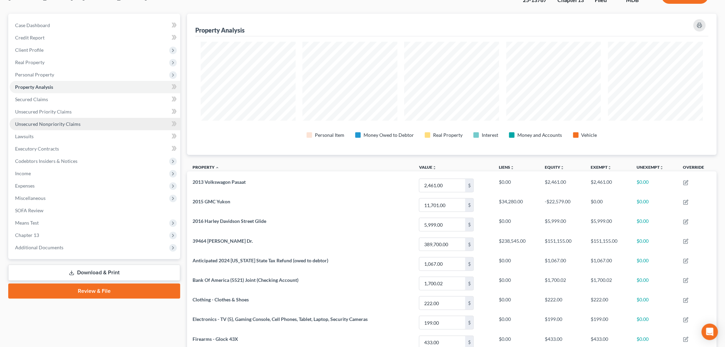
click at [73, 124] on span "Unsecured Nonpriority Claims" at bounding box center [47, 124] width 65 height 6
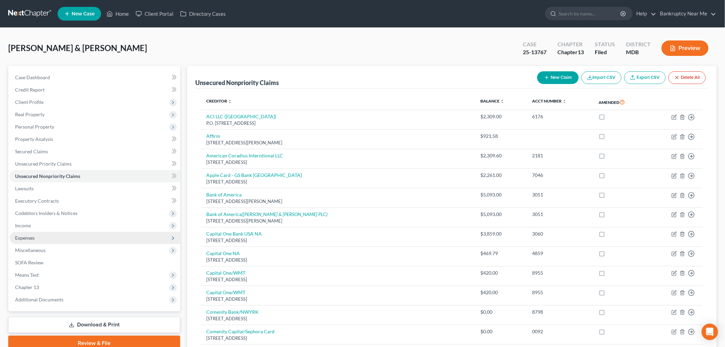
click at [50, 234] on span "Expenses" at bounding box center [95, 238] width 171 height 12
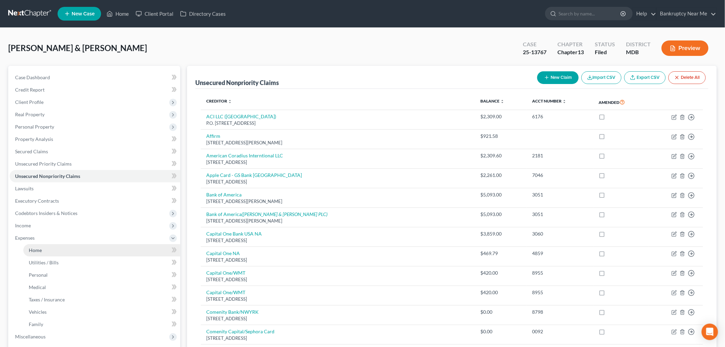
click at [78, 244] on link "Home" at bounding box center [101, 250] width 157 height 12
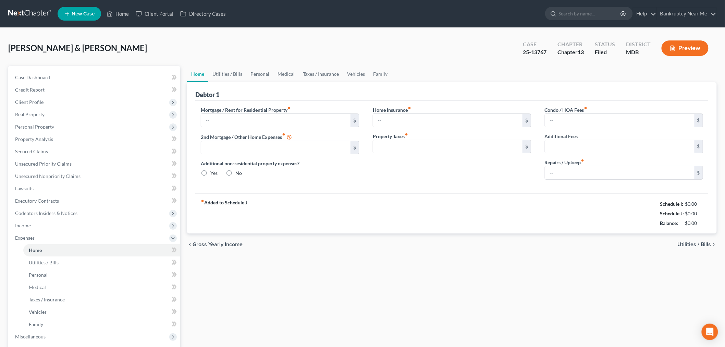
type input "1,880.00"
type input "0.00"
radio input "true"
type input "3.00"
type input "124.00"
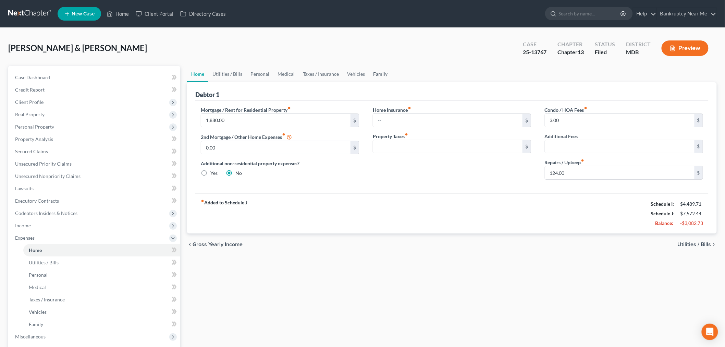
click at [371, 74] on link "Family" at bounding box center [380, 74] width 23 height 16
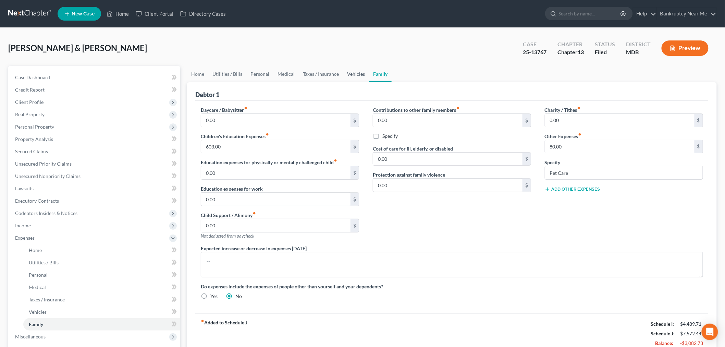
click at [356, 77] on link "Vehicles" at bounding box center [356, 74] width 26 height 16
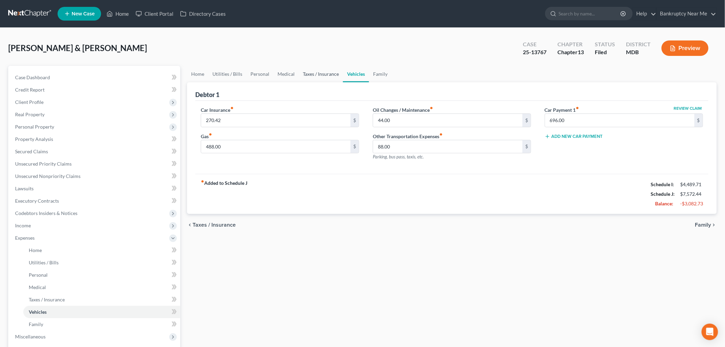
click at [313, 72] on link "Taxes / Insurance" at bounding box center [321, 74] width 44 height 16
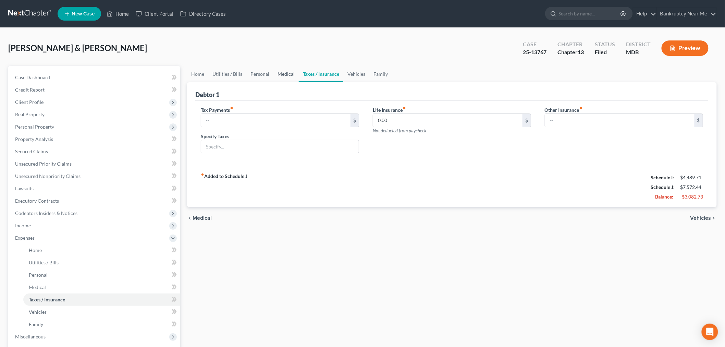
click at [273, 72] on link "Medical" at bounding box center [285, 74] width 25 height 16
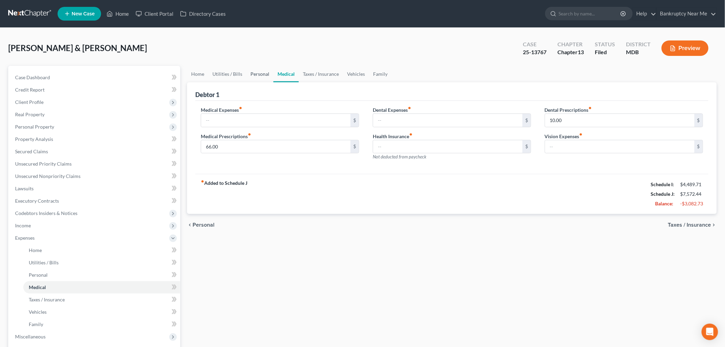
click at [258, 71] on link "Personal" at bounding box center [259, 74] width 27 height 16
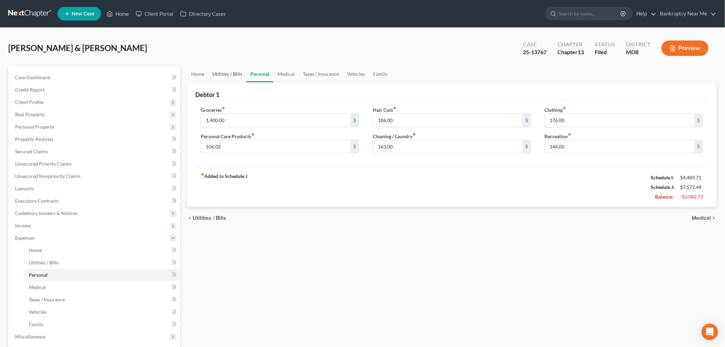
click at [220, 73] on link "Utilities / Bills" at bounding box center [227, 74] width 38 height 16
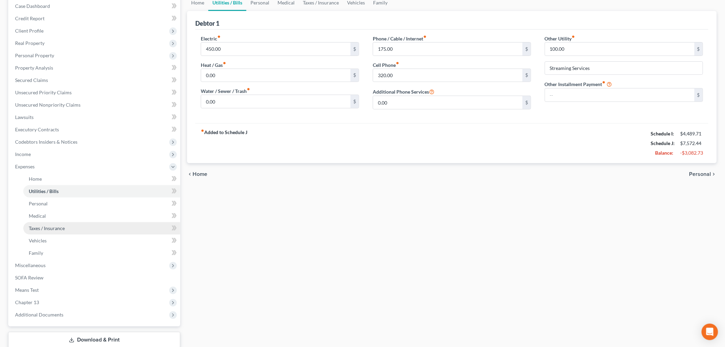
scroll to position [115, 0]
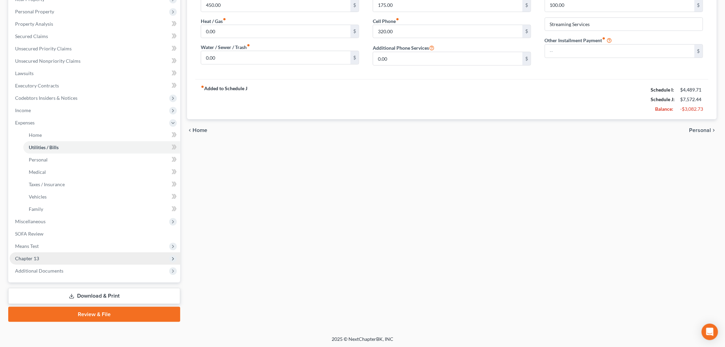
click at [76, 254] on span "Chapter 13" at bounding box center [95, 258] width 171 height 12
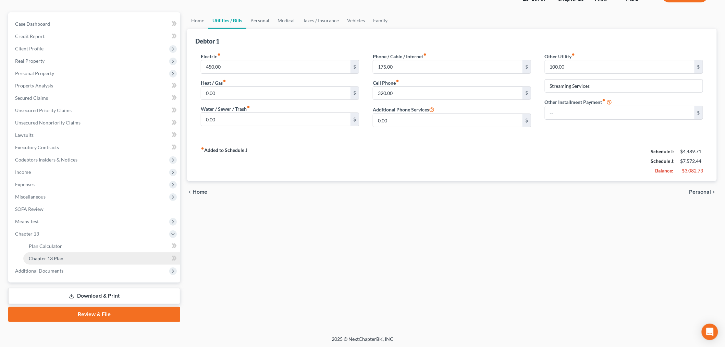
click at [89, 256] on link "Chapter 13 Plan" at bounding box center [101, 258] width 157 height 12
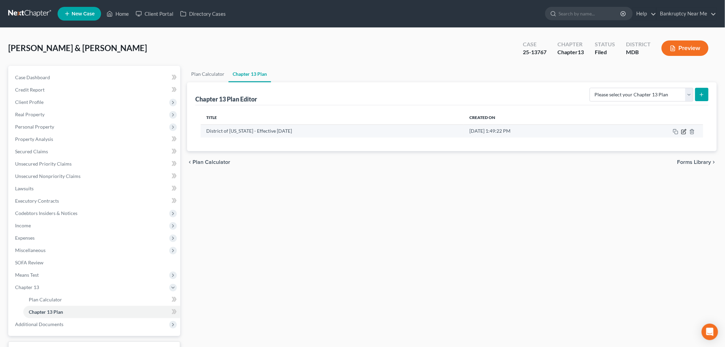
click at [683, 132] on icon "button" at bounding box center [684, 130] width 3 height 3
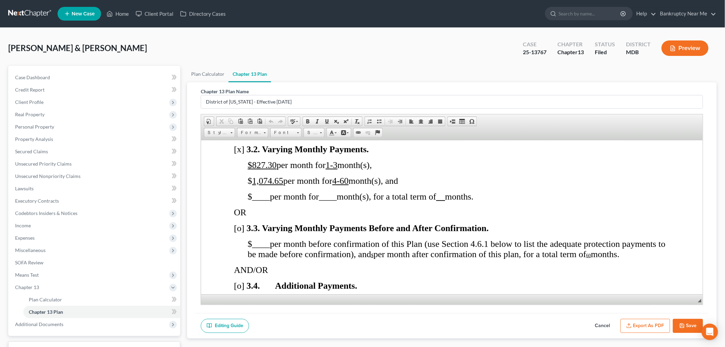
scroll to position [647, 0]
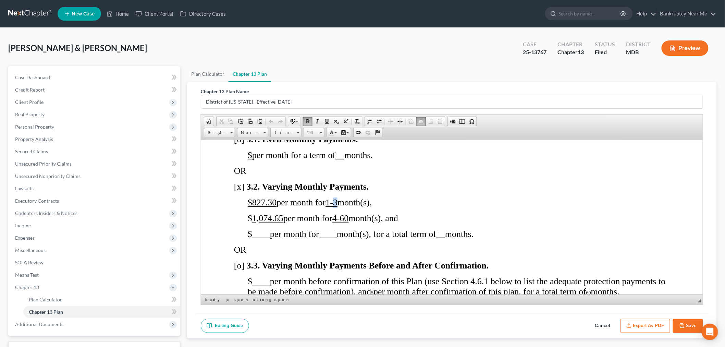
drag, startPoint x: 337, startPoint y: 199, endPoint x: 341, endPoint y: 200, distance: 3.6
click at [337, 200] on u "1-3" at bounding box center [331, 202] width 12 height 10
click at [340, 220] on span "4-60" at bounding box center [340, 218] width 16 height 10
drag, startPoint x: 276, startPoint y: 202, endPoint x: 251, endPoint y: 202, distance: 24.7
click at [251, 202] on span "$827.30 per month for 1-5 month(s)," at bounding box center [309, 202] width 124 height 10
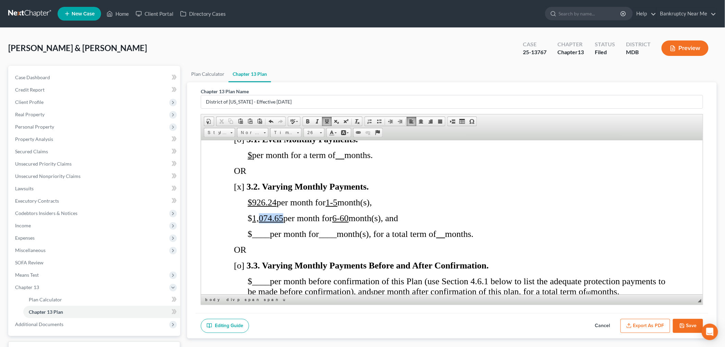
drag, startPoint x: 283, startPoint y: 219, endPoint x: 259, endPoint y: 218, distance: 24.0
click at [259, 218] on span "$ 1,074.65 per month for 6-60 month(s), and" at bounding box center [322, 218] width 150 height 10
click at [657, 324] on button "Export as PDF" at bounding box center [645, 326] width 50 height 14
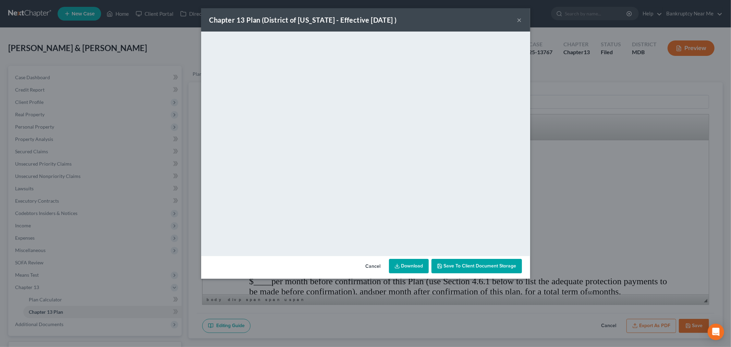
click at [518, 23] on button "×" at bounding box center [519, 20] width 5 height 8
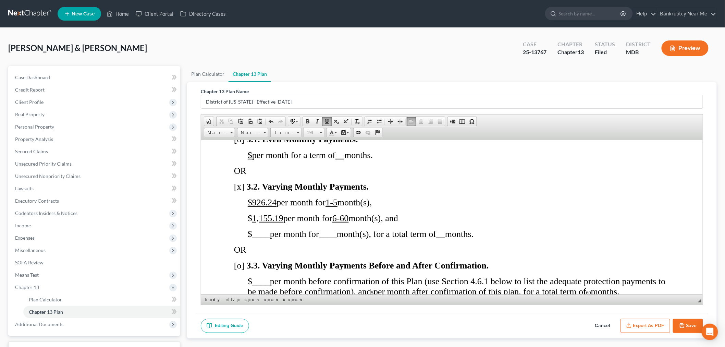
drag, startPoint x: 704, startPoint y: 172, endPoint x: 704, endPoint y: 178, distance: 6.2
click at [704, 178] on div "Chapter 13 Plan Name District of Maryland - Effective 12/1/24 Rich Text Editor,…" at bounding box center [451, 197] width 513 height 231
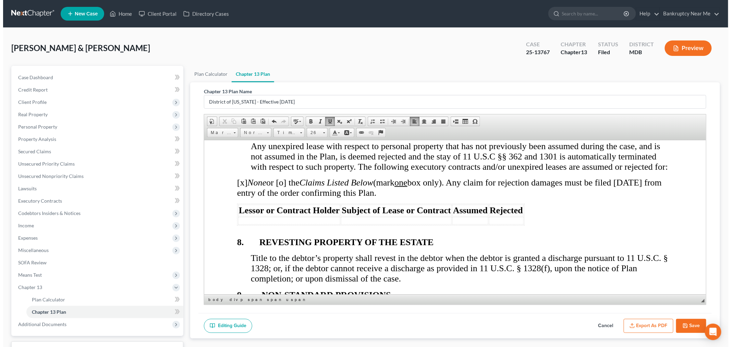
scroll to position [3629, 0]
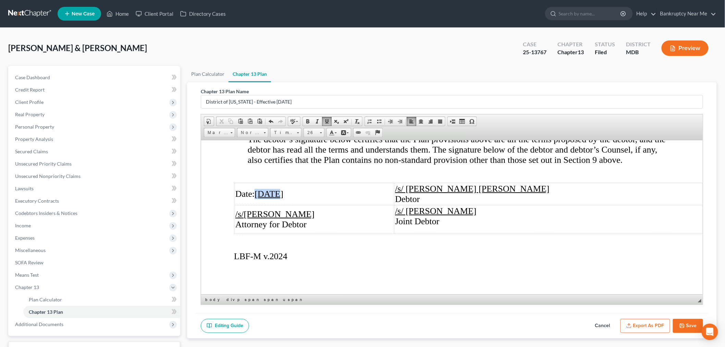
drag, startPoint x: 275, startPoint y: 186, endPoint x: 257, endPoint y: 186, distance: 18.2
click at [257, 188] on u "08/16/2025" at bounding box center [268, 193] width 29 height 10
click at [632, 324] on icon "button" at bounding box center [628, 325] width 5 height 5
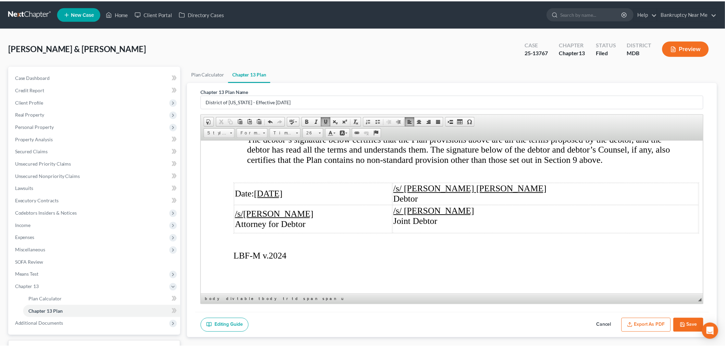
scroll to position [3608, 0]
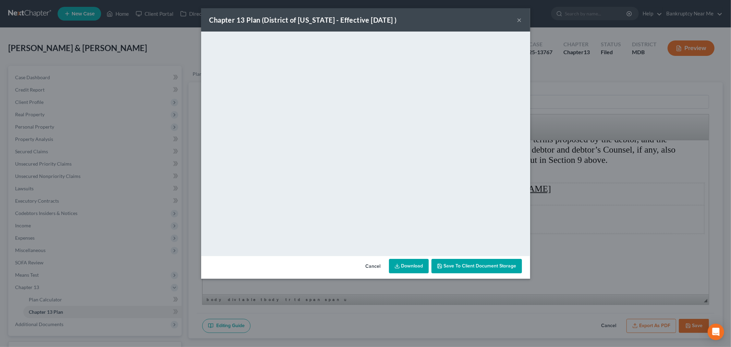
click at [519, 22] on button "×" at bounding box center [519, 20] width 5 height 8
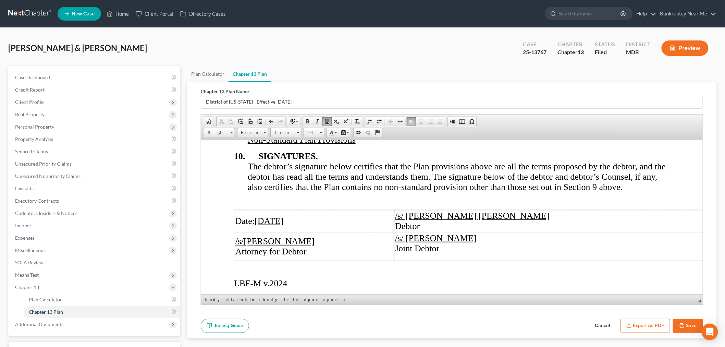
scroll to position [3477, 0]
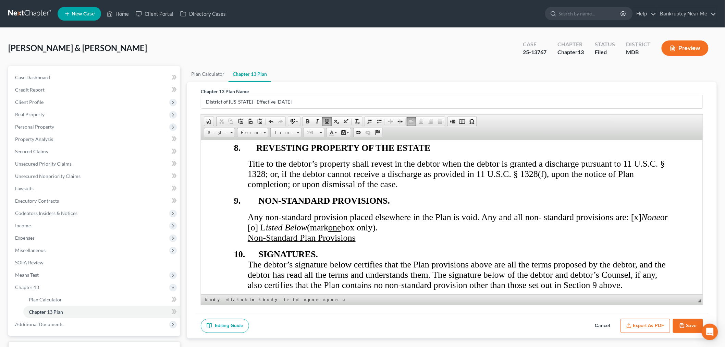
click at [688, 324] on button "Save" at bounding box center [688, 326] width 30 height 14
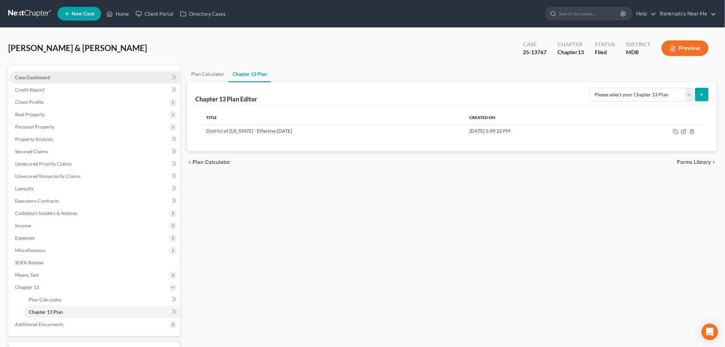
click at [63, 77] on link "Case Dashboard" at bounding box center [95, 77] width 171 height 12
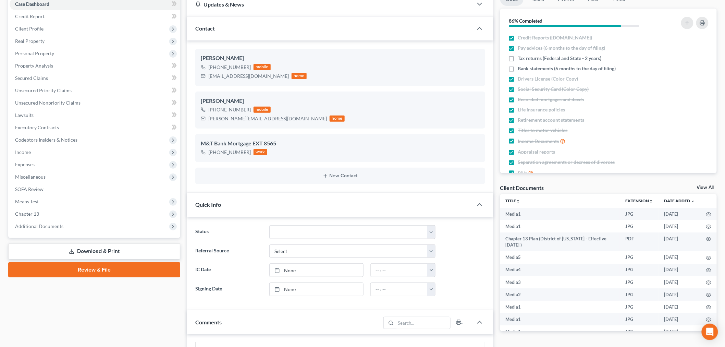
scroll to position [304, 0]
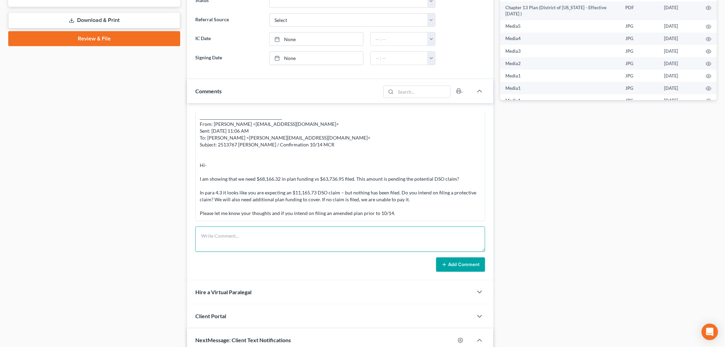
drag, startPoint x: 341, startPoint y: 234, endPoint x: 399, endPoint y: 254, distance: 61.5
click at [341, 235] on textarea at bounding box center [340, 238] width 290 height 25
paste textarea "________________________________________ From: Iris Kwon <iris@bankruptcynearme…"
type textarea "________________________________________ From: Iris Kwon <iris@bankruptcynearme…"
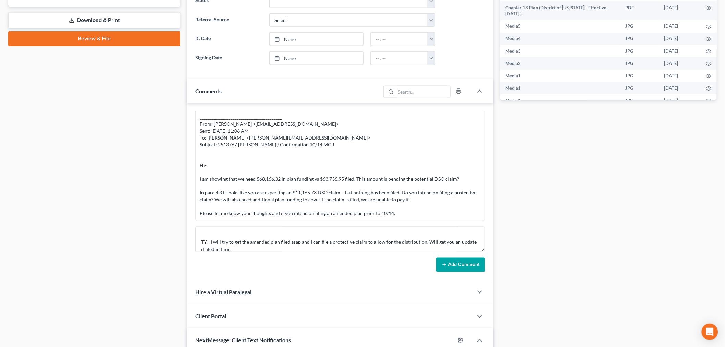
click at [440, 264] on button "Add Comment" at bounding box center [460, 264] width 49 height 14
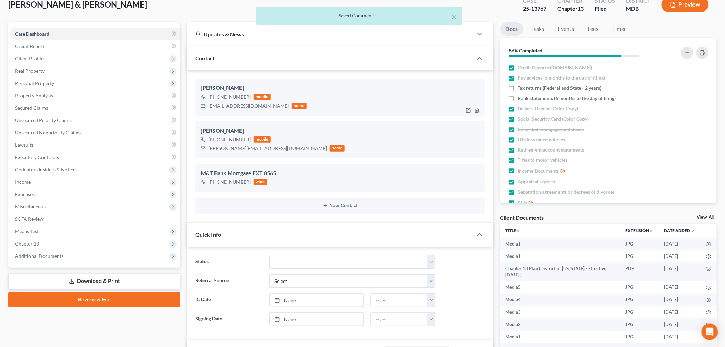
scroll to position [38, 0]
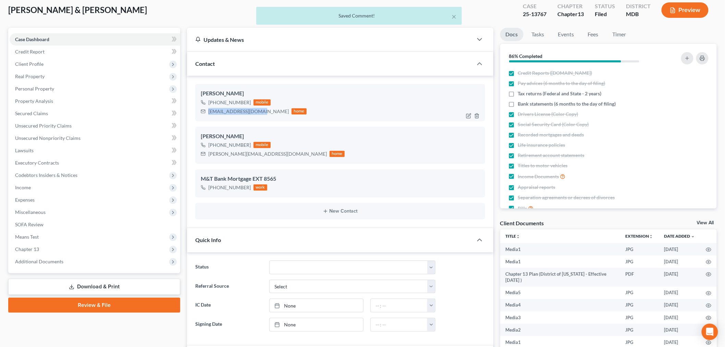
drag, startPoint x: 260, startPoint y: 111, endPoint x: 206, endPoint y: 113, distance: 53.8
click at [206, 113] on div "mrsjrharvey@gmail.com home" at bounding box center [254, 111] width 106 height 9
copy div "mrsjrharvey@gmail.com"
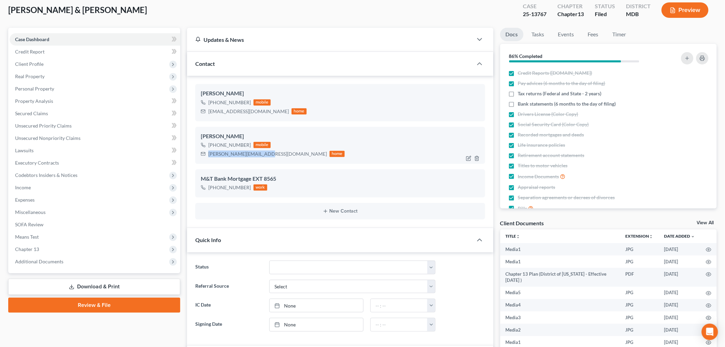
drag, startPoint x: 262, startPoint y: 155, endPoint x: 206, endPoint y: 156, distance: 56.5
click at [206, 156] on div "cory.harvey04@gmail.com home" at bounding box center [273, 153] width 144 height 9
copy div "cory.harvey04@gmail.com"
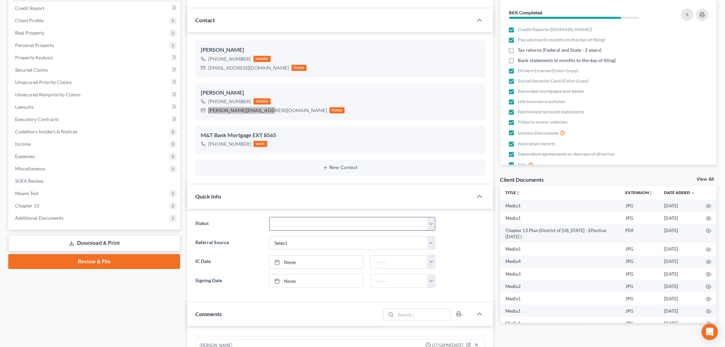
scroll to position [266, 0]
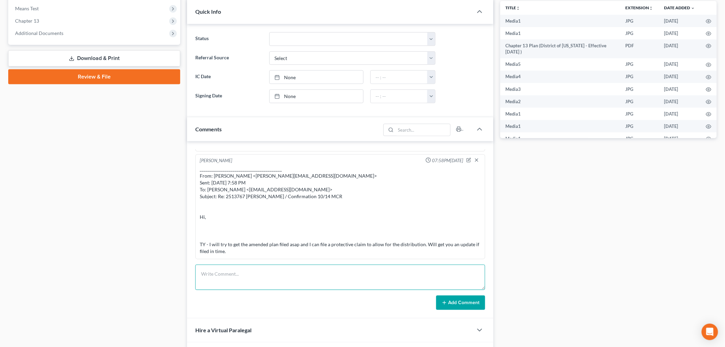
drag, startPoint x: 365, startPoint y: 268, endPoint x: 402, endPoint y: 283, distance: 40.0
click at [365, 268] on textarea at bounding box center [340, 276] width 290 height 25
paste textarea "From: Iris Kwon <iris@bankruptcynearme.org> Sent: Thursday, October 09, 2025 8:…"
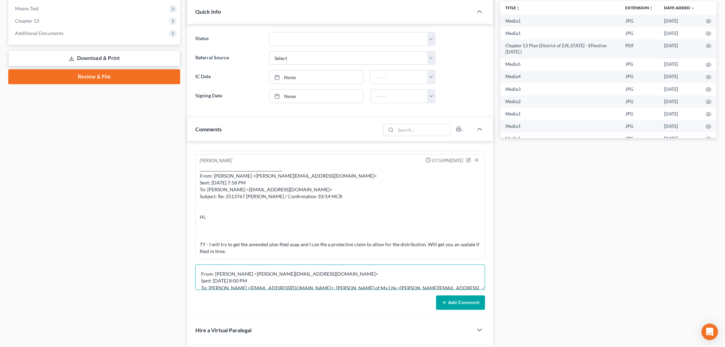
scroll to position [59, 0]
type textarea "From: Iris Kwon <iris@bankruptcynearme.org> Sent: Thursday, October 09, 2025 8:…"
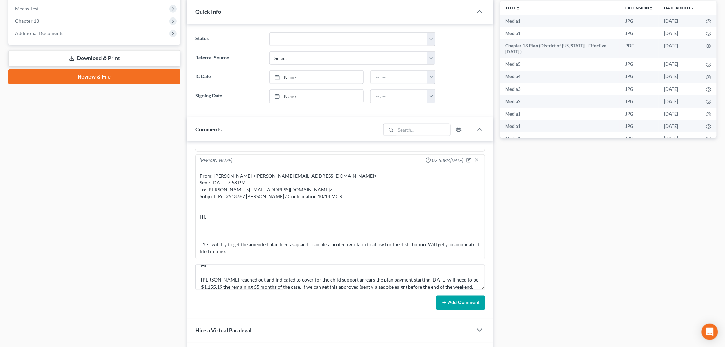
click at [443, 300] on icon at bounding box center [444, 302] width 5 height 5
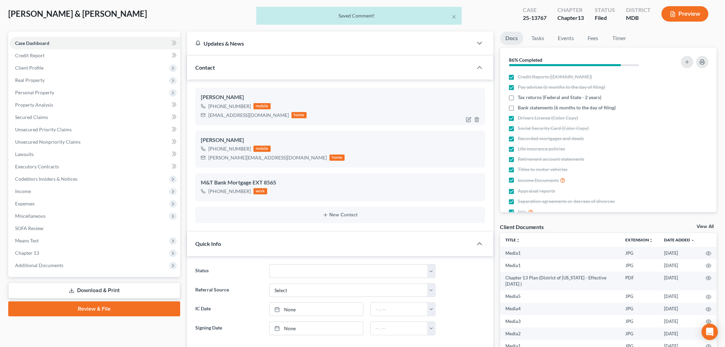
scroll to position [0, 0]
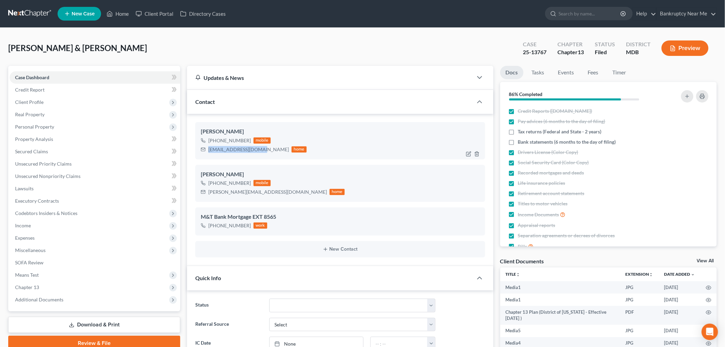
drag, startPoint x: 259, startPoint y: 150, endPoint x: 658, endPoint y: 140, distance: 398.9
click at [196, 150] on div "Jennifer Harvey +1 (240) 682-6770 mobile mrsjrharvey@gmail.com home" at bounding box center [340, 140] width 290 height 37
copy div "mrsjrharvey@gmail.com"
drag, startPoint x: 265, startPoint y: 190, endPoint x: 417, endPoint y: 185, distance: 152.2
click at [196, 195] on div "Cory Harvey +1 (240) 435-6056 mobile cory.harvey04@gmail.com home" at bounding box center [340, 183] width 290 height 37
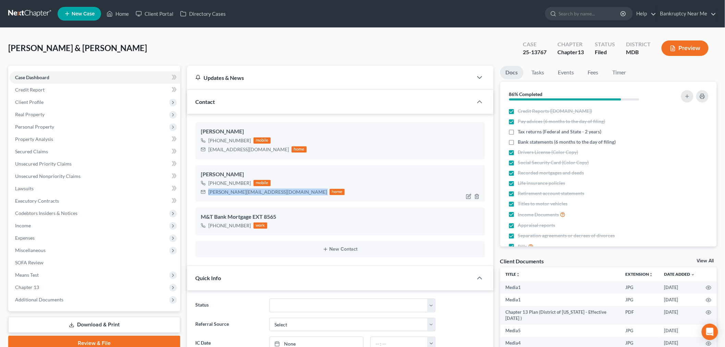
copy div "cory.harvey04@gmail.com"
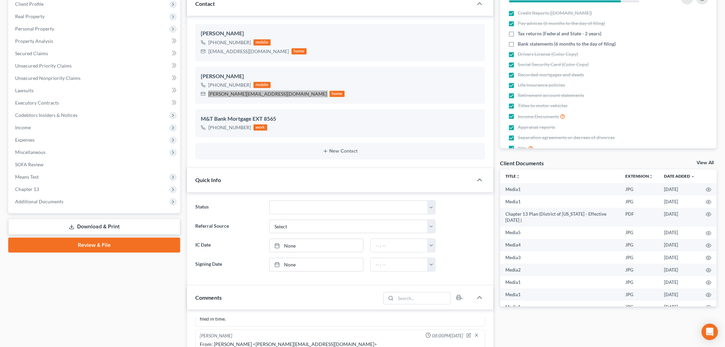
scroll to position [304, 0]
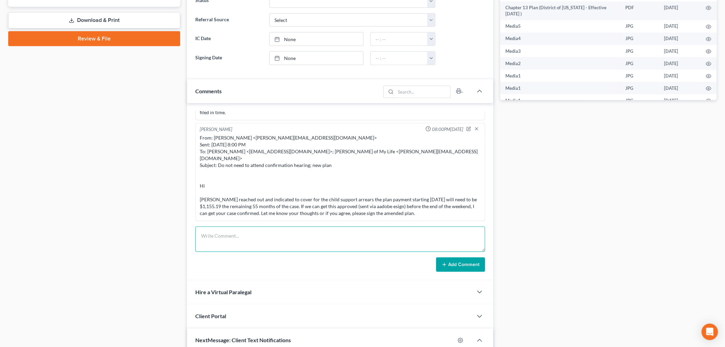
drag, startPoint x: 395, startPoint y: 240, endPoint x: 457, endPoint y: 258, distance: 64.2
click at [395, 240] on textarea at bounding box center [340, 238] width 290 height 25
paste textarea "Harveys - 3AP 1,155.19 starting October 0 2025 for the remaining 55 month plan"
type textarea "Harveys - 3AP 1,155.19 starting October 0 2025 for the remaining 55 month plan"
click at [457, 258] on button "Add Comment" at bounding box center [460, 264] width 49 height 14
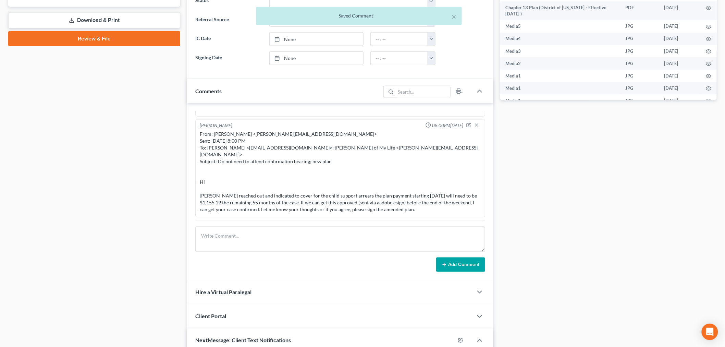
drag, startPoint x: 467, startPoint y: 268, endPoint x: 503, endPoint y: 268, distance: 36.0
click at [466, 268] on button "Add Comment" at bounding box center [460, 264] width 49 height 14
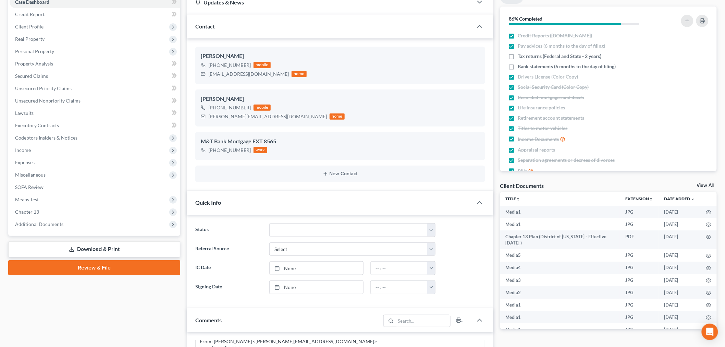
scroll to position [0, 0]
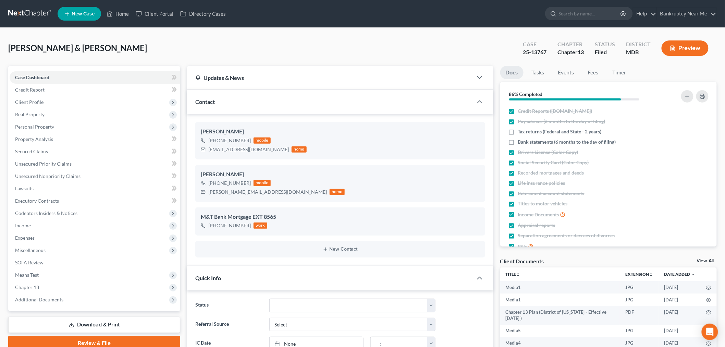
click at [24, 11] on link at bounding box center [30, 14] width 44 height 12
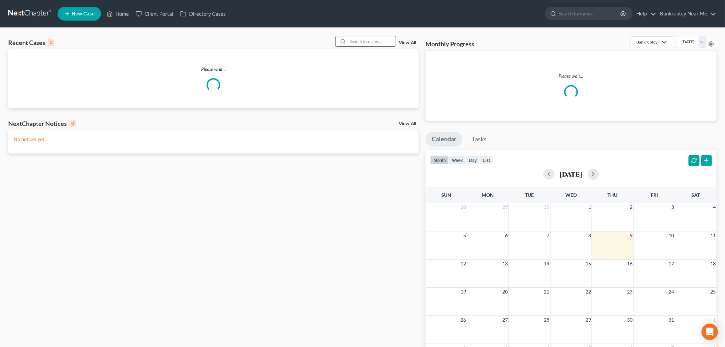
drag, startPoint x: 365, startPoint y: 46, endPoint x: 361, endPoint y: 41, distance: 6.3
click at [361, 41] on input "search" at bounding box center [372, 41] width 48 height 10
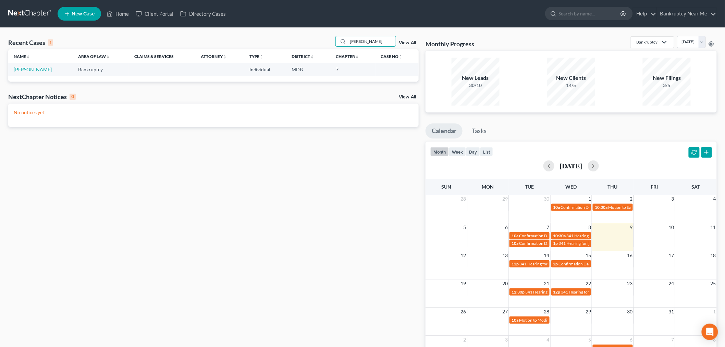
type input "[PERSON_NAME]"
click at [54, 66] on td "[PERSON_NAME]" at bounding box center [40, 69] width 64 height 13
click at [52, 67] on link "[PERSON_NAME]" at bounding box center [33, 69] width 38 height 6
select select "6"
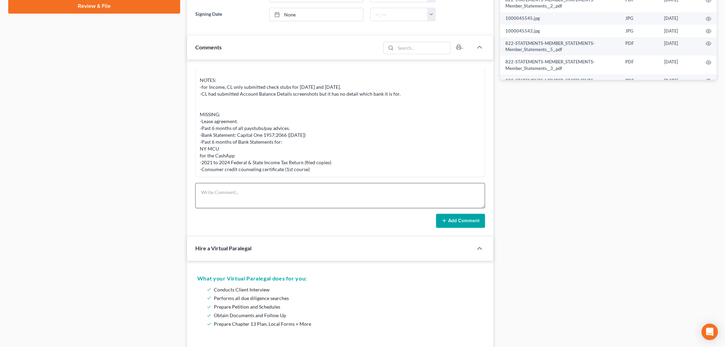
scroll to position [343, 0]
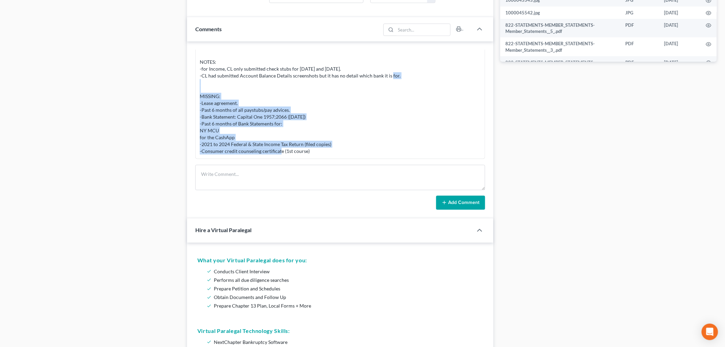
drag, startPoint x: 320, startPoint y: 154, endPoint x: 196, endPoint y: 104, distance: 134.5
click at [196, 104] on div "Info Bankruptcy 04:51PM, 10/09/2025 PROCESSING NOTES: -processed submitted docs…" at bounding box center [340, 90] width 290 height 139
copy div "-Lease agreement. -Past 6 months of all paystubs/pay advices. -Bank Statement: …"
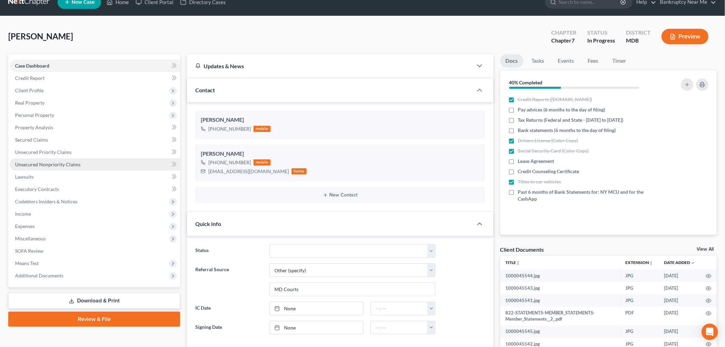
scroll to position [0, 0]
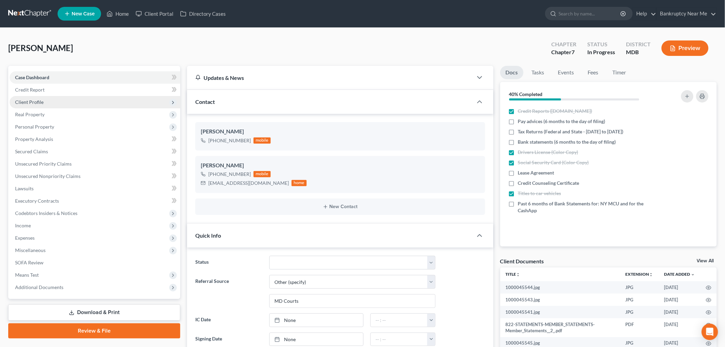
click at [76, 100] on span "Client Profile" at bounding box center [95, 102] width 171 height 12
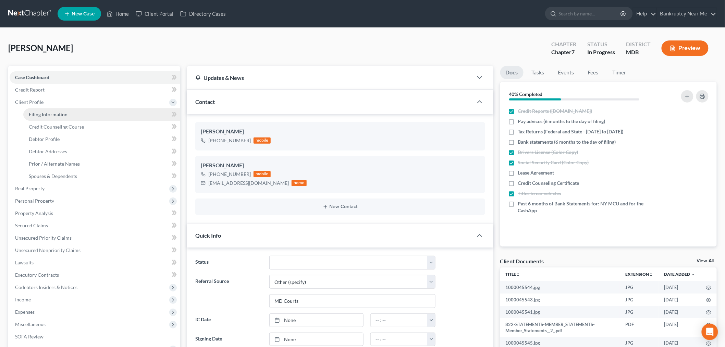
click at [75, 115] on link "Filing Information" at bounding box center [101, 114] width 157 height 12
select select "1"
select select "0"
select select "21"
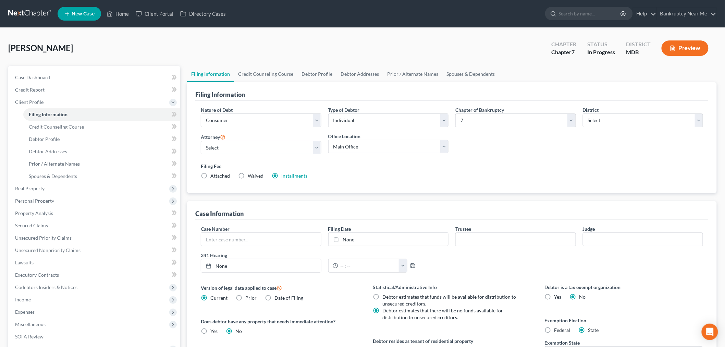
click at [251, 82] on div "Filing Information" at bounding box center [451, 91] width 513 height 18
click at [256, 74] on link "Credit Counseling Course" at bounding box center [265, 74] width 63 height 16
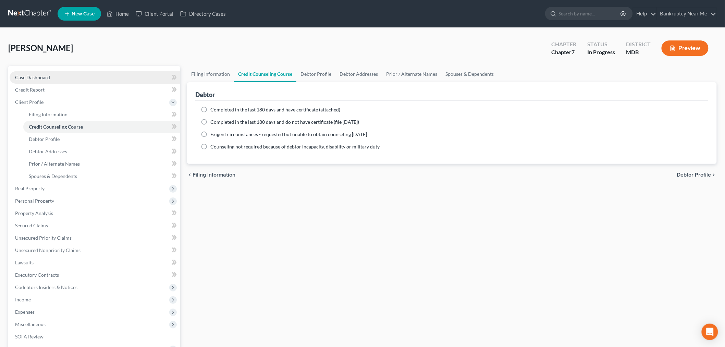
click at [66, 77] on link "Case Dashboard" at bounding box center [95, 77] width 171 height 12
select select "6"
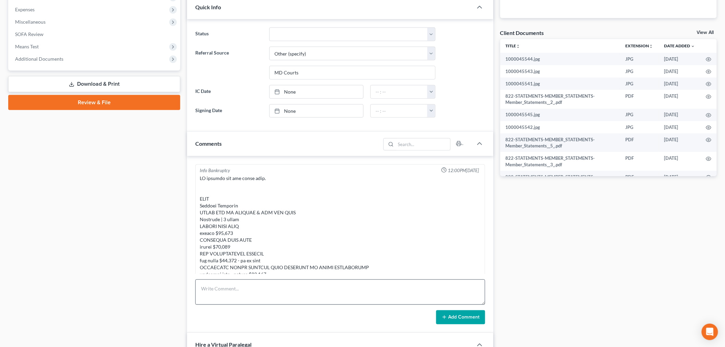
scroll to position [1629, 0]
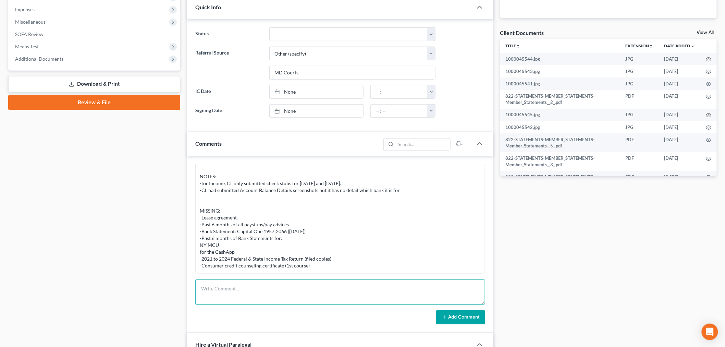
click at [261, 293] on textarea at bounding box center [340, 291] width 290 height 25
paste textarea "Hi Tangela, Thank you for submitting documentation. They have been processed. W…"
type textarea "SENT PORTAL ACCESS TO THE CLIENT WITH BELOW MESSAGE: Hi Tangela, Thank you for …"
click at [480, 319] on button "Add Comment" at bounding box center [460, 317] width 49 height 14
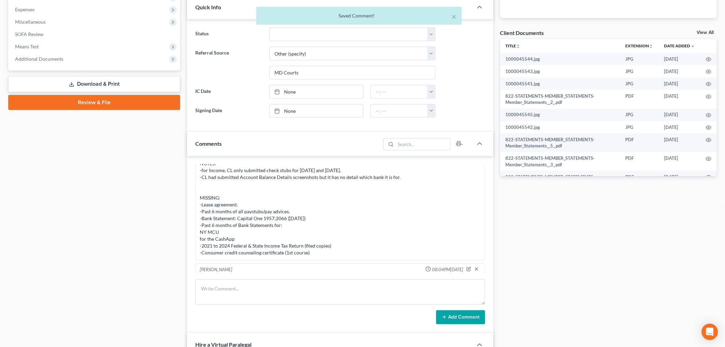
scroll to position [1737, 0]
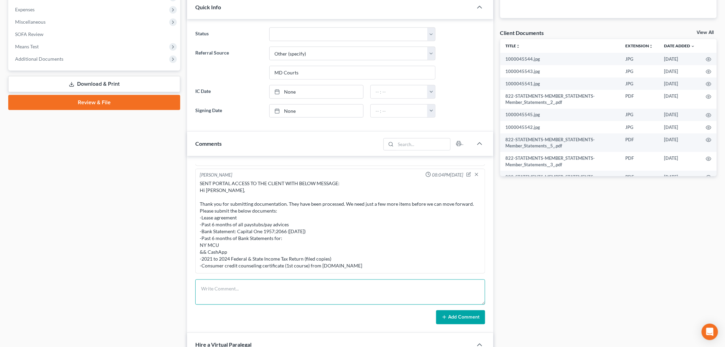
click at [420, 297] on textarea at bounding box center [340, 291] width 290 height 25
paste textarea "From: T. Hamilton <tangelahamilton007@gmail.com> Sent: Thursday, October 9, 202…"
type textarea "From: T. Hamilton <tangelahamilton007@gmail.com> Sent: Thursday, October 9, 202…"
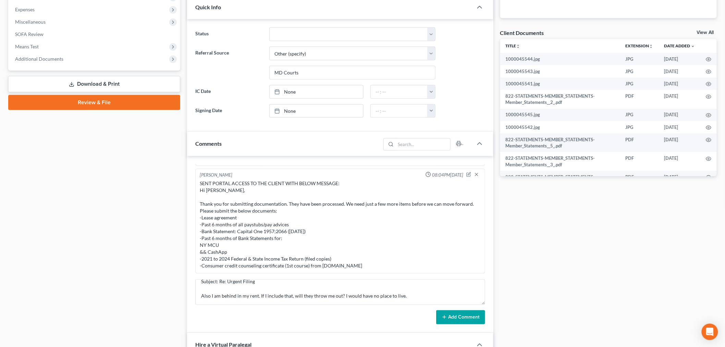
click at [449, 313] on button "Add Comment" at bounding box center [460, 317] width 49 height 14
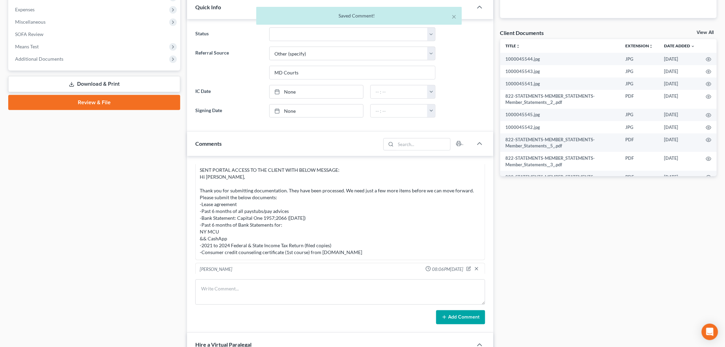
scroll to position [1797, 0]
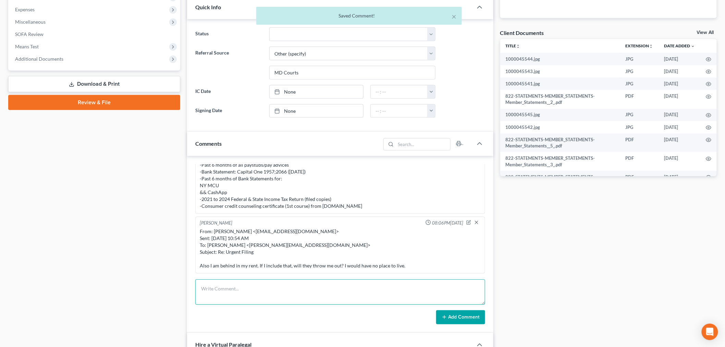
click at [427, 291] on textarea at bounding box center [340, 291] width 290 height 25
paste textarea "From: Iris Kwon <iris@bankruptcynearme.org> Sent: Thursday, October 09, 2025 8:…"
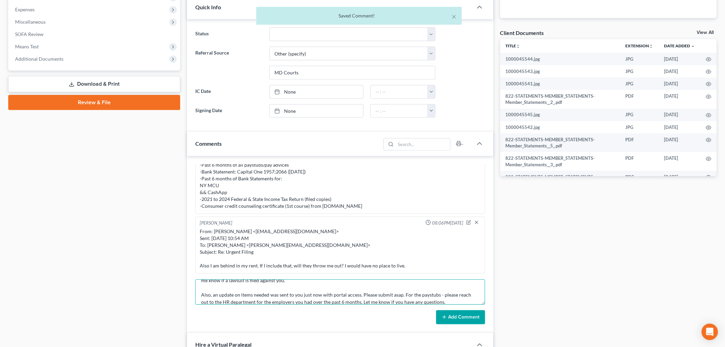
type textarea "From: Iris Kwon <iris@bankruptcynearme.org> Sent: Thursday, October 09, 2025 8:…"
click at [465, 320] on button "Add Comment" at bounding box center [460, 317] width 49 height 14
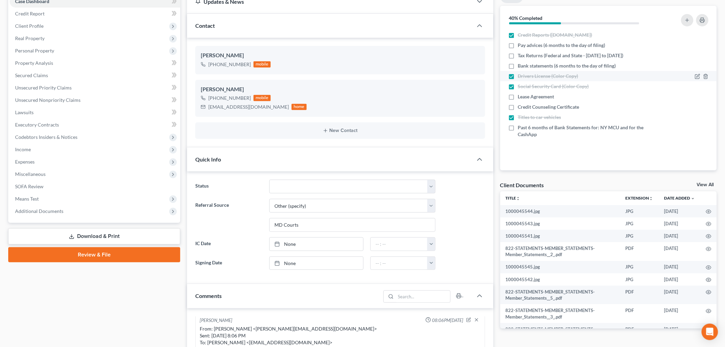
scroll to position [0, 0]
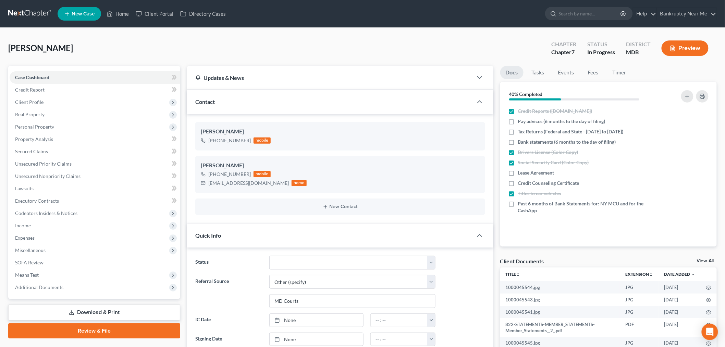
click at [34, 12] on link at bounding box center [30, 14] width 44 height 12
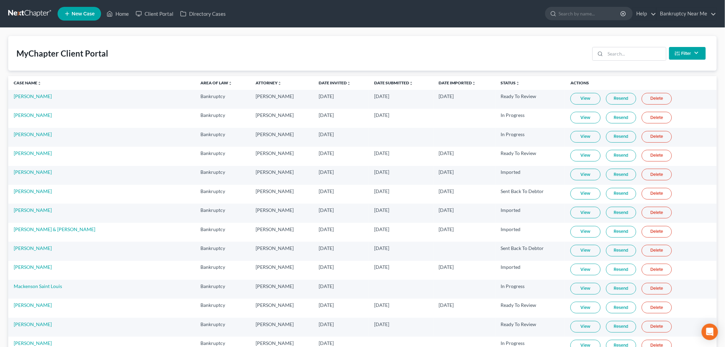
click at [358, 59] on div "MyChapter Client Portal Filter Status Filter... Invited In Progress Ready To Re…" at bounding box center [362, 53] width 708 height 35
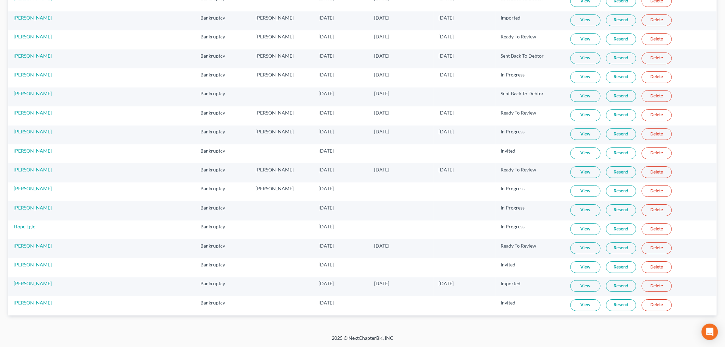
click at [570, 285] on link "View" at bounding box center [585, 286] width 30 height 12
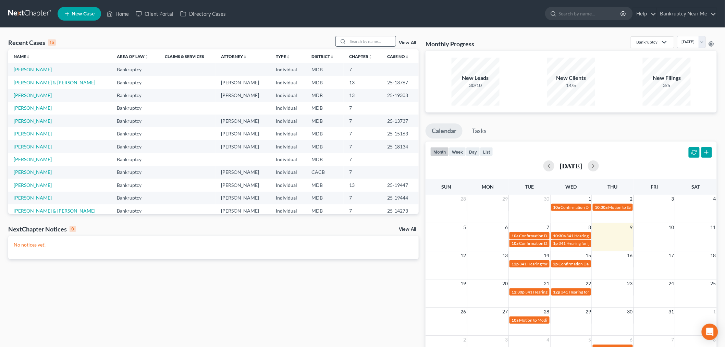
click at [389, 43] on input "search" at bounding box center [372, 41] width 48 height 10
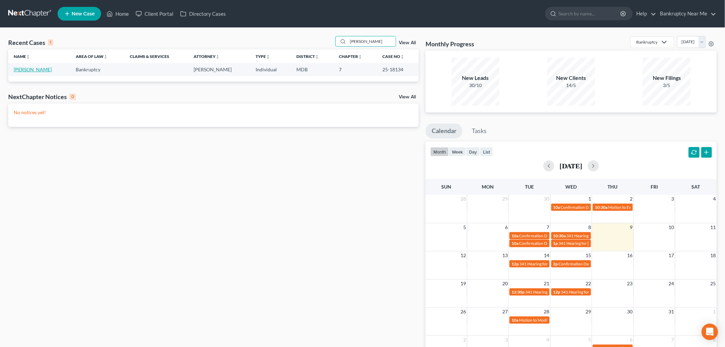
type input "[PERSON_NAME]"
click at [39, 67] on link "[PERSON_NAME]" at bounding box center [33, 69] width 38 height 6
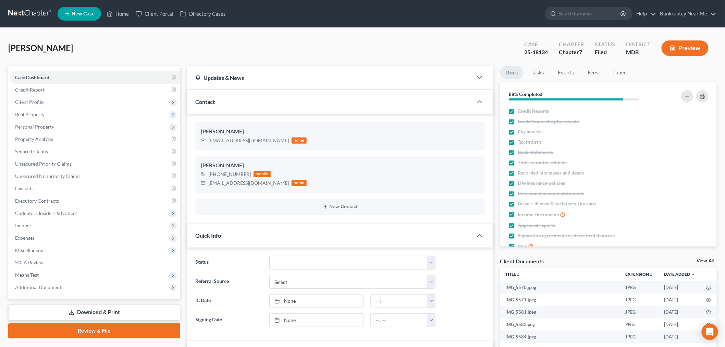
scroll to position [1005, 0]
drag, startPoint x: 549, startPoint y: 51, endPoint x: 514, endPoint y: 55, distance: 35.5
click at [514, 55] on div "[PERSON_NAME] Upgraded Case 25-18134 Chapter Chapter 7 Status Filed District MD…" at bounding box center [362, 51] width 708 height 30
copy div "25-18134"
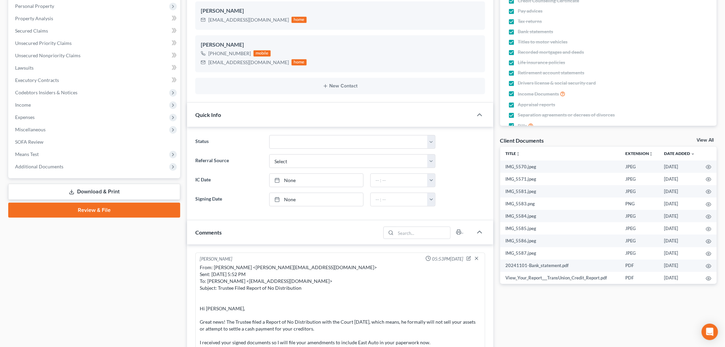
scroll to position [266, 0]
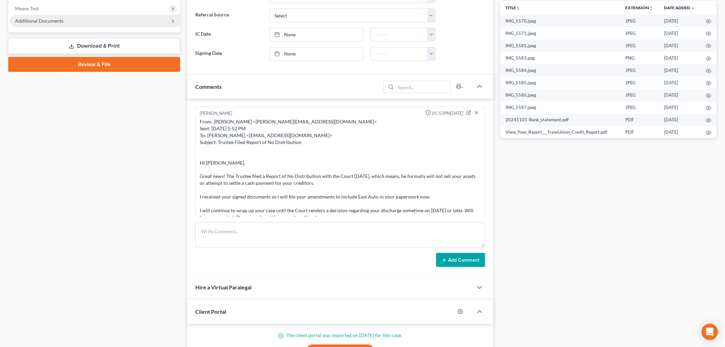
click at [58, 15] on span "Additional Documents" at bounding box center [95, 21] width 171 height 12
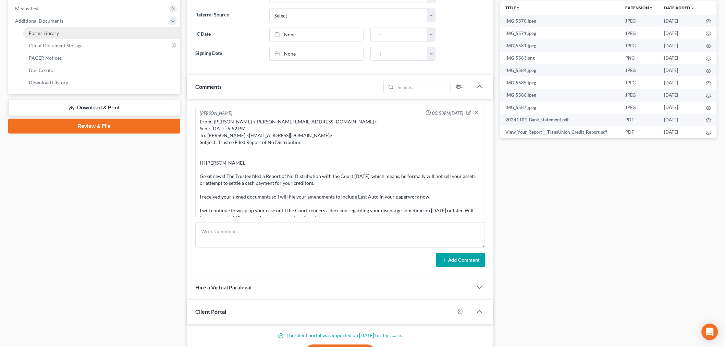
click at [51, 32] on span "Forms Library" at bounding box center [44, 33] width 30 height 6
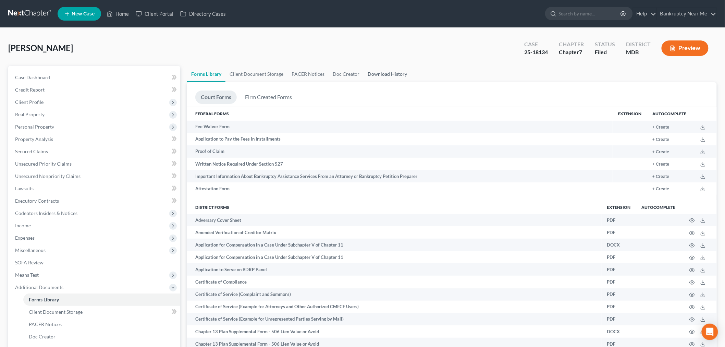
click at [385, 73] on link "Download History" at bounding box center [387, 74] width 48 height 16
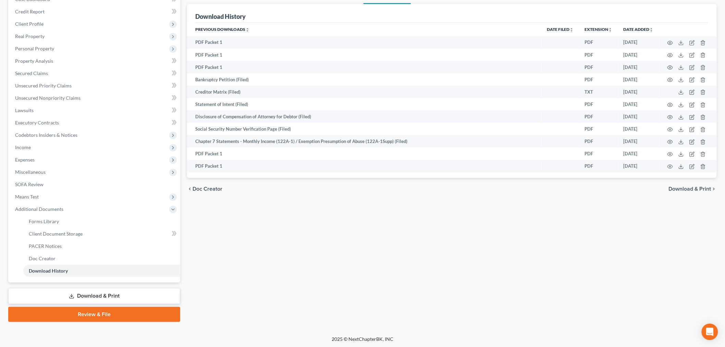
click at [95, 289] on link "Download & Print" at bounding box center [94, 296] width 172 height 16
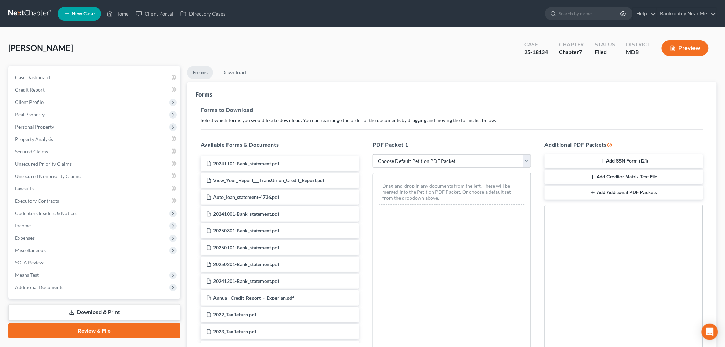
click at [440, 159] on select "Choose Default Petition PDF Packet Complete Bankruptcy Petition (all forms and …" at bounding box center [452, 161] width 158 height 14
select select "2"
click at [373, 154] on select "Choose Default Petition PDF Packet Complete Bankruptcy Petition (all forms and …" at bounding box center [452, 161] width 158 height 14
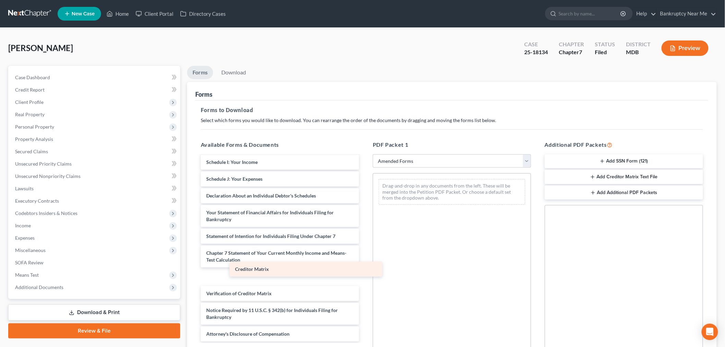
scroll to position [119, 0]
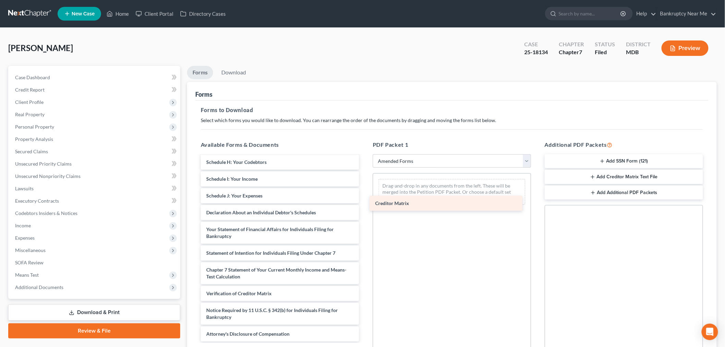
drag, startPoint x: 273, startPoint y: 276, endPoint x: 441, endPoint y: 203, distance: 182.4
click at [365, 203] on div "Creditor Matrix Voluntary Petition for Individuals Filing for Bankruptcy Summar…" at bounding box center [279, 189] width 169 height 304
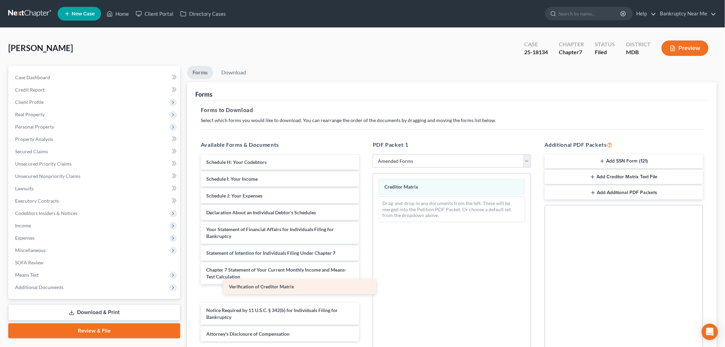
scroll to position [102, 0]
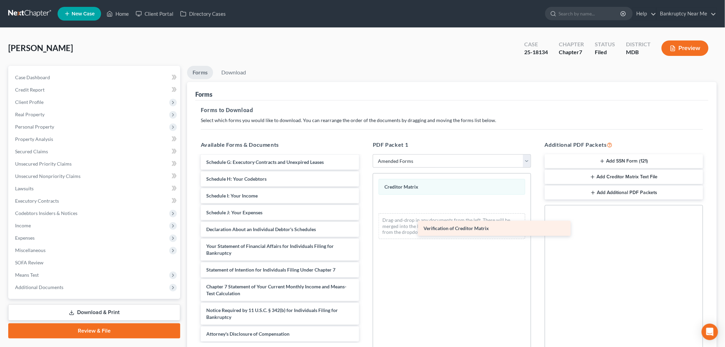
drag, startPoint x: 282, startPoint y: 288, endPoint x: 470, endPoint y: 225, distance: 198.7
click at [365, 225] on div "Verification of Creditor Matrix Voluntary Petition for Individuals Filing for B…" at bounding box center [279, 197] width 169 height 287
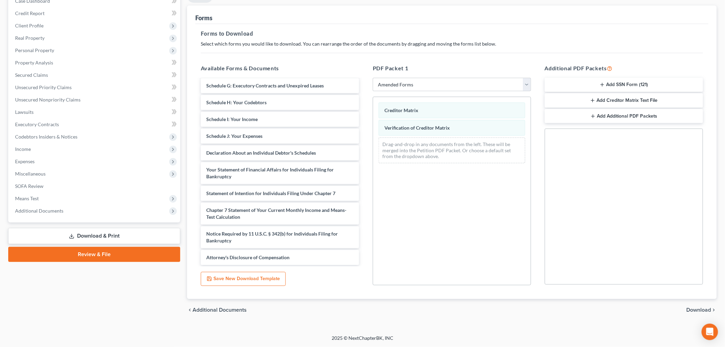
click at [700, 308] on span "Download" at bounding box center [699, 309] width 25 height 5
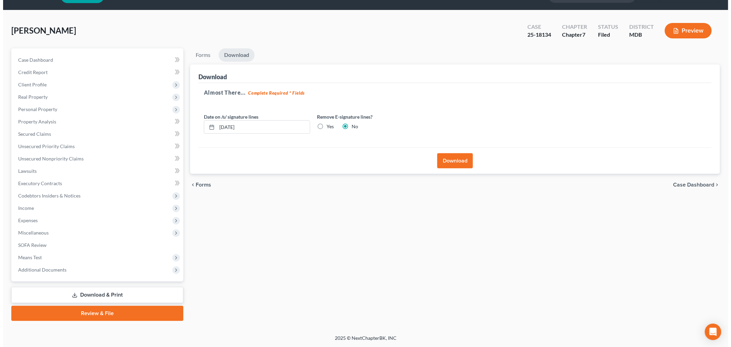
scroll to position [16, 0]
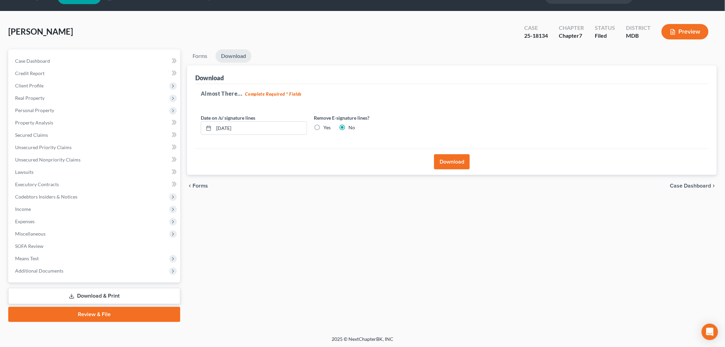
click at [457, 164] on button "Download" at bounding box center [452, 161] width 36 height 15
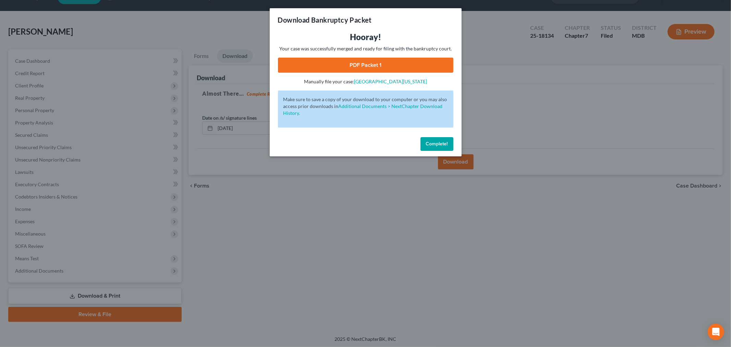
click at [379, 59] on link "PDF Packet 1" at bounding box center [365, 65] width 175 height 15
click at [432, 142] on span "Complete!" at bounding box center [437, 144] width 22 height 6
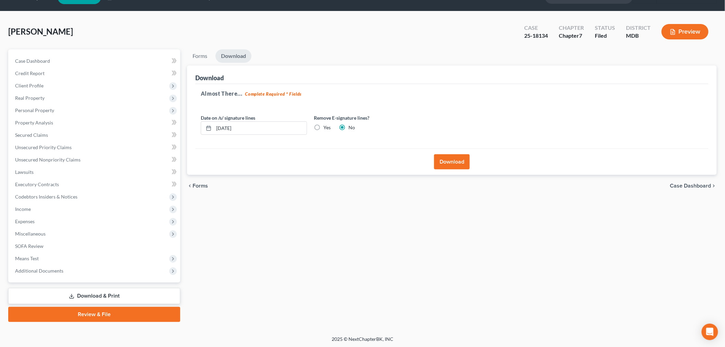
click at [677, 32] on button "Preview" at bounding box center [685, 31] width 47 height 15
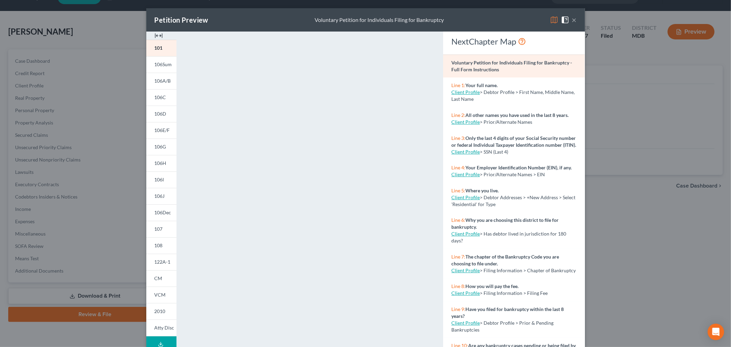
click at [565, 21] on img at bounding box center [565, 20] width 8 height 8
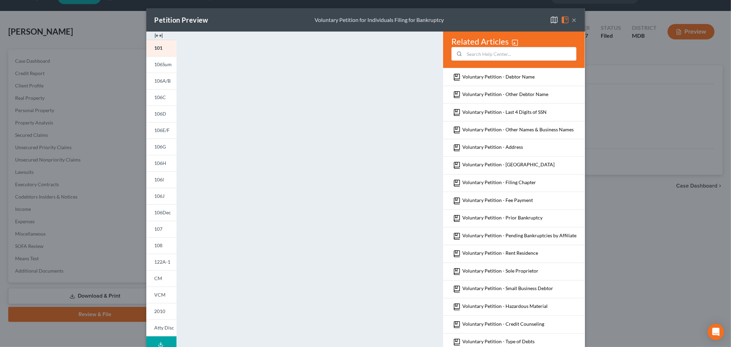
click at [561, 22] on img at bounding box center [565, 20] width 8 height 8
click at [551, 22] on img at bounding box center [554, 20] width 8 height 8
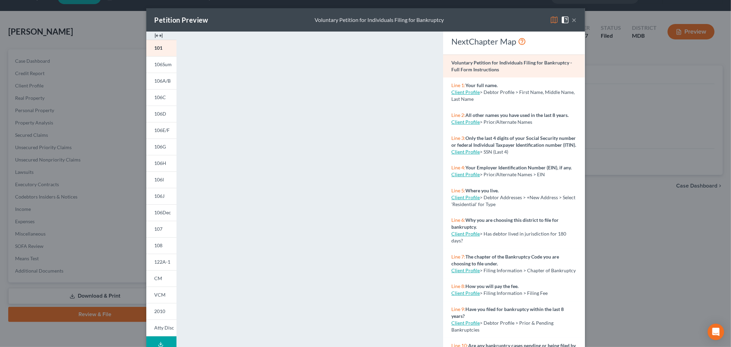
click at [551, 22] on img at bounding box center [554, 20] width 8 height 8
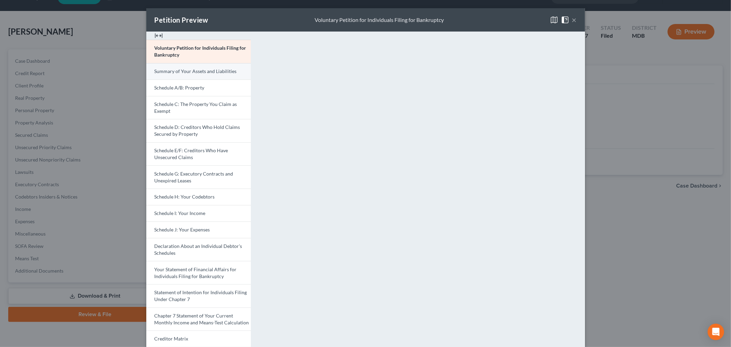
click at [209, 71] on span "Summary of Your Assets and Liabilities" at bounding box center [196, 71] width 82 height 6
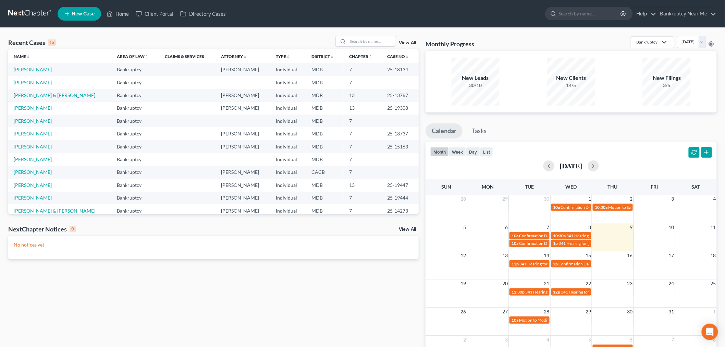
click at [34, 70] on link "[PERSON_NAME]" at bounding box center [33, 69] width 38 height 6
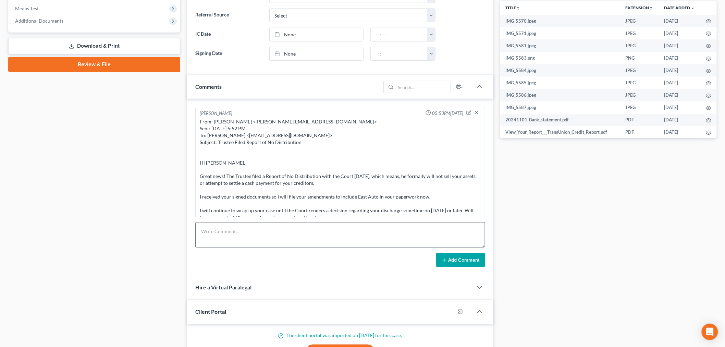
scroll to position [1005, 0]
click at [267, 236] on textarea at bounding box center [340, 234] width 290 height 25
click at [360, 235] on textarea "Amended Schedule EF - COS & Matrix filed doc." at bounding box center [340, 234] width 290 height 25
type textarea "Amended Schedule EF - COS & Matrix filed doc. 16"
click at [447, 259] on button "Add Comment" at bounding box center [460, 260] width 49 height 14
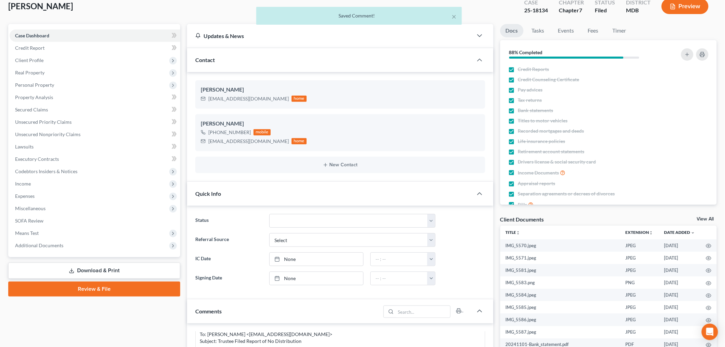
scroll to position [0, 0]
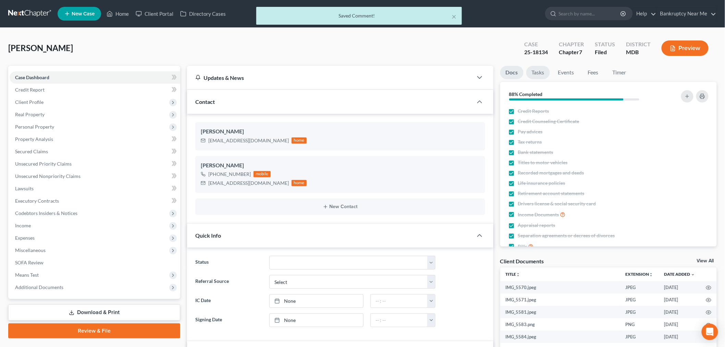
click at [539, 73] on link "Tasks" at bounding box center [538, 72] width 24 height 13
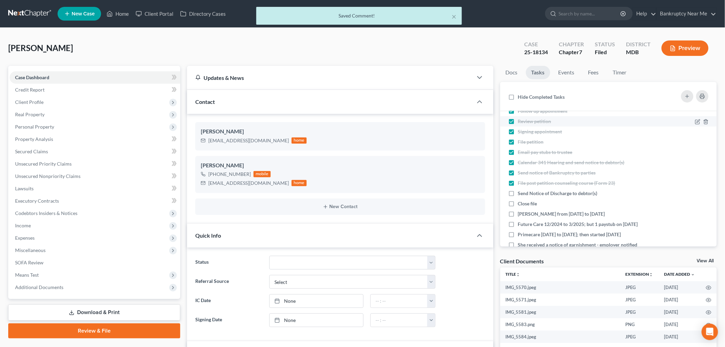
scroll to position [80, 0]
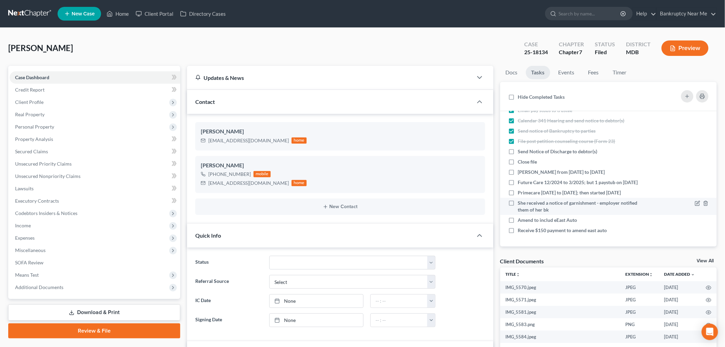
click at [625, 200] on span "She received a notice of garnishment - employer notified them of her bk" at bounding box center [578, 206] width 120 height 13
click at [525, 200] on input "She received a notice of garnishment - employer notified them of her bk" at bounding box center [523, 201] width 4 height 4
checkbox input "true"
click at [588, 217] on div "Amend to includ eEast Auto" at bounding box center [582, 220] width 155 height 7
click at [567, 220] on span "Amend to includ eEast Auto" at bounding box center [547, 220] width 59 height 6
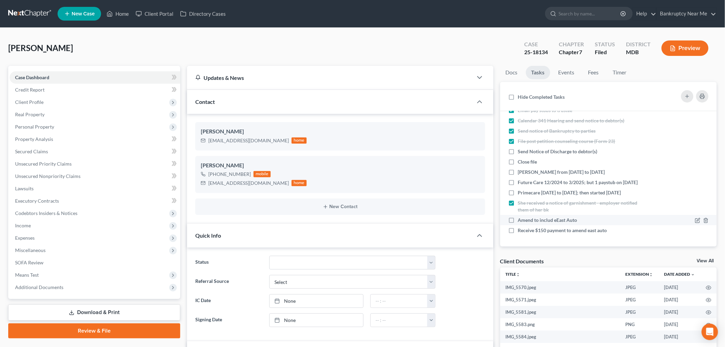
click at [525, 220] on input "Amend to includ eEast Auto" at bounding box center [523, 219] width 4 height 4
checkbox input "true"
click at [572, 231] on span "Receive $150 payment to amend east auto" at bounding box center [562, 230] width 89 height 6
click at [525, 231] on input "Receive $150 payment to amend east auto" at bounding box center [523, 229] width 4 height 4
checkbox input "true"
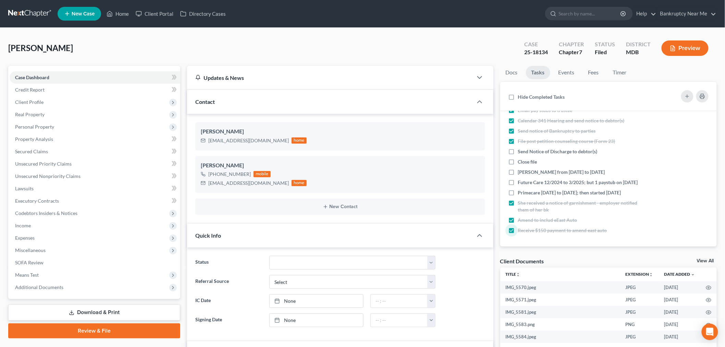
click at [21, 12] on link at bounding box center [30, 14] width 44 height 12
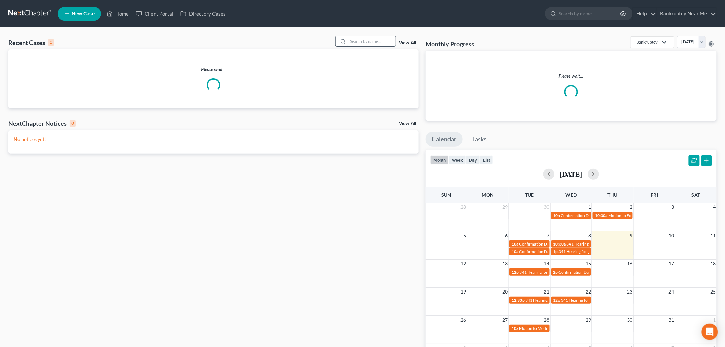
click at [378, 42] on input "search" at bounding box center [372, 41] width 48 height 10
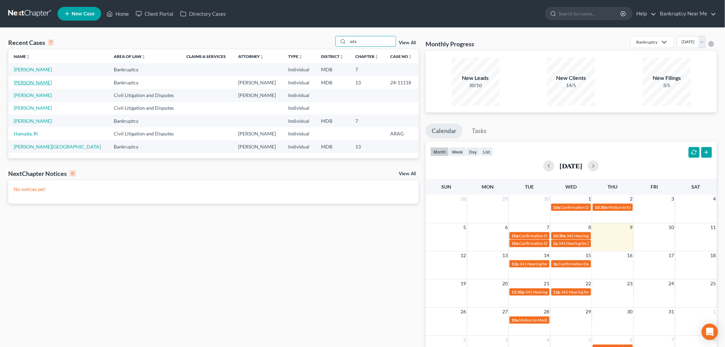
type input "ada"
click at [38, 84] on link "[PERSON_NAME]" at bounding box center [33, 82] width 38 height 6
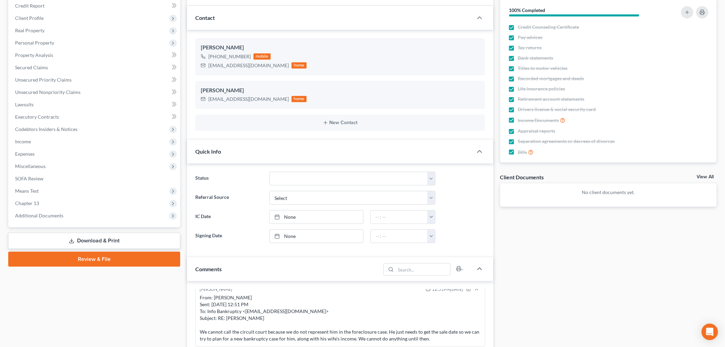
scroll to position [304, 0]
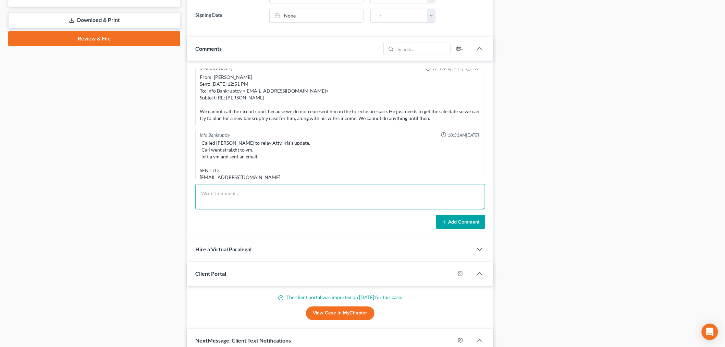
click at [301, 200] on textarea at bounding box center [340, 196] width 290 height 25
paste textarea "From: [PERSON_NAME] <[PERSON_NAME][EMAIL_ADDRESS][DOMAIN_NAME]> Sent: [DATE] 8:…"
type textarea "From: [PERSON_NAME] <[PERSON_NAME][EMAIL_ADDRESS][DOMAIN_NAME]> Sent: [DATE] 8:…"
click at [436, 215] on div "Add Comment" at bounding box center [340, 222] width 290 height 14
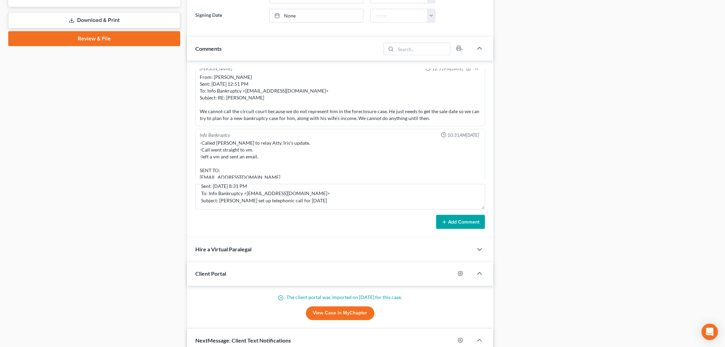
click at [456, 220] on button "Add Comment" at bounding box center [460, 222] width 49 height 14
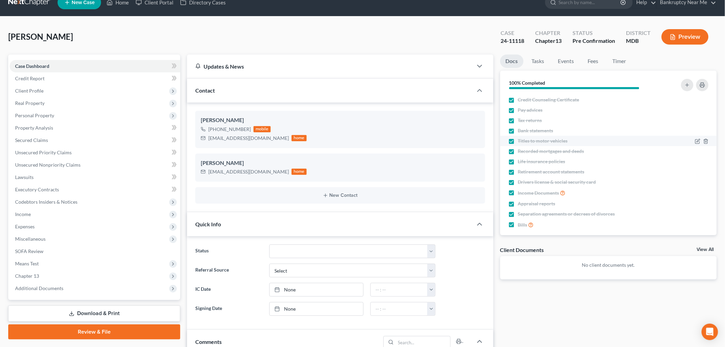
scroll to position [0, 0]
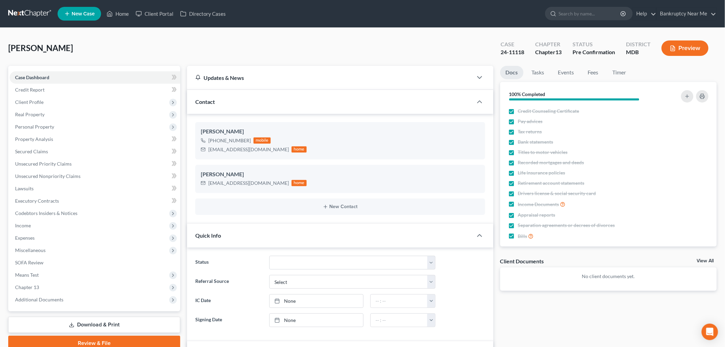
click at [45, 9] on link at bounding box center [30, 14] width 44 height 12
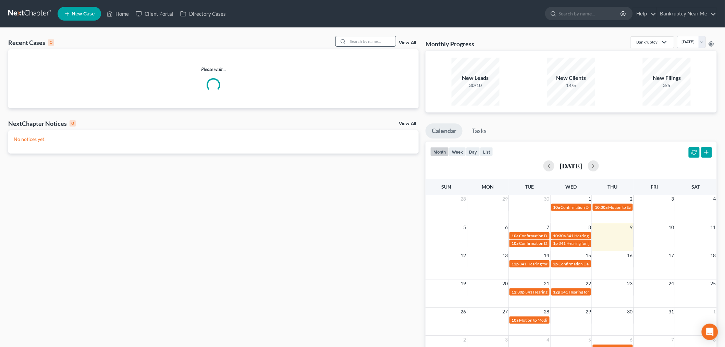
click at [371, 39] on input "search" at bounding box center [372, 41] width 48 height 10
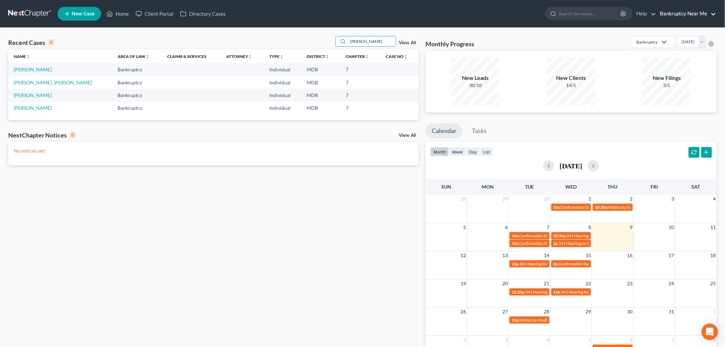
type input "ashley"
click at [73, 10] on link "New Case" at bounding box center [80, 14] width 44 height 14
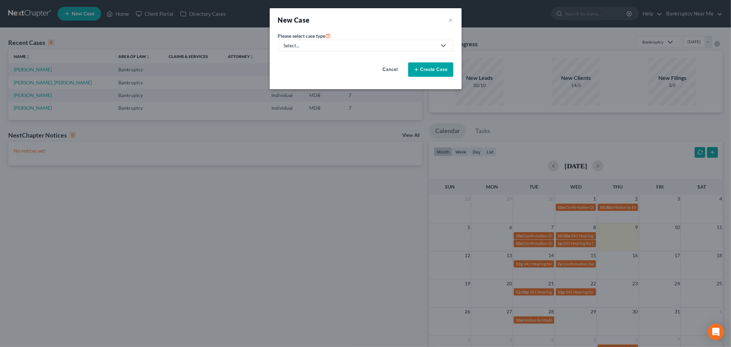
click at [352, 49] on div "Select..." at bounding box center [360, 45] width 153 height 7
click at [327, 59] on div "Bankruptcy" at bounding box center [314, 59] width 60 height 7
select select "38"
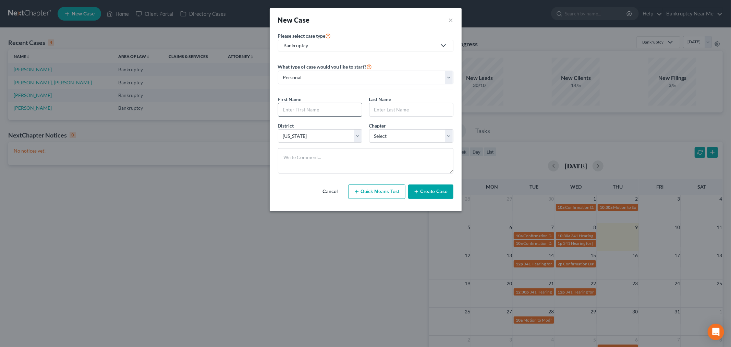
click at [330, 113] on input "text" at bounding box center [320, 109] width 84 height 13
type input "Ashley"
type input "e"
type input "Kelley"
click at [401, 139] on select "Select 7 11 12 13" at bounding box center [411, 136] width 84 height 14
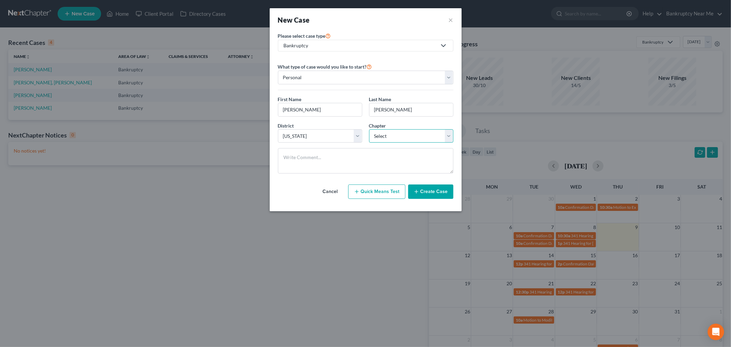
select select "0"
click at [369, 129] on select "Select 7 11 12 13" at bounding box center [411, 136] width 84 height 14
click at [386, 158] on textarea at bounding box center [365, 160] width 175 height 25
paste textarea "________________________________________ From: Squarespace <form-submission@squ…"
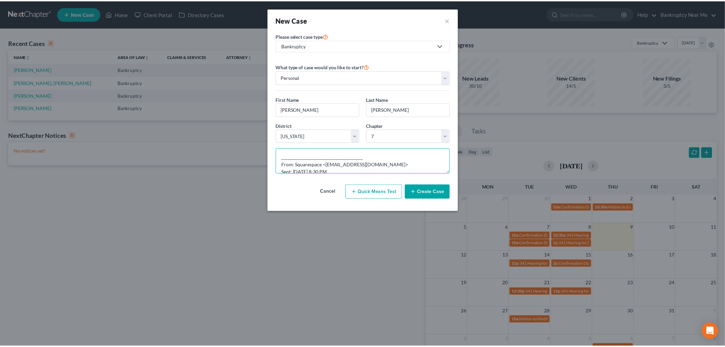
scroll to position [116, 0]
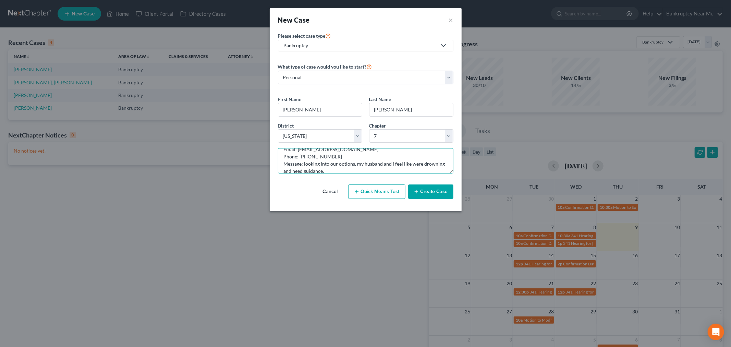
type textarea "________________________________________ From: Squarespace <form-submission@squ…"
click at [432, 199] on div "Cancel Quick Means Test Create Case" at bounding box center [365, 191] width 175 height 25
click at [433, 194] on button "Create Case" at bounding box center [430, 191] width 45 height 14
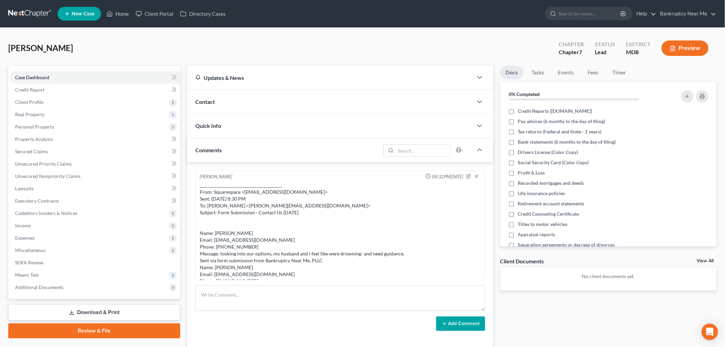
scroll to position [22, 0]
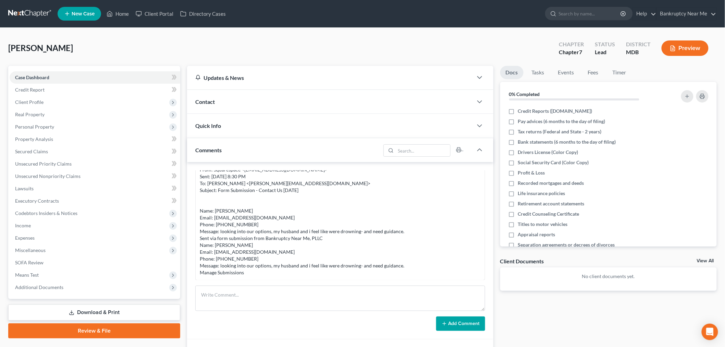
click at [264, 97] on div "Contact" at bounding box center [330, 102] width 286 height 24
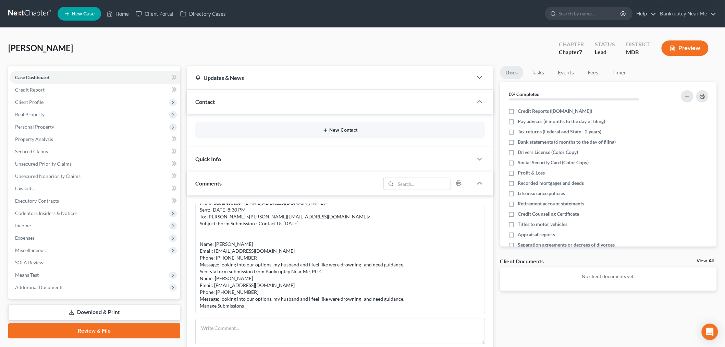
click at [330, 128] on button "New Contact" at bounding box center [340, 129] width 279 height 5
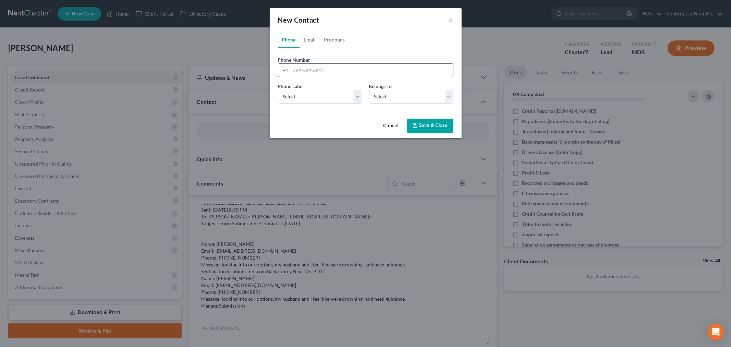
drag, startPoint x: 338, startPoint y: 79, endPoint x: 338, endPoint y: 74, distance: 4.8
click at [338, 79] on div "Phone Number * +1 Ext." at bounding box center [365, 69] width 182 height 26
click at [337, 73] on input "tel" at bounding box center [372, 70] width 162 height 13
paste input "(443) 826-7545"
type input "(443) 826-7545"
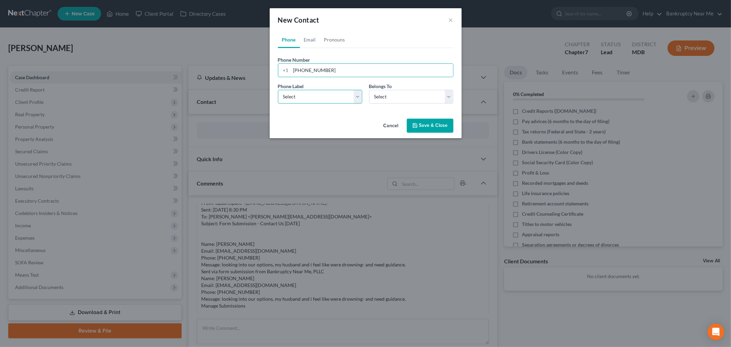
drag, startPoint x: 313, startPoint y: 96, endPoint x: 314, endPoint y: 103, distance: 6.9
click at [313, 96] on select "Select Mobile Home Work Other" at bounding box center [320, 97] width 84 height 14
select select "0"
click at [278, 90] on select "Select Mobile Home Work Other" at bounding box center [320, 97] width 84 height 14
click at [377, 96] on select "Select Client Other" at bounding box center [411, 97] width 84 height 14
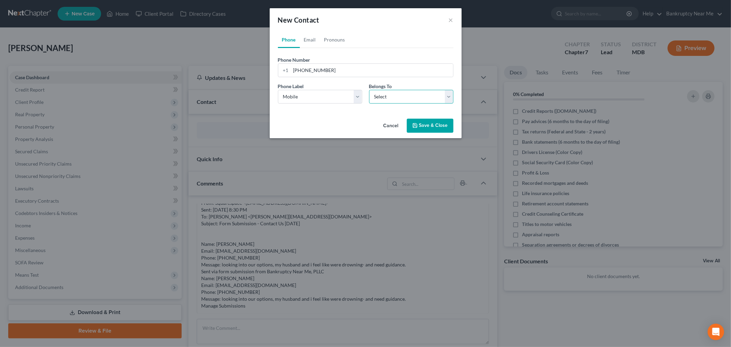
select select "0"
click at [369, 90] on select "Select Client Other" at bounding box center [411, 97] width 84 height 14
select select "0"
click at [308, 38] on link "Email" at bounding box center [310, 40] width 20 height 16
drag, startPoint x: 347, startPoint y: 65, endPoint x: 341, endPoint y: 75, distance: 11.1
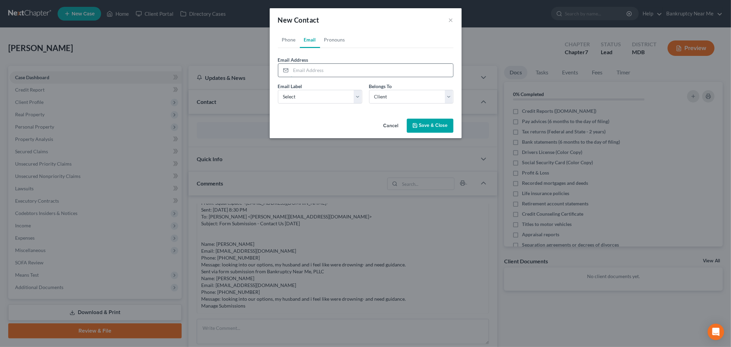
click at [347, 65] on input "email" at bounding box center [372, 70] width 162 height 13
paste input "Phone:"
type input "Phone:"
click at [314, 98] on select "Select Home Work Other" at bounding box center [320, 97] width 84 height 14
select select "0"
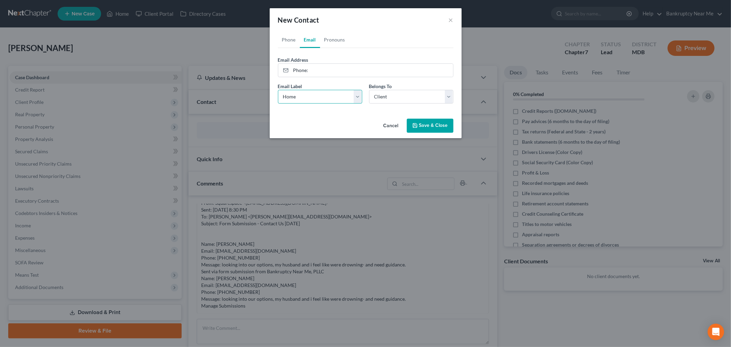
click at [278, 90] on select "Select Home Work Other" at bounding box center [320, 97] width 84 height 14
click at [438, 124] on button "Save & Close" at bounding box center [430, 126] width 47 height 14
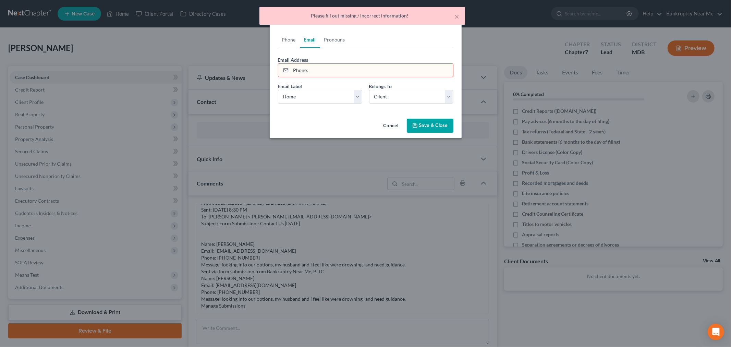
drag, startPoint x: 314, startPoint y: 67, endPoint x: 289, endPoint y: 67, distance: 25.0
click at [289, 67] on div "Phone:" at bounding box center [365, 70] width 175 height 14
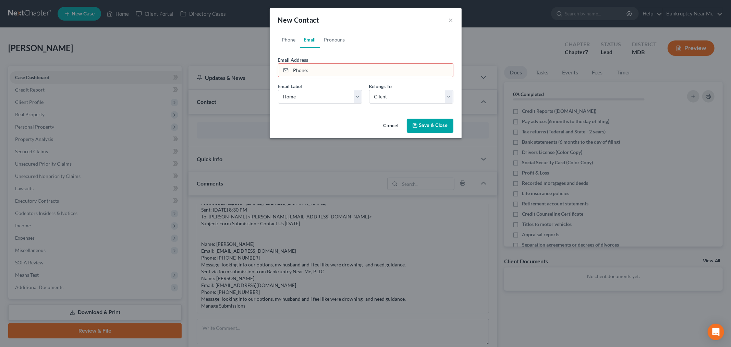
drag, startPoint x: 371, startPoint y: 65, endPoint x: 272, endPoint y: 77, distance: 99.7
click at [251, 66] on div "New Contact × Phone Email Pronouns Phone Number * +1 (443) 826-7545 Ext. Phone …" at bounding box center [365, 173] width 731 height 347
paste input "Akelley0816@gmail.com"
type input "Akelley0816@gmail.com"
click at [440, 122] on button "Save & Close" at bounding box center [430, 126] width 47 height 14
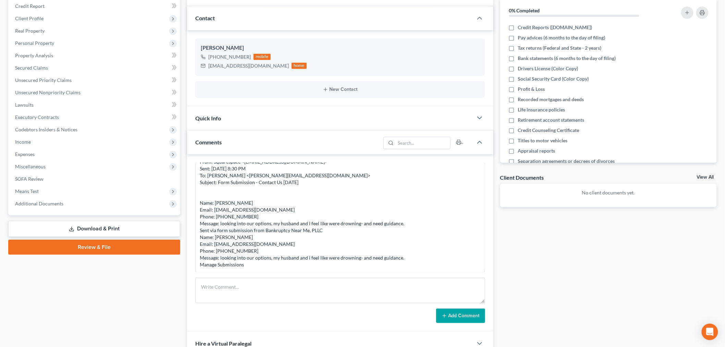
scroll to position [166, 0]
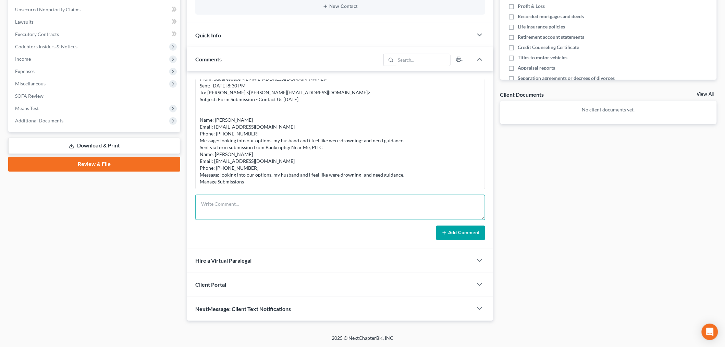
click at [399, 209] on textarea at bounding box center [340, 207] width 290 height 25
paste textarea "From: Iris Kwon <iris@bankruptcynearme.org> Sent: Thursday, October 09, 2025 8:…"
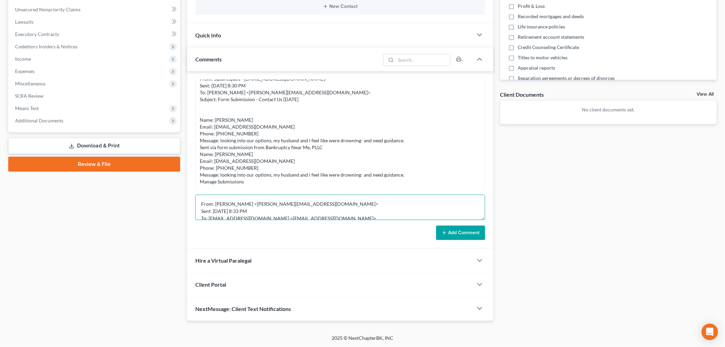
scroll to position [66, 0]
type textarea "From: Iris Kwon <iris@bankruptcynearme.org> Sent: Thursday, October 09, 2025 8:…"
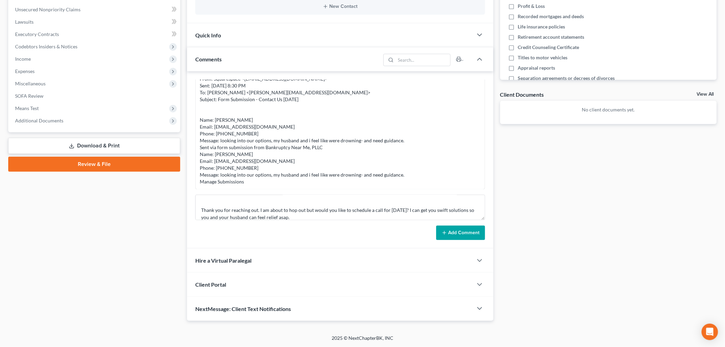
click at [445, 231] on icon at bounding box center [444, 232] width 5 height 5
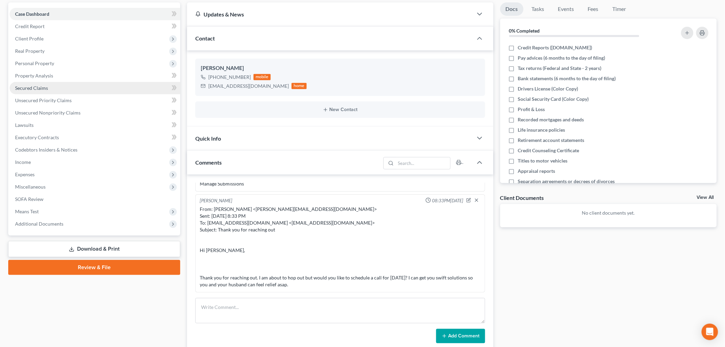
scroll to position [0, 0]
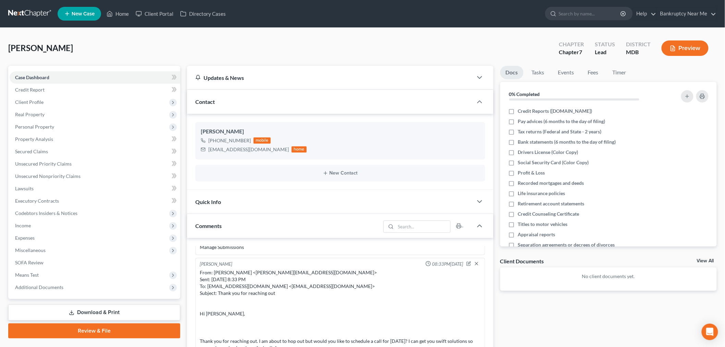
click at [43, 11] on link at bounding box center [30, 14] width 44 height 12
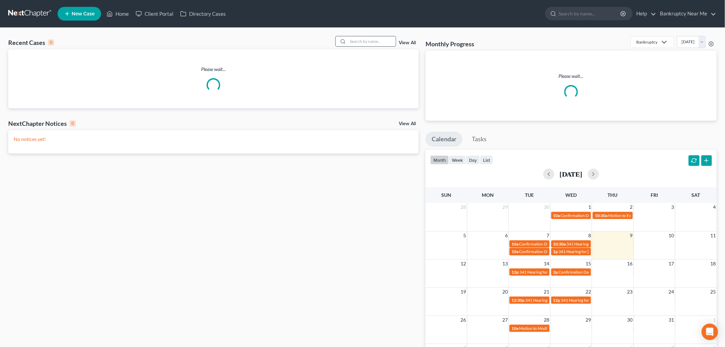
click at [374, 41] on input "search" at bounding box center [372, 41] width 48 height 10
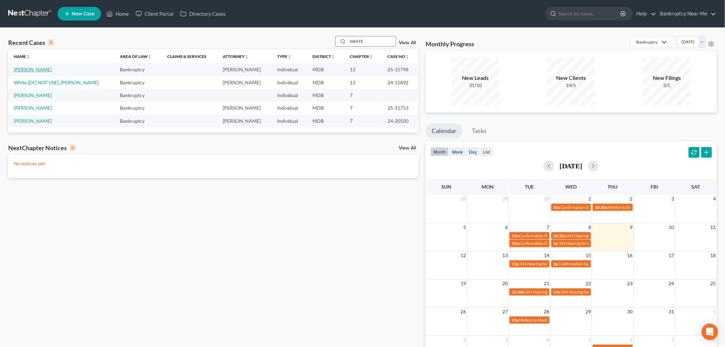
type input "WHITE"
click at [31, 70] on link "[PERSON_NAME]" at bounding box center [33, 69] width 38 height 6
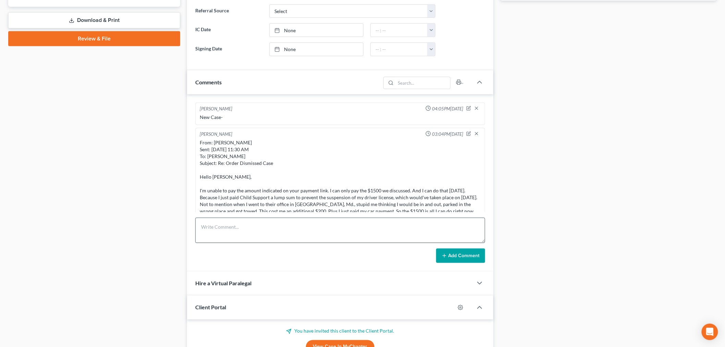
scroll to position [7391, 0]
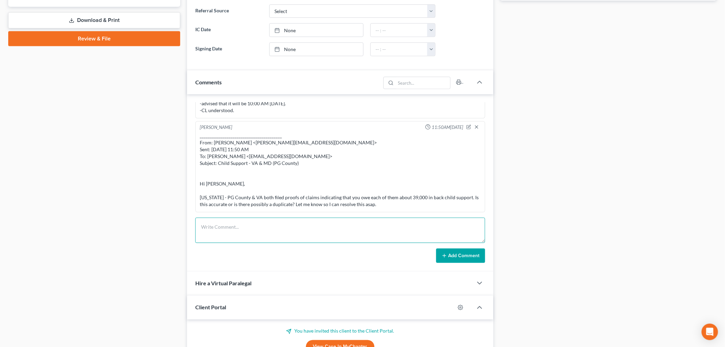
drag, startPoint x: 254, startPoint y: 231, endPoint x: 373, endPoint y: 240, distance: 119.9
click at [255, 231] on textarea at bounding box center [340, 230] width 290 height 25
paste textarea "Order Denying Confirmation of Chapter 13 Plan with Leave to Amend (related docu…"
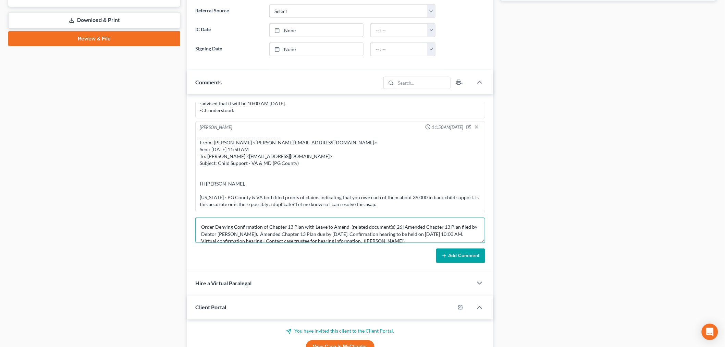
scroll to position [1, 0]
type textarea "Order Denying Confirmation of Chapter 13 Plan with Leave to Amend (related docu…"
click at [464, 252] on button "Add Comment" at bounding box center [460, 255] width 49 height 14
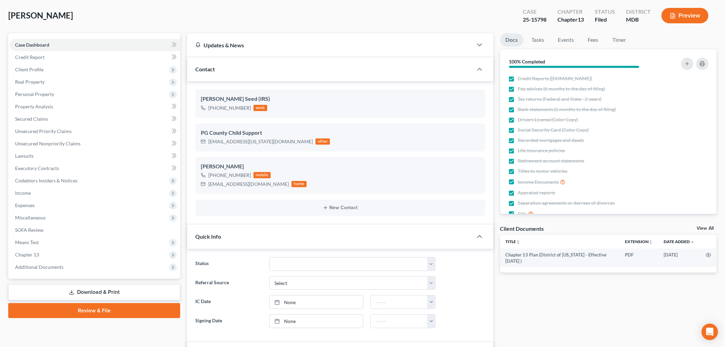
scroll to position [0, 0]
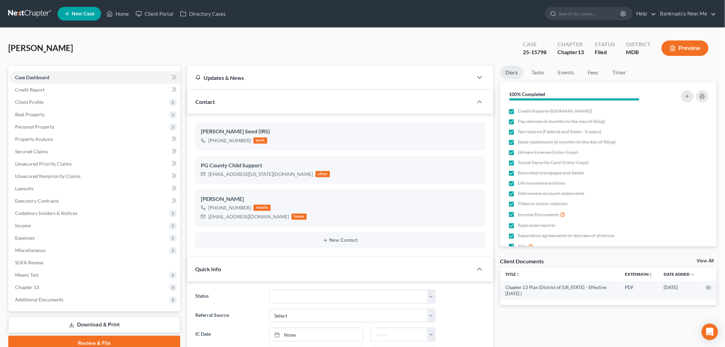
click at [26, 9] on link at bounding box center [30, 14] width 44 height 12
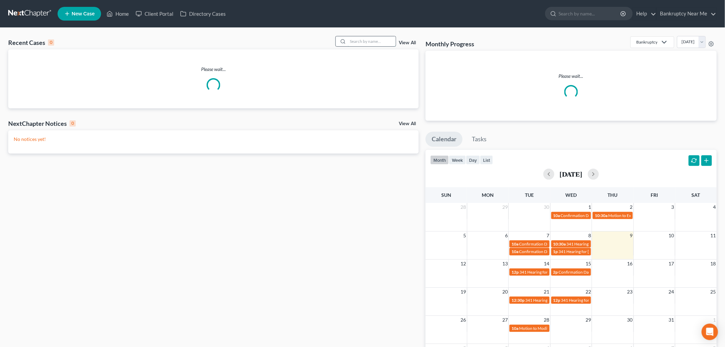
click at [382, 40] on input "search" at bounding box center [372, 41] width 48 height 10
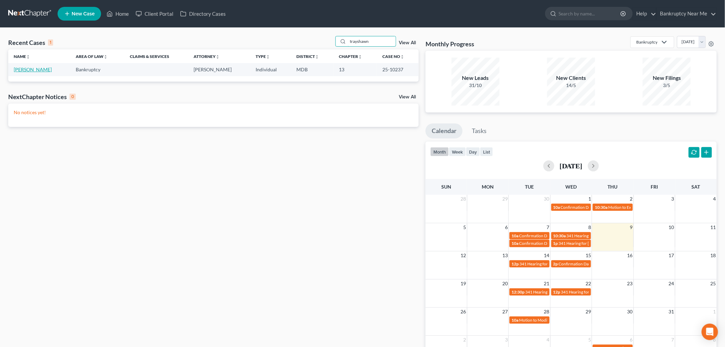
type input "trayshawn"
click at [42, 70] on link "[PERSON_NAME]" at bounding box center [33, 69] width 38 height 6
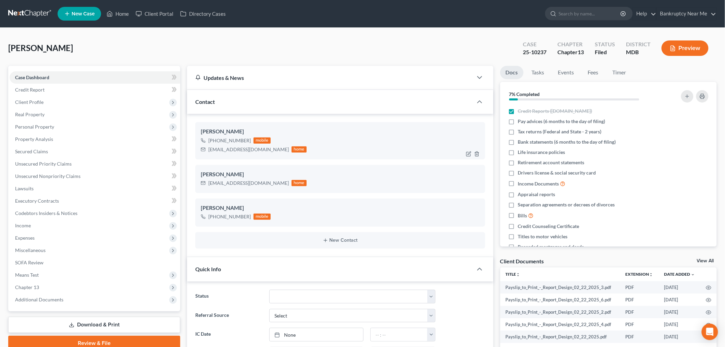
scroll to position [2103, 0]
drag, startPoint x: 230, startPoint y: 152, endPoint x: 203, endPoint y: 152, distance: 27.1
click at [203, 152] on div "[EMAIL_ADDRESS][DOMAIN_NAME] home" at bounding box center [254, 149] width 106 height 9
copy div "[EMAIL_ADDRESS][DOMAIN_NAME]"
click at [105, 170] on link "Unsecured Nonpriority Claims" at bounding box center [95, 176] width 171 height 12
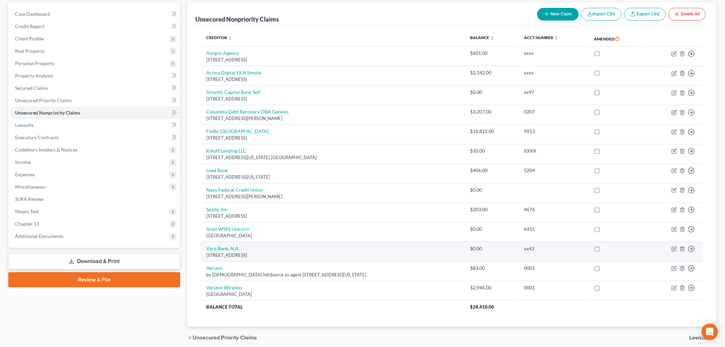
scroll to position [91, 0]
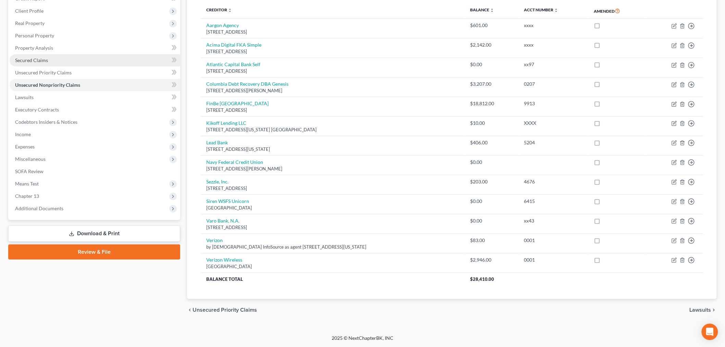
click at [77, 60] on link "Secured Claims" at bounding box center [95, 60] width 171 height 12
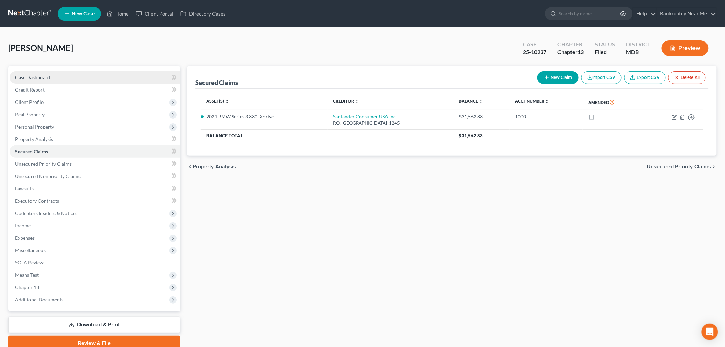
click at [81, 78] on link "Case Dashboard" at bounding box center [95, 77] width 171 height 12
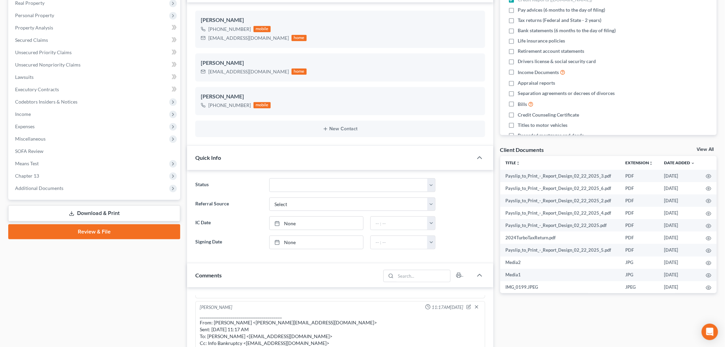
scroll to position [343, 0]
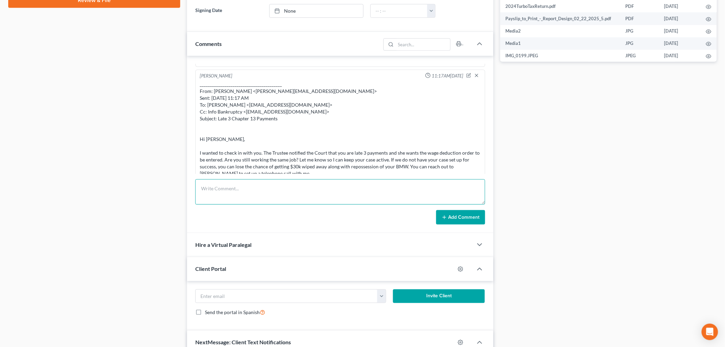
click at [433, 199] on textarea at bounding box center [340, 191] width 290 height 25
paste textarea "________________________________________ From: Iris Kwon <iris@bankruptcynearme…"
type textarea "________________________________________ From: Iris Kwon <iris@bankruptcynearme…"
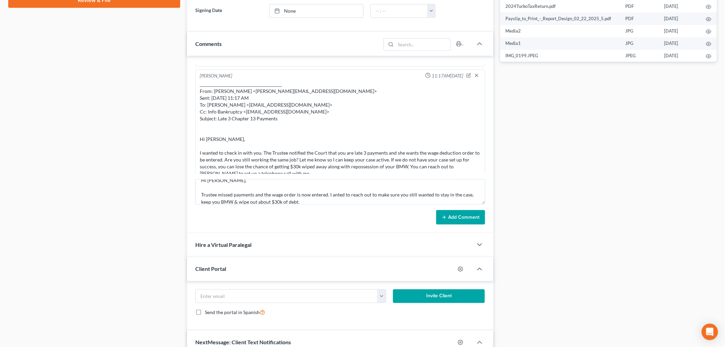
click at [461, 223] on button "Add Comment" at bounding box center [460, 217] width 49 height 14
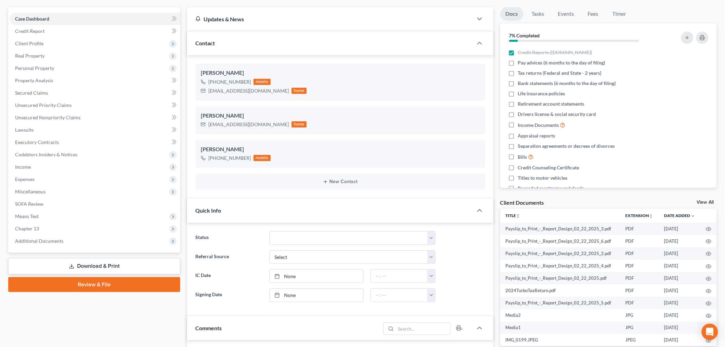
scroll to position [0, 0]
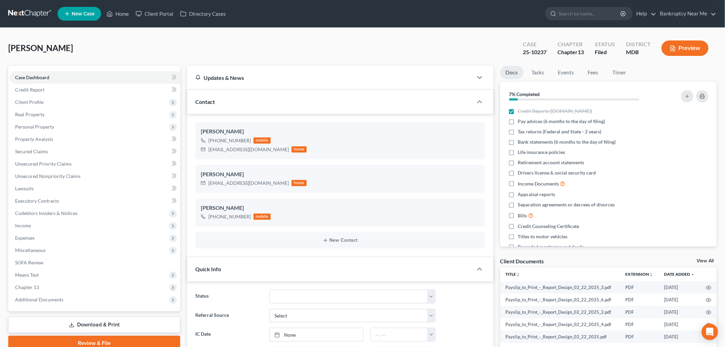
click at [29, 12] on link at bounding box center [30, 14] width 44 height 12
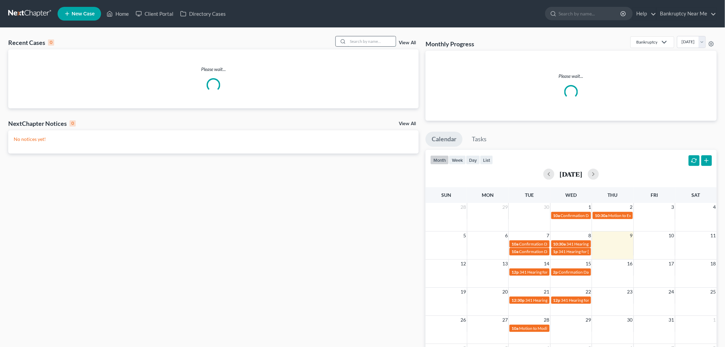
click at [355, 41] on input "search" at bounding box center [372, 41] width 48 height 10
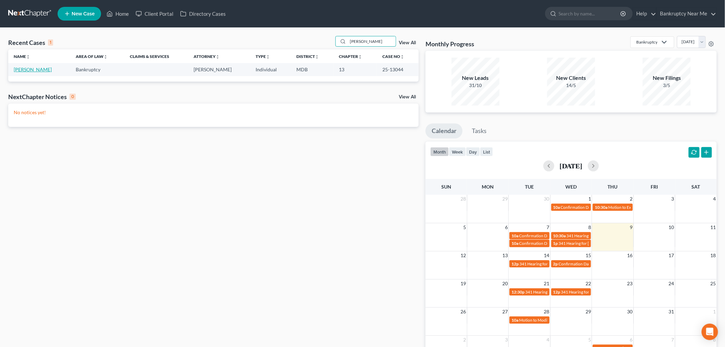
type input "[PERSON_NAME]"
click at [27, 68] on link "[PERSON_NAME]" at bounding box center [33, 69] width 38 height 6
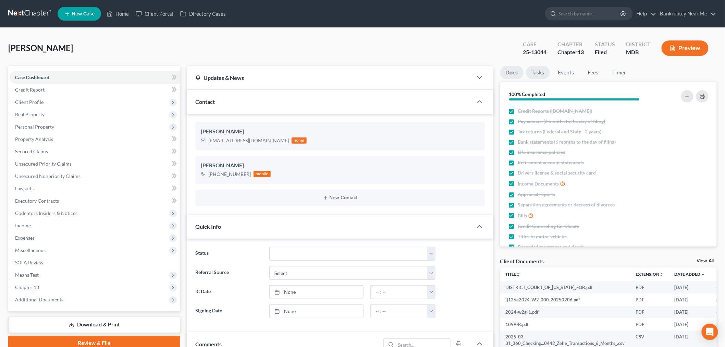
click at [543, 73] on link "Tasks" at bounding box center [538, 72] width 24 height 13
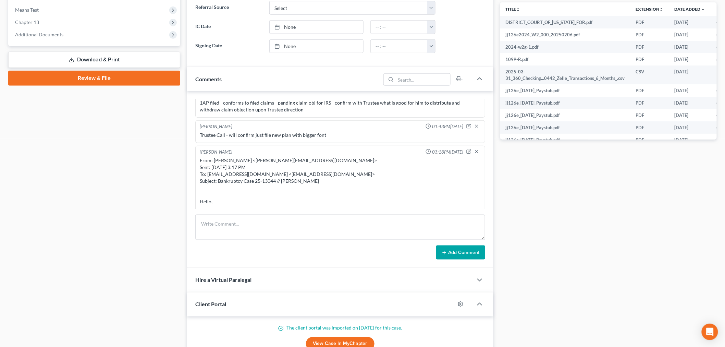
scroll to position [266, 0]
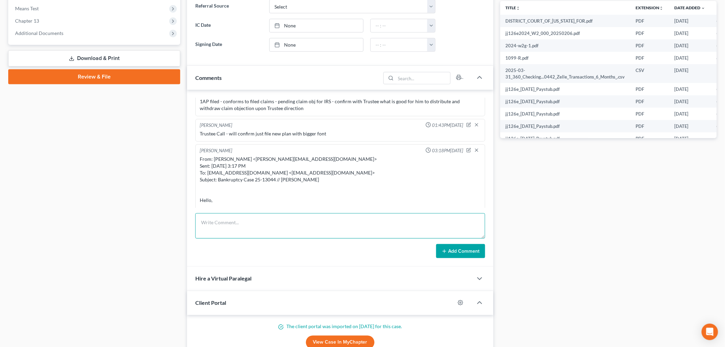
drag, startPoint x: 304, startPoint y: 229, endPoint x: 384, endPoint y: 244, distance: 82.4
click at [304, 229] on textarea at bounding box center [340, 225] width 290 height 25
paste textarea "________________________________________ From: [PERSON_NAME] <[PERSON_NAME][EMA…"
type textarea "________________________________________ From: [PERSON_NAME] <[PERSON_NAME][EMA…"
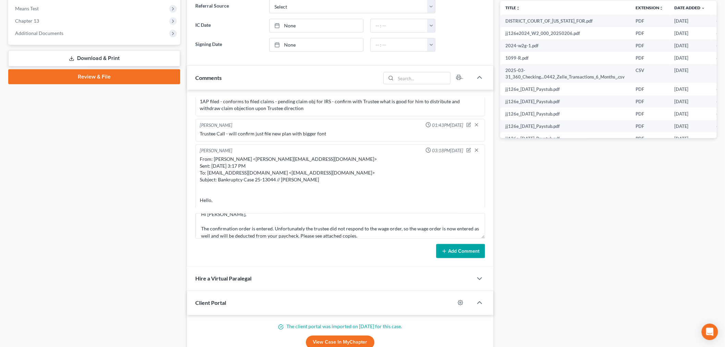
click at [456, 255] on button "Add Comment" at bounding box center [460, 251] width 49 height 14
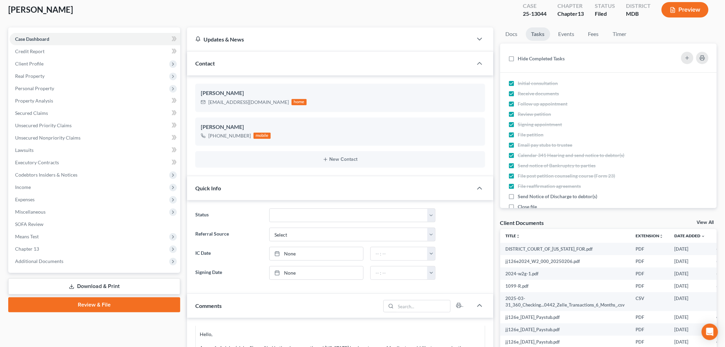
scroll to position [0, 0]
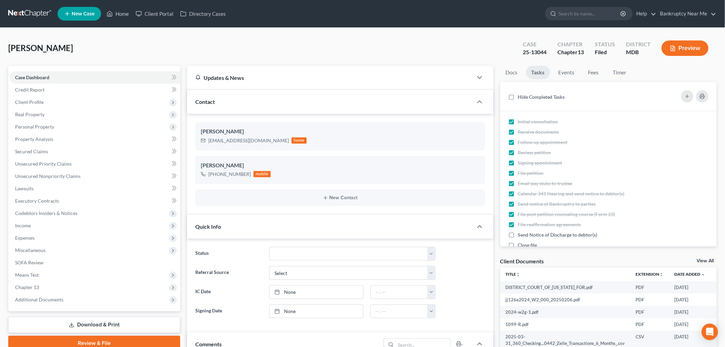
click at [39, 16] on link at bounding box center [30, 14] width 44 height 12
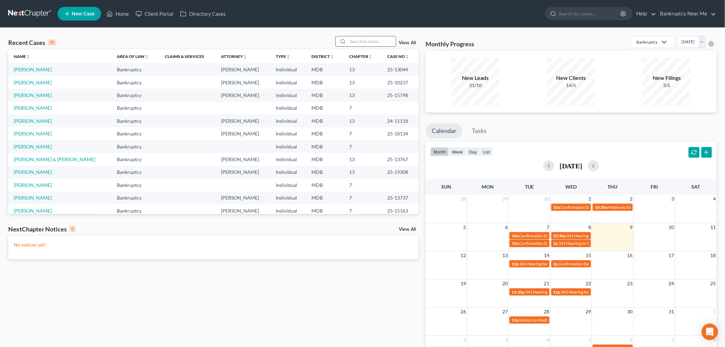
click at [369, 38] on input "search" at bounding box center [372, 41] width 48 height 10
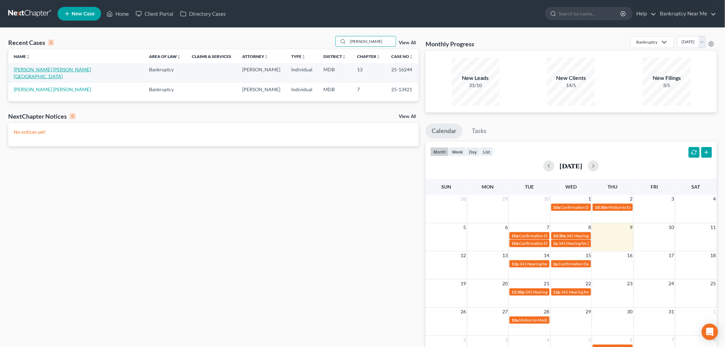
type input "[PERSON_NAME]"
click at [43, 70] on link "[PERSON_NAME] [PERSON_NAME][GEOGRAPHIC_DATA]" at bounding box center [52, 72] width 77 height 13
select select "6"
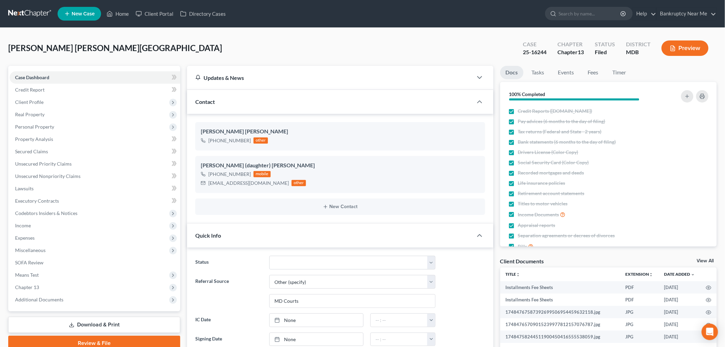
scroll to position [9422, 0]
drag, startPoint x: 548, startPoint y: 52, endPoint x: 518, endPoint y: 52, distance: 30.5
click at [518, 52] on div "Case 25-16244" at bounding box center [534, 49] width 35 height 20
copy div "25-16244"
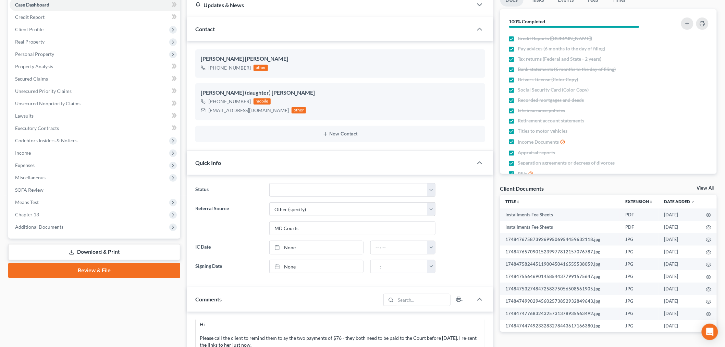
scroll to position [304, 0]
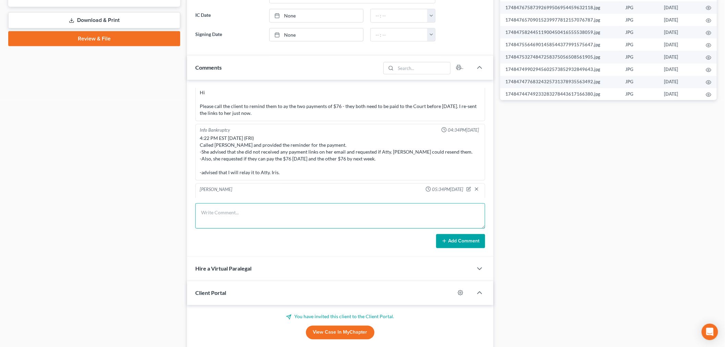
click at [273, 223] on textarea at bounding box center [340, 215] width 290 height 25
click at [306, 209] on textarea "2AP filed on 10-9-2025" at bounding box center [340, 215] width 290 height 25
type textarea "2AP filed on 10-9-2025 - doc. 30"
click at [476, 244] on button "Add Comment" at bounding box center [460, 241] width 49 height 14
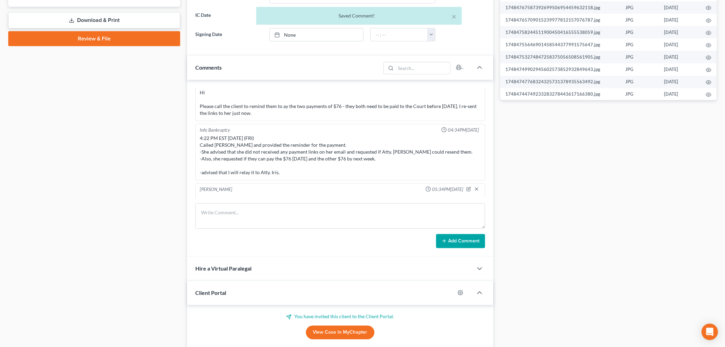
scroll to position [9448, 0]
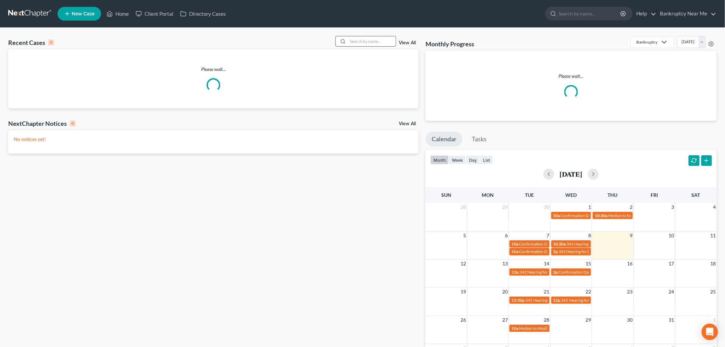
click at [381, 38] on input "search" at bounding box center [372, 41] width 48 height 10
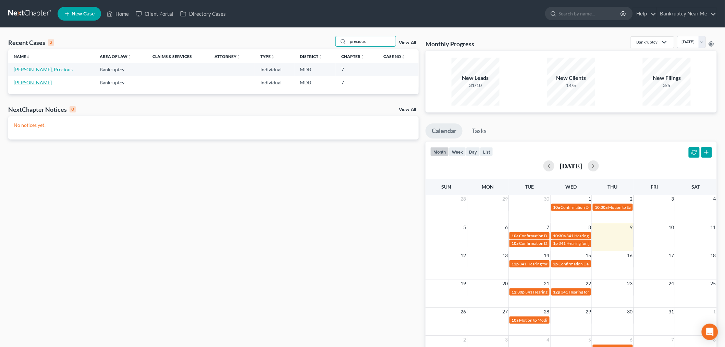
type input "precious"
click at [42, 83] on link "[PERSON_NAME]" at bounding box center [33, 82] width 38 height 6
select select "4"
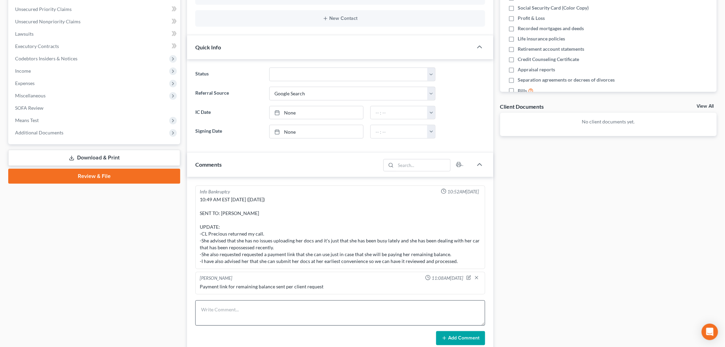
scroll to position [152, 0]
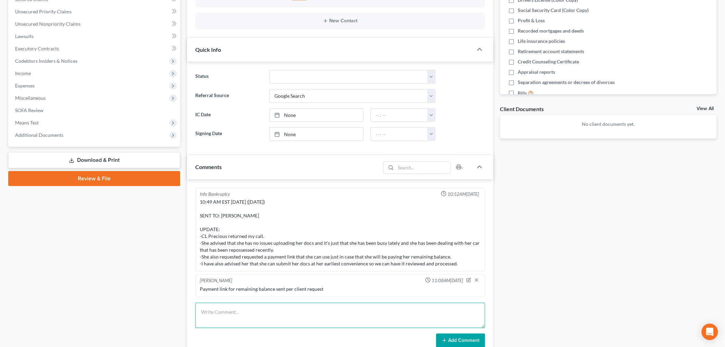
drag, startPoint x: 365, startPoint y: 320, endPoint x: 365, endPoint y: 315, distance: 4.5
click at [364, 319] on textarea at bounding box center [340, 315] width 290 height 25
paste textarea "From: Iris Kwon <iris@bankruptcynearme.org> Sent: Tuesday, September 30, 2025 1…"
type textarea "From: Iris Kwon <iris@bankruptcynearme.org> Sent: Tuesday, September 30, 2025 1…"
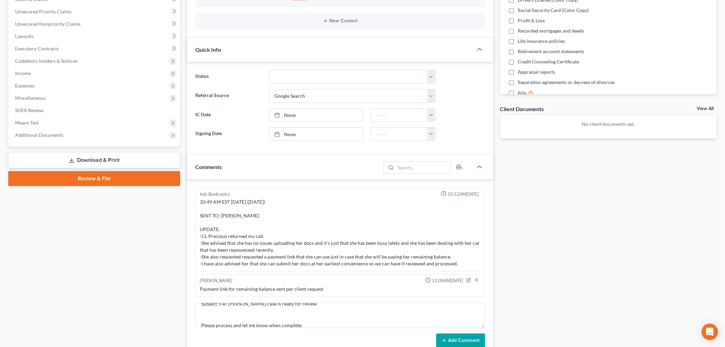
drag, startPoint x: 450, startPoint y: 341, endPoint x: 518, endPoint y: 308, distance: 75.1
click at [450, 341] on button "Add Comment" at bounding box center [460, 340] width 49 height 14
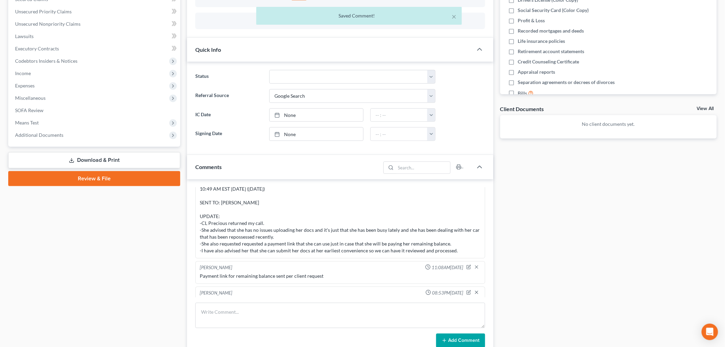
scroll to position [1503, 0]
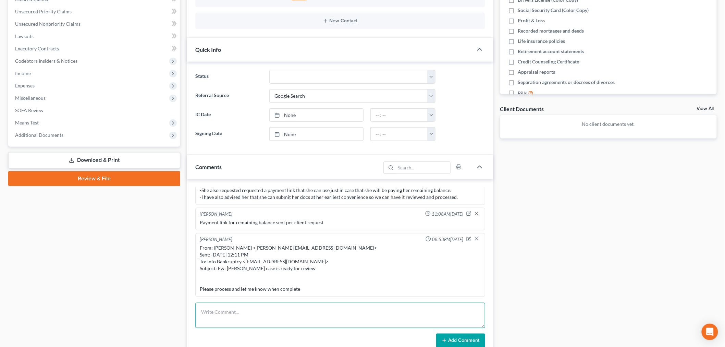
click at [393, 317] on textarea at bounding box center [340, 315] width 290 height 25
paste textarea "From: Iris Kwon <iris@bankruptcynearme.org> Sent: Thursday, October 09, 2025 8:…"
type textarea "From: Iris Kwon <iris@bankruptcynearme.org> Sent: Thursday, October 09, 2025 8:…"
click at [455, 341] on button "Add Comment" at bounding box center [460, 340] width 49 height 14
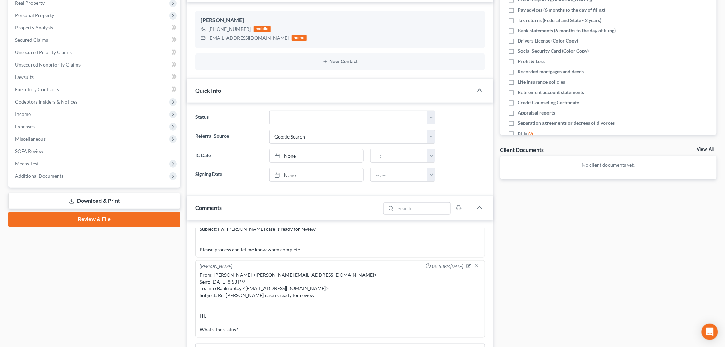
scroll to position [0, 0]
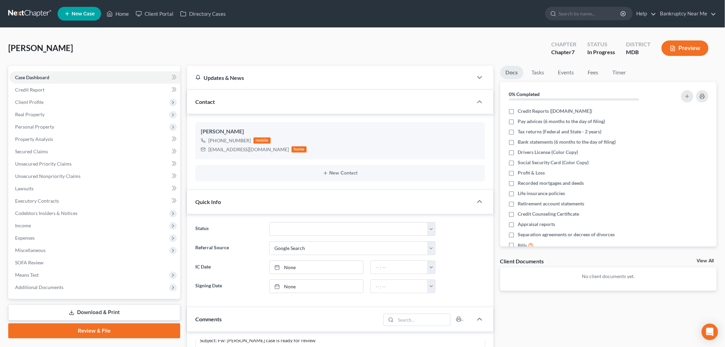
click at [44, 17] on link at bounding box center [30, 14] width 44 height 12
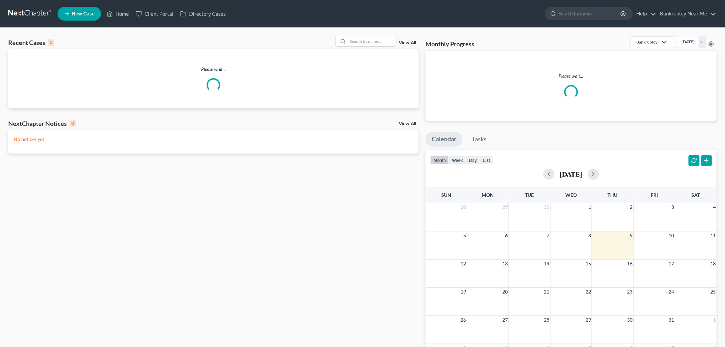
click at [385, 42] on input "search" at bounding box center [372, 41] width 48 height 10
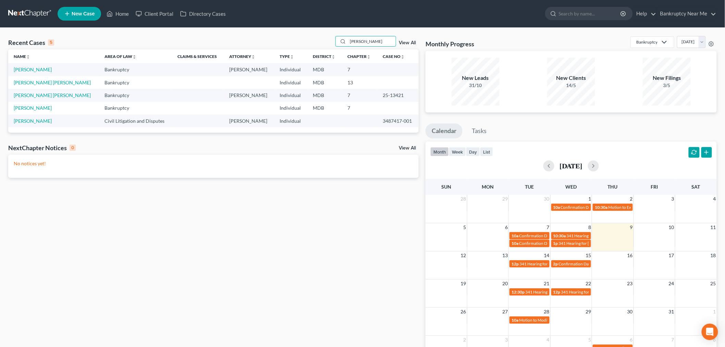
type input "andres"
click at [35, 63] on td "[PERSON_NAME]" at bounding box center [53, 69] width 91 height 13
click at [31, 69] on link "[PERSON_NAME]" at bounding box center [33, 69] width 38 height 6
select select "6"
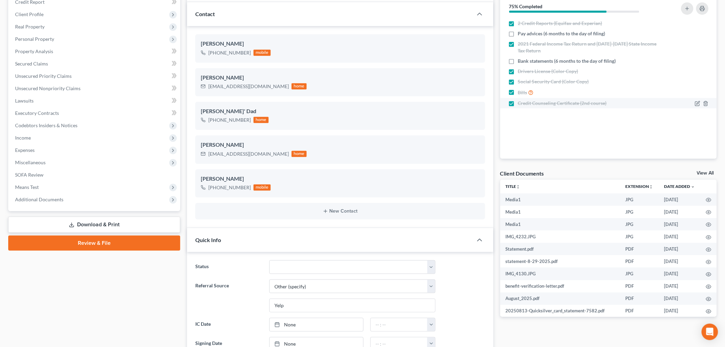
scroll to position [38, 0]
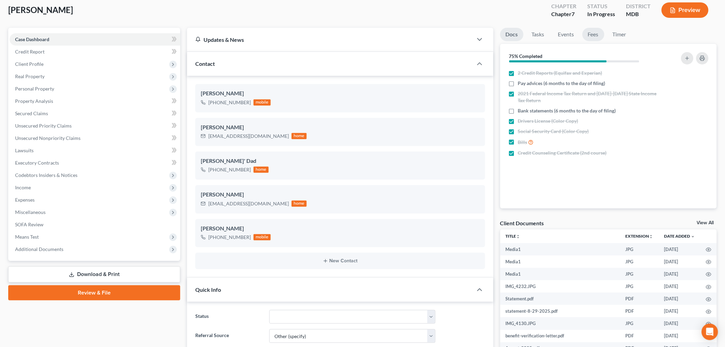
click at [586, 36] on link "Fees" at bounding box center [593, 34] width 22 height 13
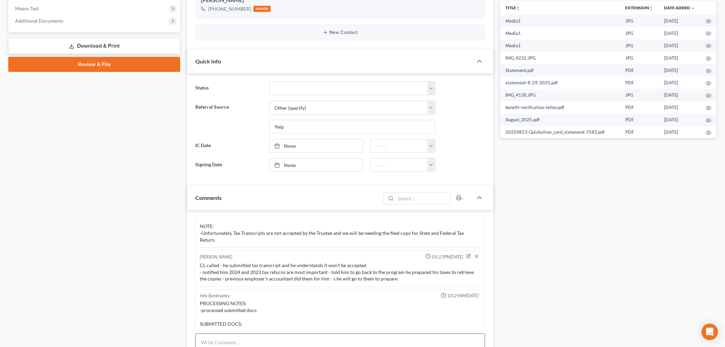
scroll to position [419, 0]
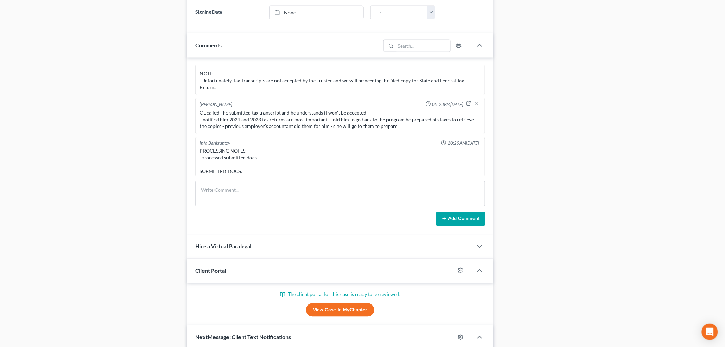
click at [399, 209] on form "Add Comment" at bounding box center [340, 203] width 290 height 45
click at [400, 197] on textarea at bounding box center [340, 193] width 290 height 25
paste textarea "________________________________________ From: Iris Kwon <iris@bankruptcynearme…"
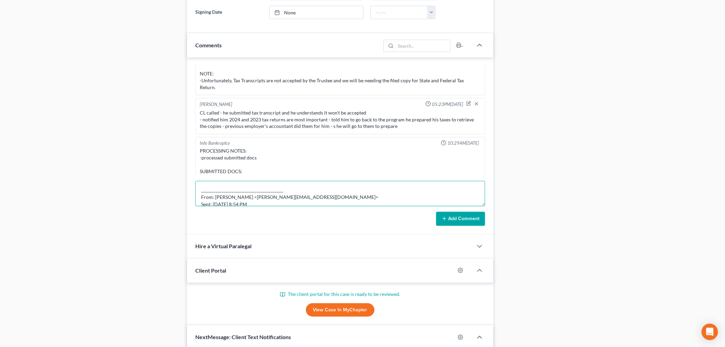
scroll to position [37, 0]
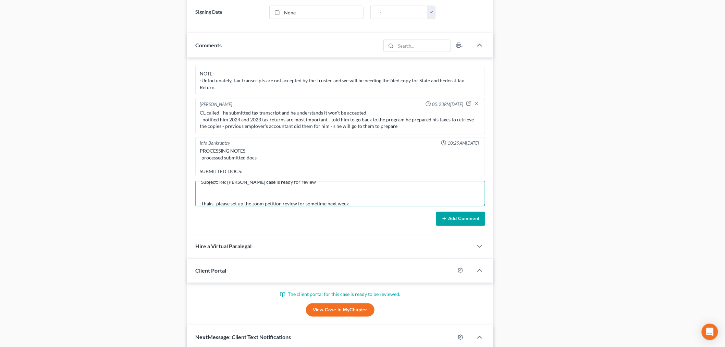
type textarea "________________________________________ From: Iris Kwon <iris@bankruptcynearme…"
click at [439, 212] on button "Add Comment" at bounding box center [460, 219] width 49 height 14
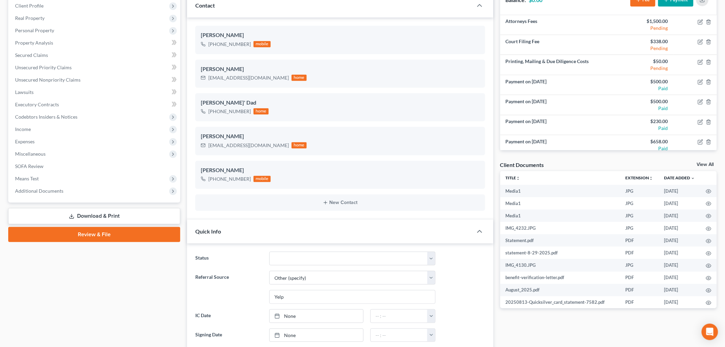
scroll to position [38, 0]
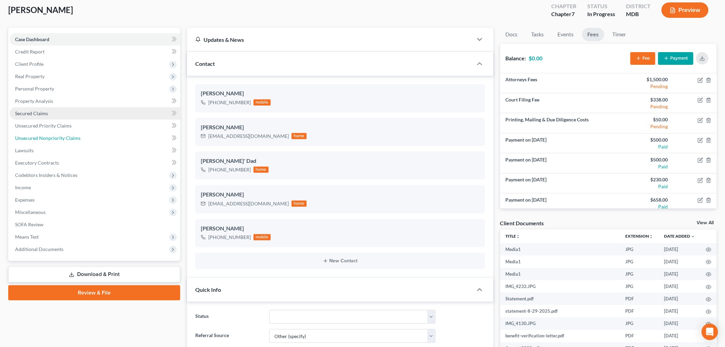
drag, startPoint x: 52, startPoint y: 134, endPoint x: 57, endPoint y: 133, distance: 5.1
click at [52, 135] on span "Unsecured Nonpriority Claims" at bounding box center [47, 138] width 65 height 6
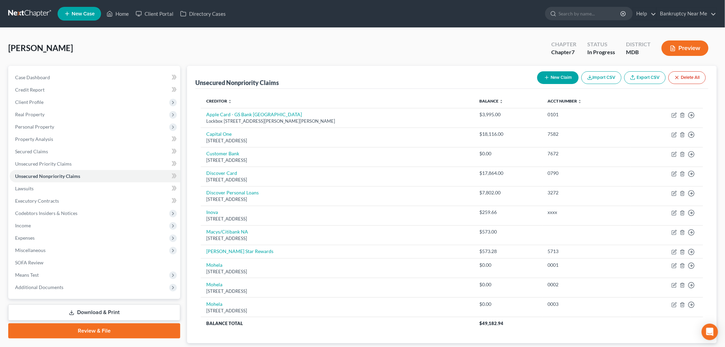
click at [556, 67] on div "Unsecured Nonpriority Claims New Claim Import CSV Export CSV Delete All" at bounding box center [451, 77] width 513 height 23
click at [554, 76] on button "New Claim" at bounding box center [557, 77] width 41 height 13
select select "0"
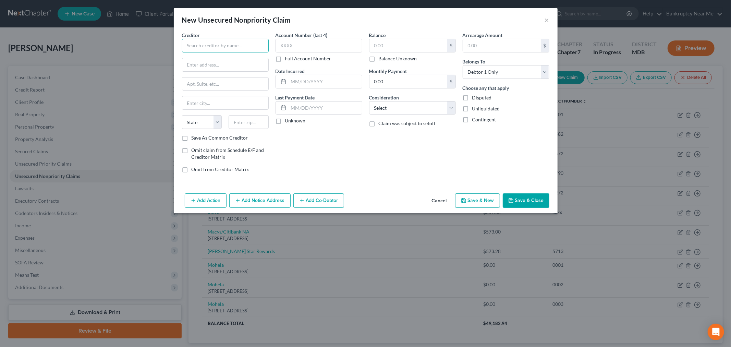
click at [243, 41] on input "text" at bounding box center [225, 46] width 87 height 14
type input "Aargon Agency, Inc."
click at [244, 137] on label "Save As Common Creditor" at bounding box center [220, 137] width 57 height 7
click at [199, 137] on input "Save As Common Creditor" at bounding box center [196, 136] width 4 height 4
checkbox input "true"
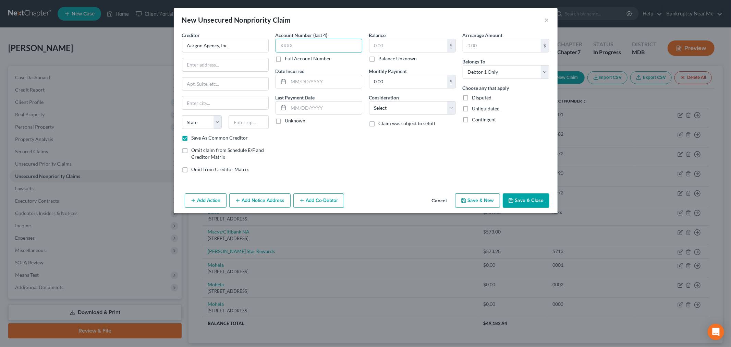
click at [310, 40] on input "text" at bounding box center [318, 46] width 87 height 14
click at [193, 62] on input "text" at bounding box center [225, 64] width 86 height 13
type input "8668 Spring Mountain"
type input "Suite 110"
click at [296, 165] on div "Account Number (last 4) Full Account Number Date Incurred Last Payment Date Unk…" at bounding box center [319, 105] width 94 height 147
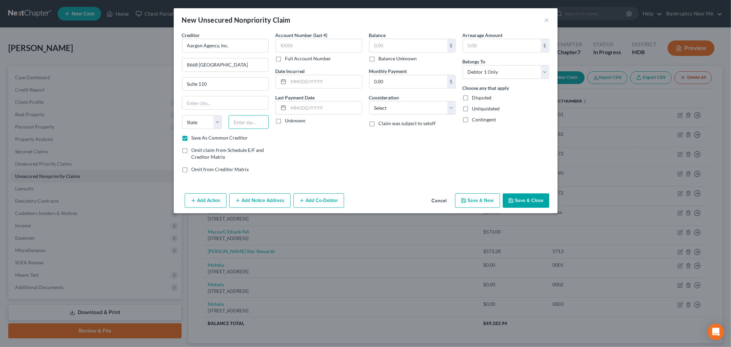
click at [255, 125] on input "text" at bounding box center [249, 122] width 40 height 14
type input "89117"
click at [422, 109] on select "Select Cable / Satellite Services Collection Agency Credit Card Debt Debt Couns…" at bounding box center [412, 108] width 87 height 14
type input "Las Vegas"
select select "31"
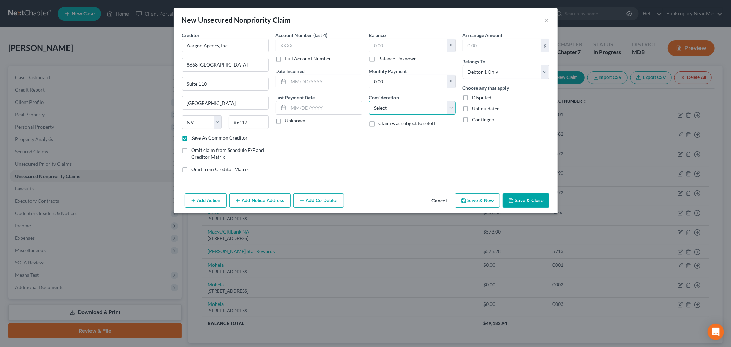
select select "1"
click at [369, 101] on select "Select Cable / Satellite Services Collection Agency Credit Card Debt Debt Couns…" at bounding box center [412, 108] width 87 height 14
click at [403, 39] on input "text" at bounding box center [408, 45] width 78 height 13
type input "85.95"
click at [347, 45] on input "text" at bounding box center [318, 46] width 87 height 14
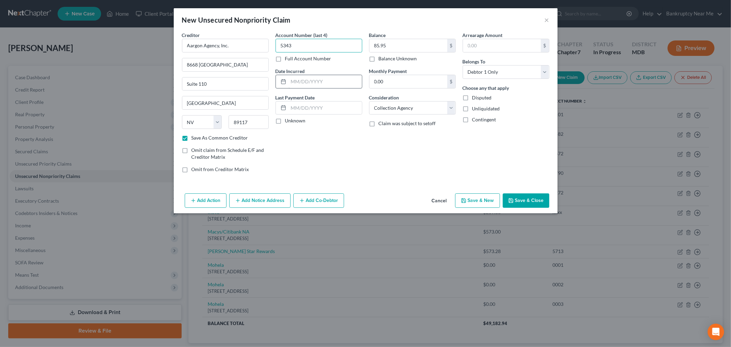
type input "5343"
click at [299, 81] on input "text" at bounding box center [324, 81] width 73 height 13
click at [391, 109] on select "Select Cable / Satellite Services Collection Agency Credit Card Debt Debt Couns…" at bounding box center [412, 108] width 87 height 14
select select "9"
click at [369, 101] on select "Select Cable / Satellite Services Collection Agency Credit Card Debt Debt Couns…" at bounding box center [412, 108] width 87 height 14
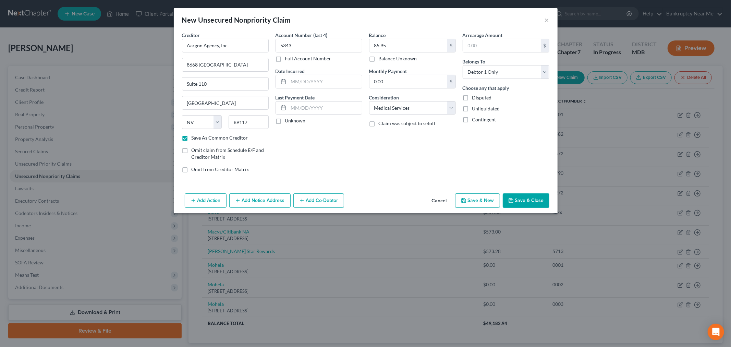
click at [268, 206] on button "Add Notice Address" at bounding box center [259, 200] width 61 height 14
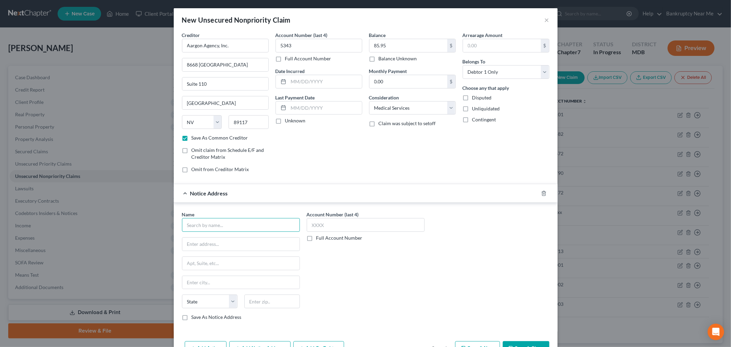
click at [227, 219] on input "text" at bounding box center [241, 225] width 118 height 14
type input "Inova Hospital & Professional Serices"
click at [319, 230] on input "text" at bounding box center [366, 225] width 118 height 14
type input "2597"
click at [252, 225] on input "Inova Hospital & Professional Serices" at bounding box center [241, 225] width 118 height 14
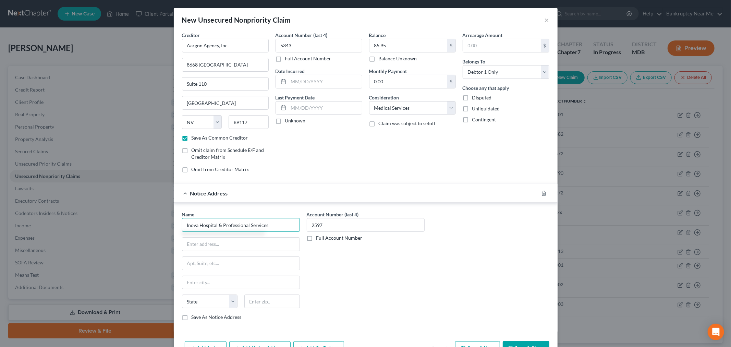
drag, startPoint x: 270, startPoint y: 225, endPoint x: 162, endPoint y: 217, distance: 108.2
click at [157, 225] on div "New Unsecured Nonpriority Claim × Creditor * Aargon Agency, Inc. 8668 Spring Mo…" at bounding box center [365, 173] width 731 height 347
type input "Inova Hospital & Professional Services"
drag, startPoint x: 207, startPoint y: 318, endPoint x: 214, endPoint y: 273, distance: 45.5
click at [207, 317] on label "Save As Notice Address" at bounding box center [217, 316] width 50 height 7
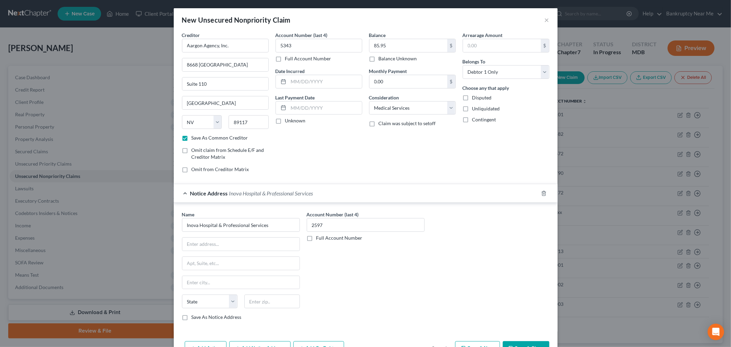
click at [199, 317] on input "Save As Notice Address" at bounding box center [196, 315] width 4 height 4
checkbox input "true"
click at [214, 239] on input "text" at bounding box center [240, 243] width 117 height 13
paste input "8081 Innovation Park Dr"
type input "8081 Innovation Park Dr"
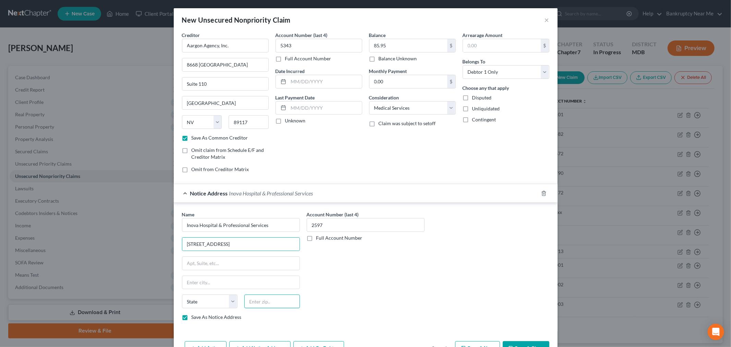
click at [269, 303] on input "text" at bounding box center [271, 301] width 55 height 14
type input "22031"
click at [325, 281] on div "Account Number (last 4) 2597 Full Account Number" at bounding box center [365, 268] width 125 height 115
type input "Fairfax"
select select "48"
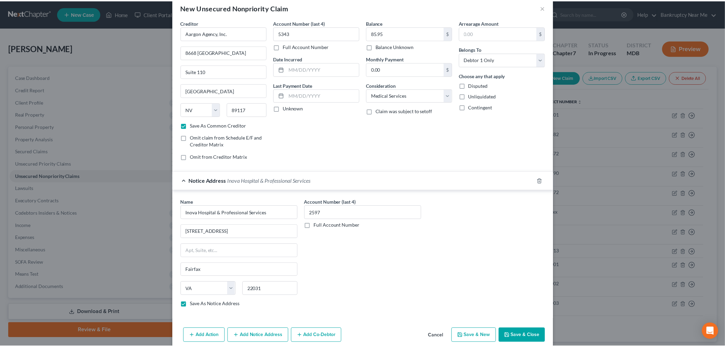
scroll to position [23, 0]
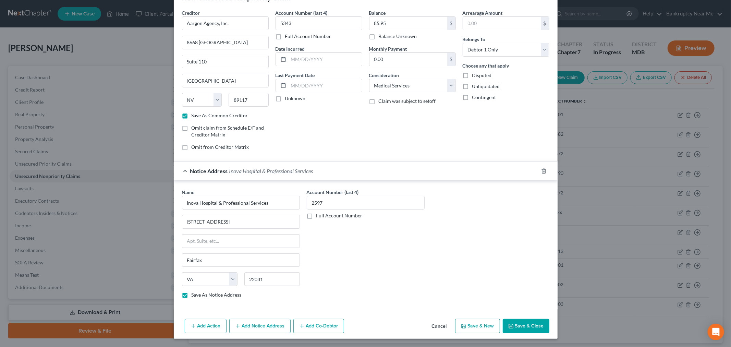
click at [526, 321] on button "Save & Close" at bounding box center [526, 326] width 47 height 14
checkbox input "false"
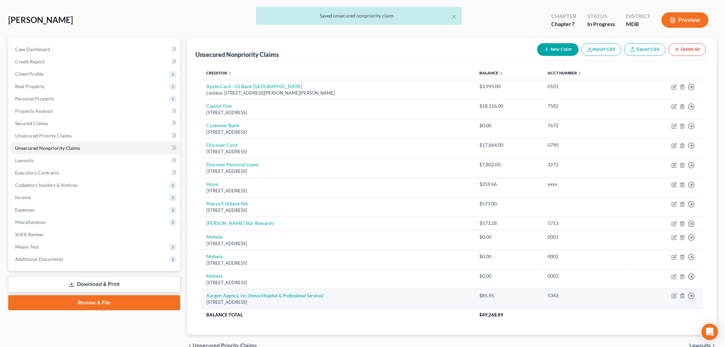
scroll to position [64, 0]
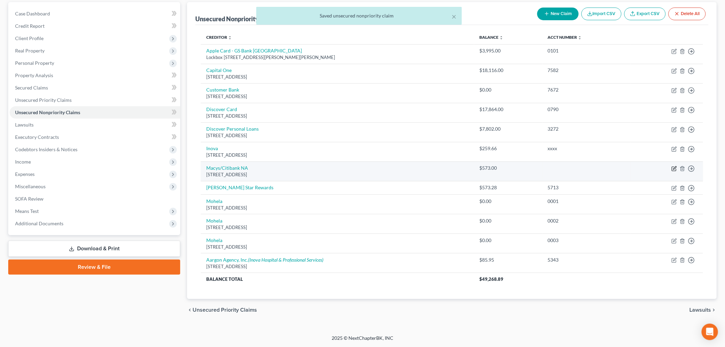
click at [674, 166] on icon "button" at bounding box center [673, 168] width 5 height 5
select select "43"
select select "14"
select select "0"
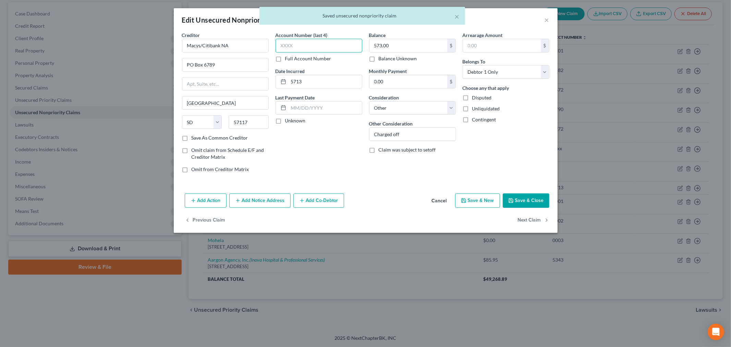
click at [338, 45] on input "text" at bounding box center [318, 46] width 87 height 14
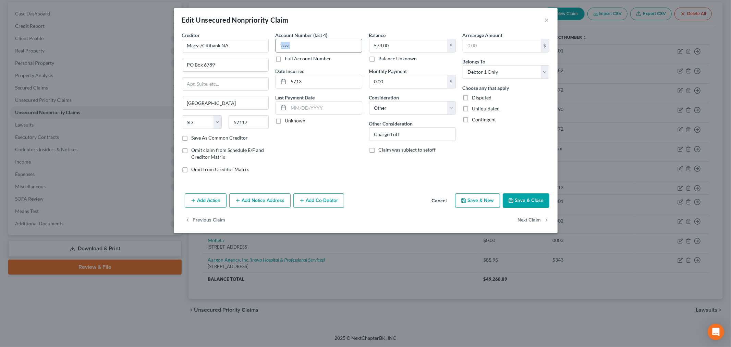
drag, startPoint x: 323, startPoint y: 53, endPoint x: 291, endPoint y: 45, distance: 33.7
click at [290, 45] on div "Account Number (last 4) zzzz Full Account Number" at bounding box center [318, 47] width 87 height 30
drag, startPoint x: 294, startPoint y: 45, endPoint x: 248, endPoint y: 44, distance: 45.6
click at [248, 44] on div "Creditor * Macys/Citibank NA PO Box 6789 Sioux Falls State AL AK AR AZ CA CO CT…" at bounding box center [365, 105] width 374 height 147
type input "xxxx"
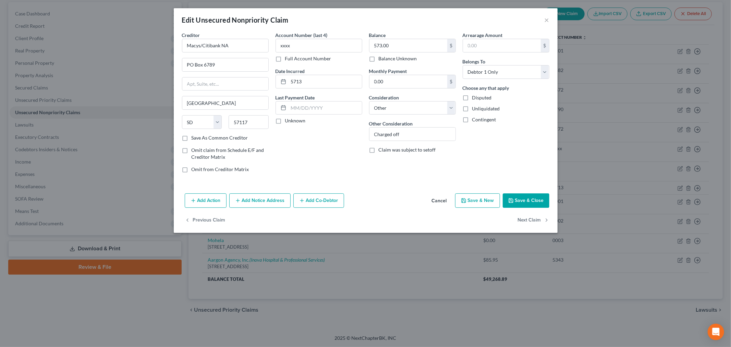
click at [540, 202] on button "Save & Close" at bounding box center [526, 200] width 47 height 14
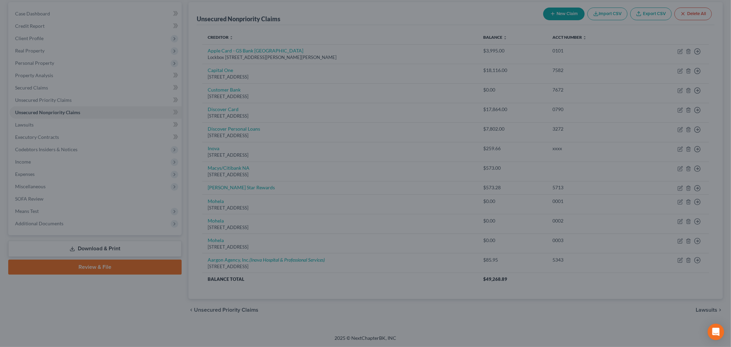
type input "0"
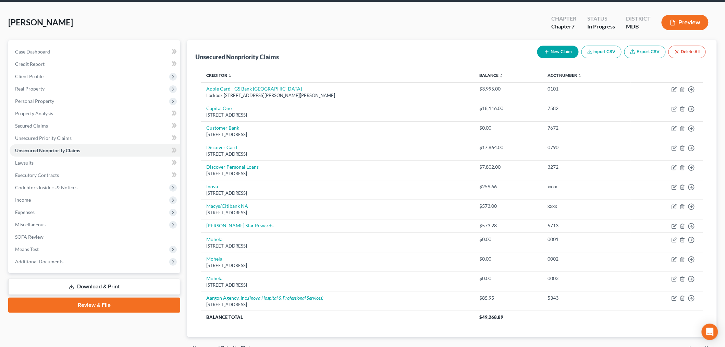
scroll to position [0, 0]
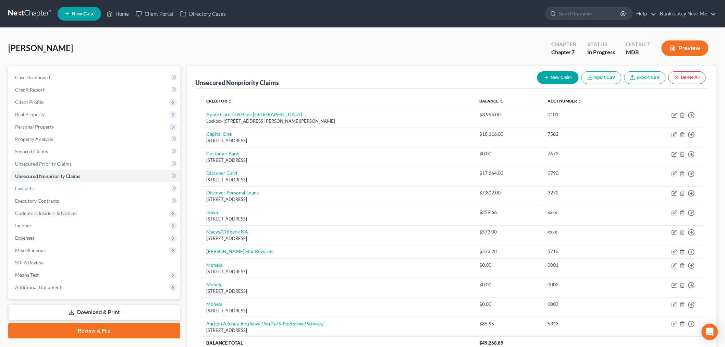
click at [22, 14] on link at bounding box center [30, 14] width 44 height 12
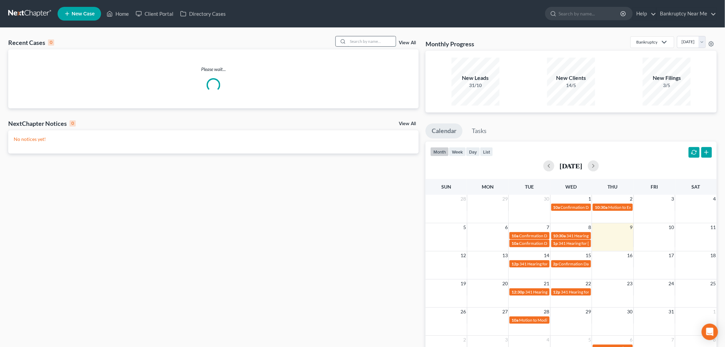
click at [368, 42] on input "search" at bounding box center [372, 41] width 48 height 10
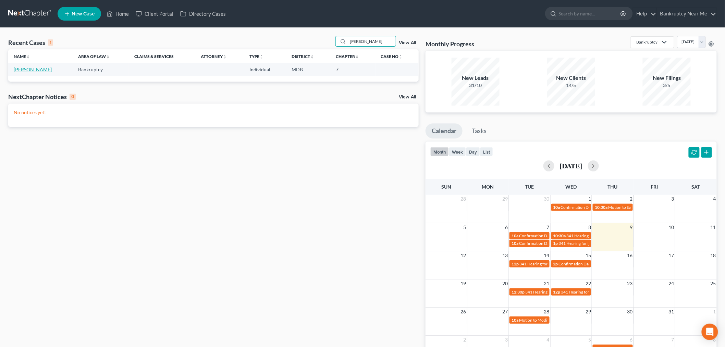
type input "[PERSON_NAME]"
click at [32, 70] on link "[PERSON_NAME]" at bounding box center [33, 69] width 38 height 6
select select "6"
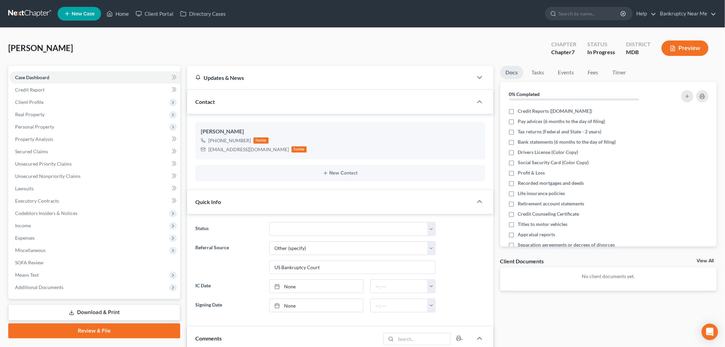
click at [25, 20] on link at bounding box center [30, 14] width 44 height 12
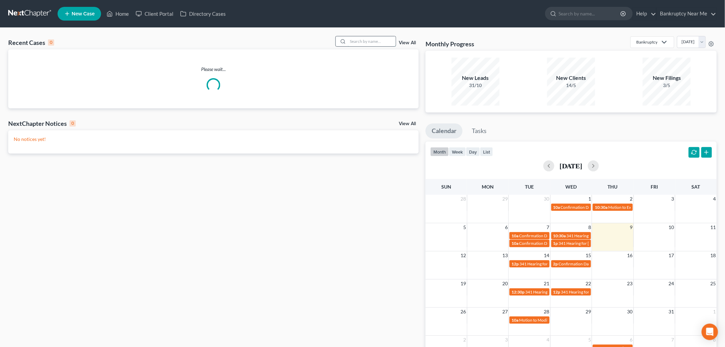
click at [358, 43] on input "search" at bounding box center [372, 41] width 48 height 10
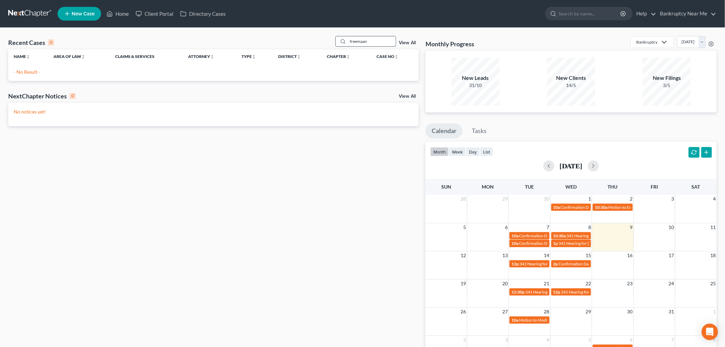
click at [365, 42] on input "freemaan" at bounding box center [372, 41] width 48 height 10
type input "[PERSON_NAME]"
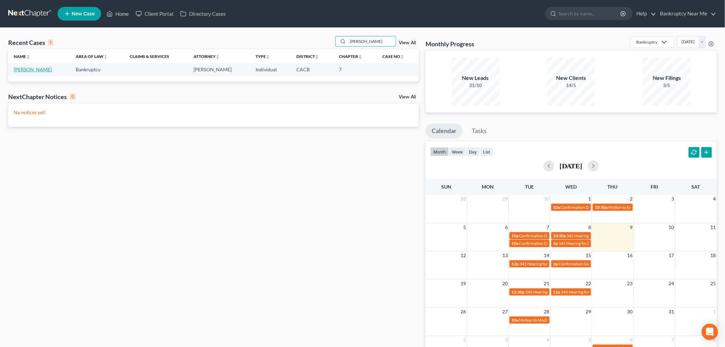
click at [15, 67] on link "[PERSON_NAME]" at bounding box center [33, 69] width 38 height 6
select select "6"
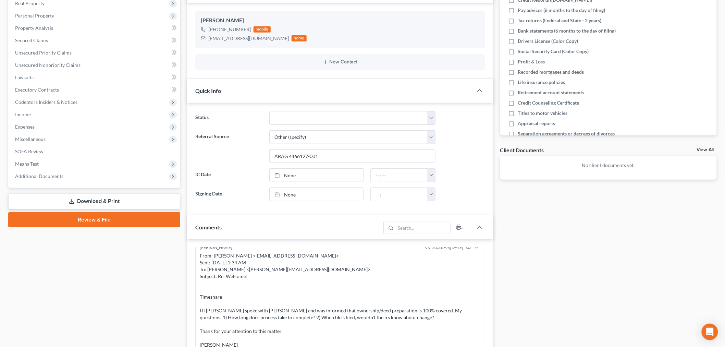
scroll to position [322, 0]
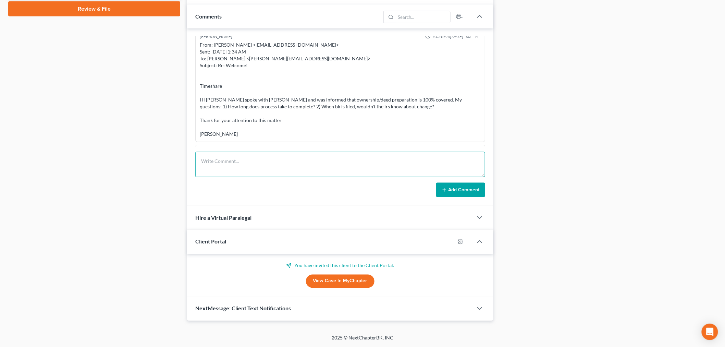
drag, startPoint x: 318, startPoint y: 174, endPoint x: 324, endPoint y: 173, distance: 6.7
click at [318, 174] on textarea at bounding box center [340, 164] width 290 height 25
paste textarea "From: [PERSON_NAME] <[PERSON_NAME][EMAIL_ADDRESS][DOMAIN_NAME]> Sent: [DATE] 9:…"
type textarea "From: [PERSON_NAME] <[PERSON_NAME][EMAIL_ADDRESS][DOMAIN_NAME]> Sent: [DATE] 9:…"
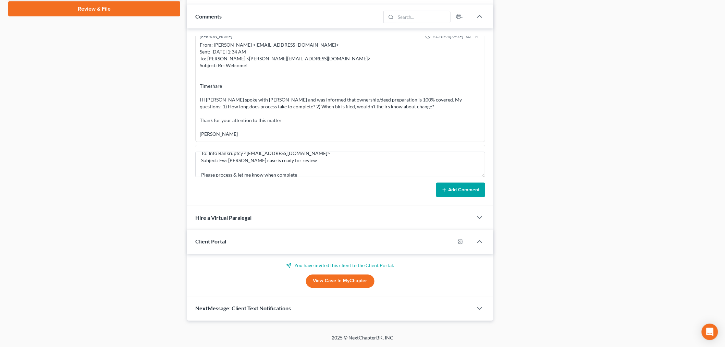
click at [457, 194] on button "Add Comment" at bounding box center [460, 190] width 49 height 14
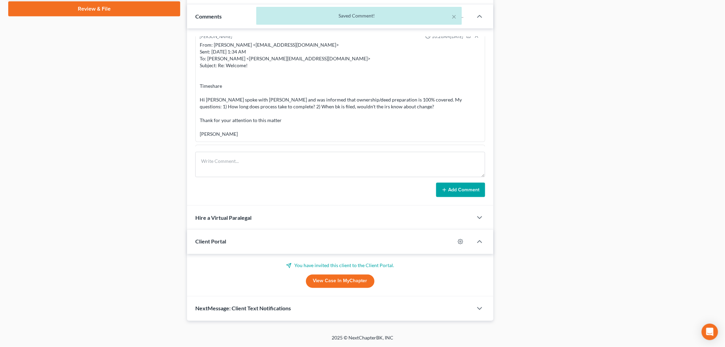
scroll to position [1705, 0]
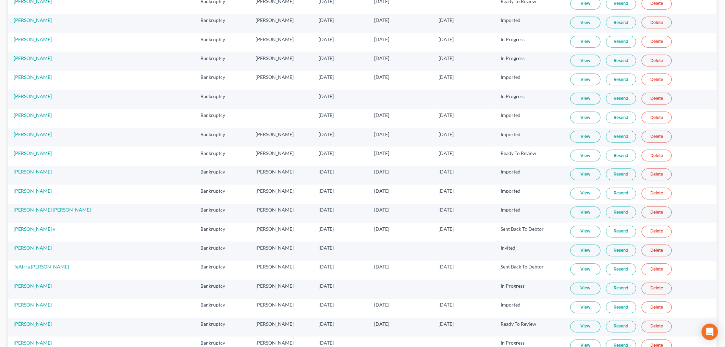
scroll to position [3694, 0]
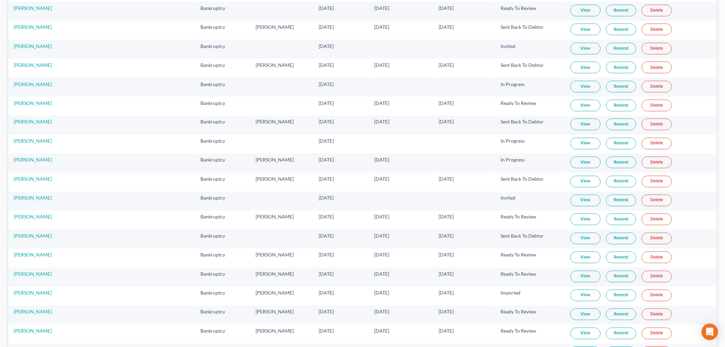
click at [570, 168] on link "View" at bounding box center [585, 163] width 30 height 12
